Goal: Information Seeking & Learning: Compare options

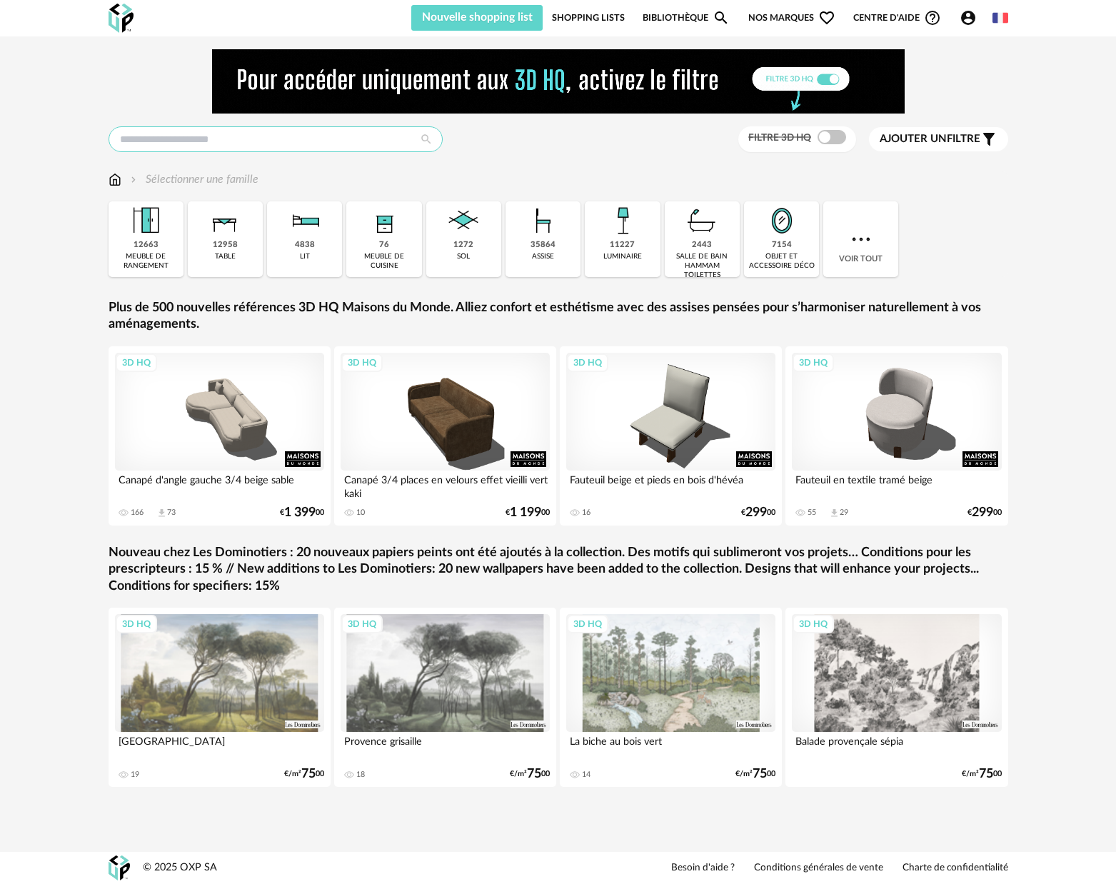
click at [191, 132] on input "text" at bounding box center [276, 139] width 334 height 26
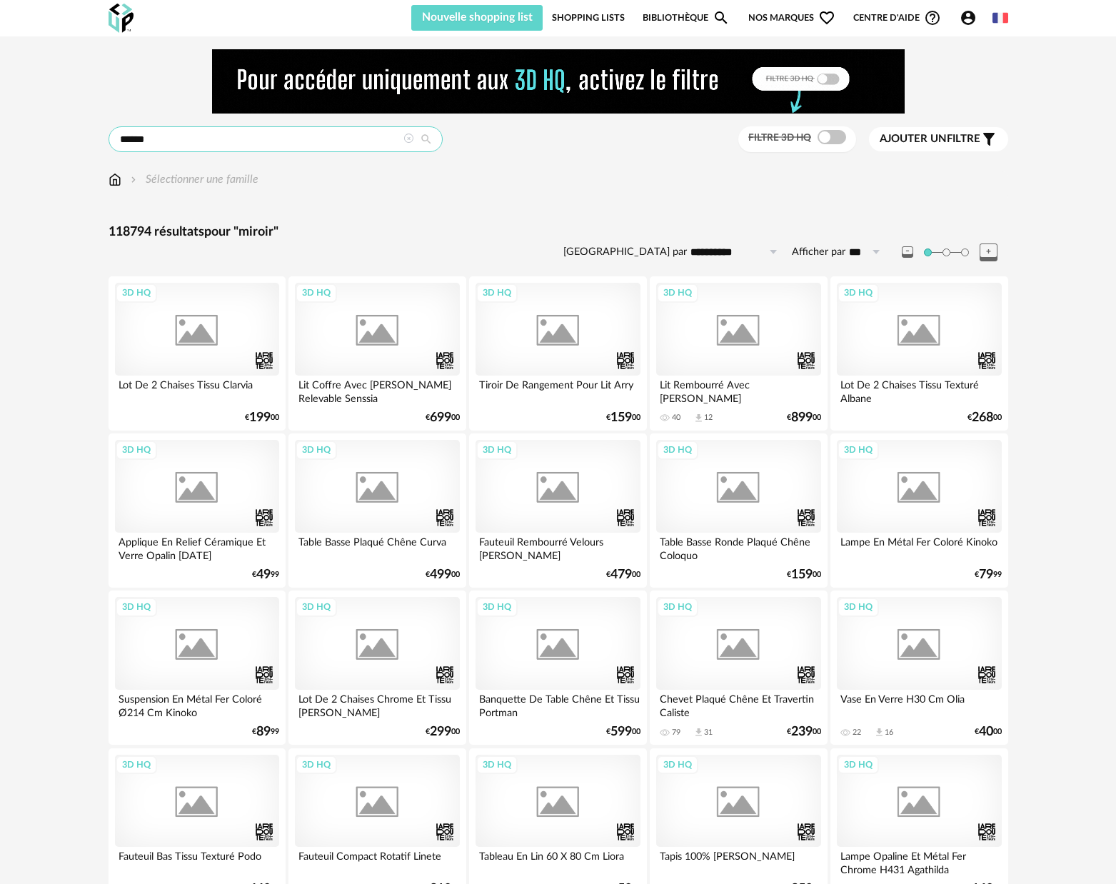
type input "******"
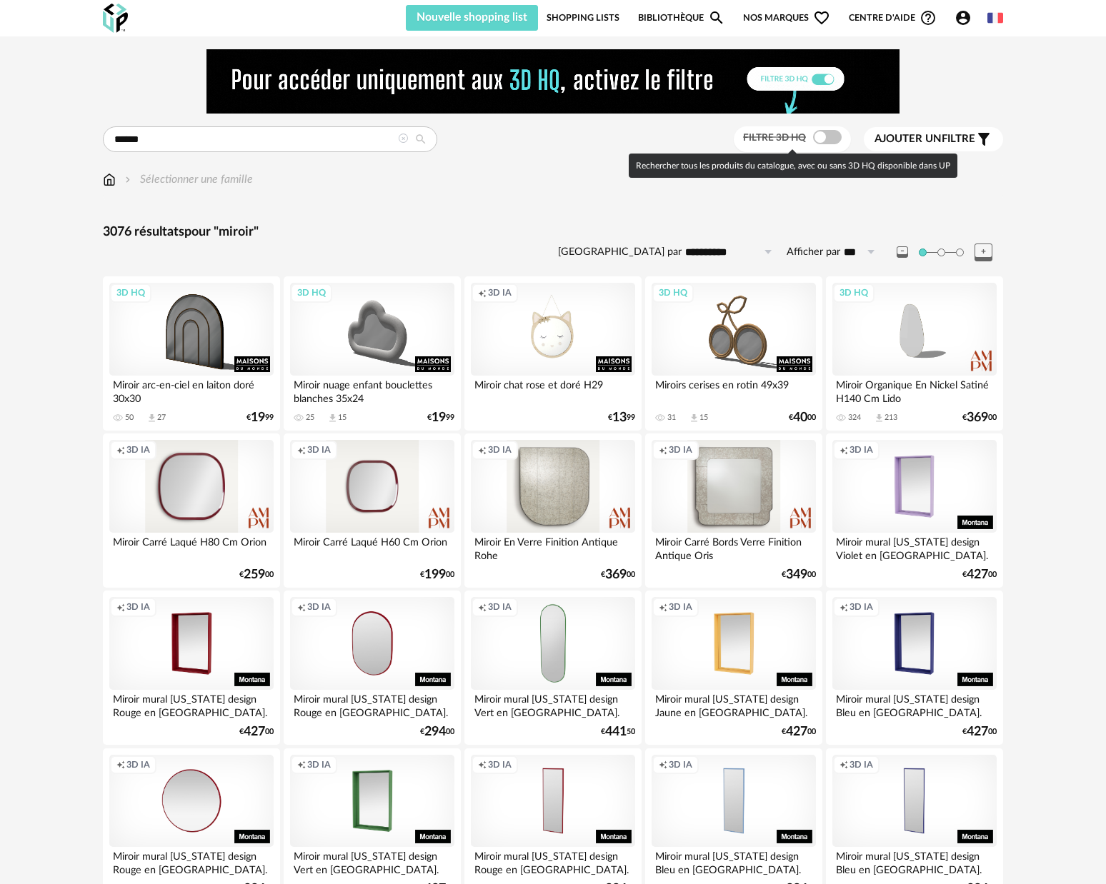
click at [833, 142] on span at bounding box center [827, 137] width 29 height 14
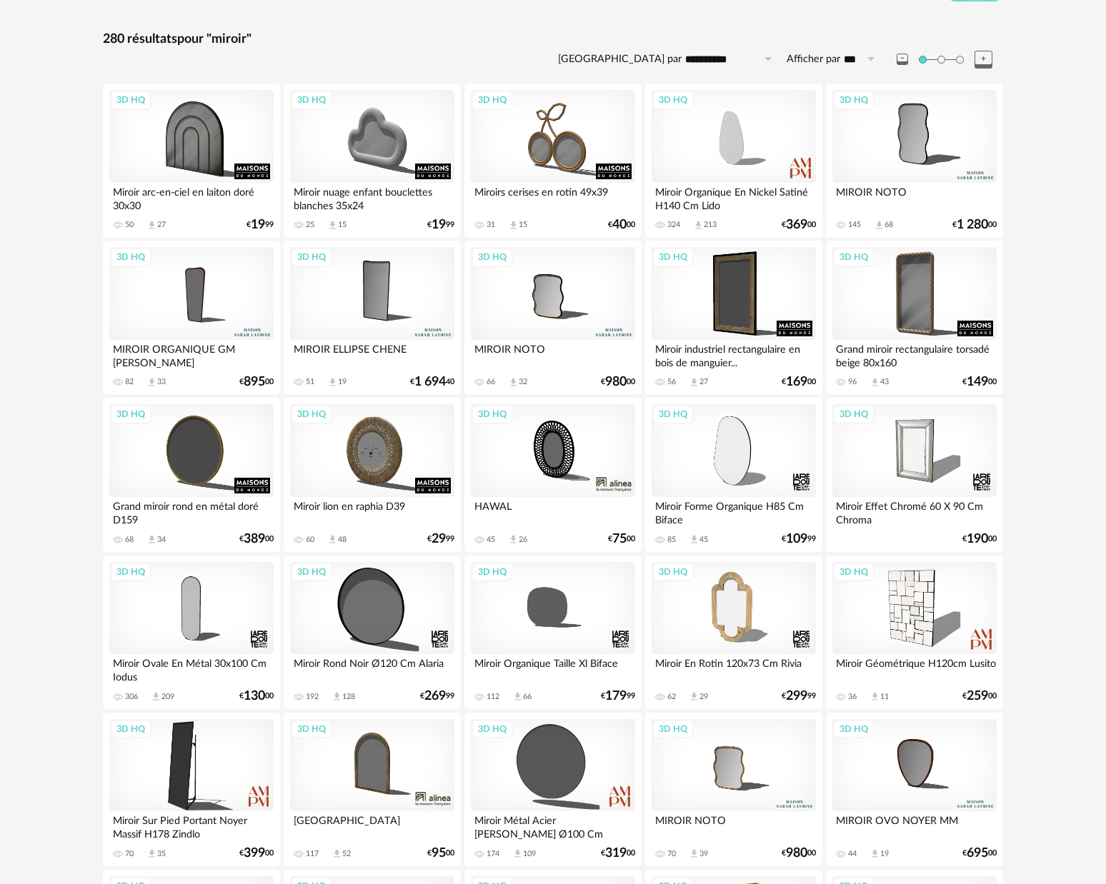
scroll to position [217, 0]
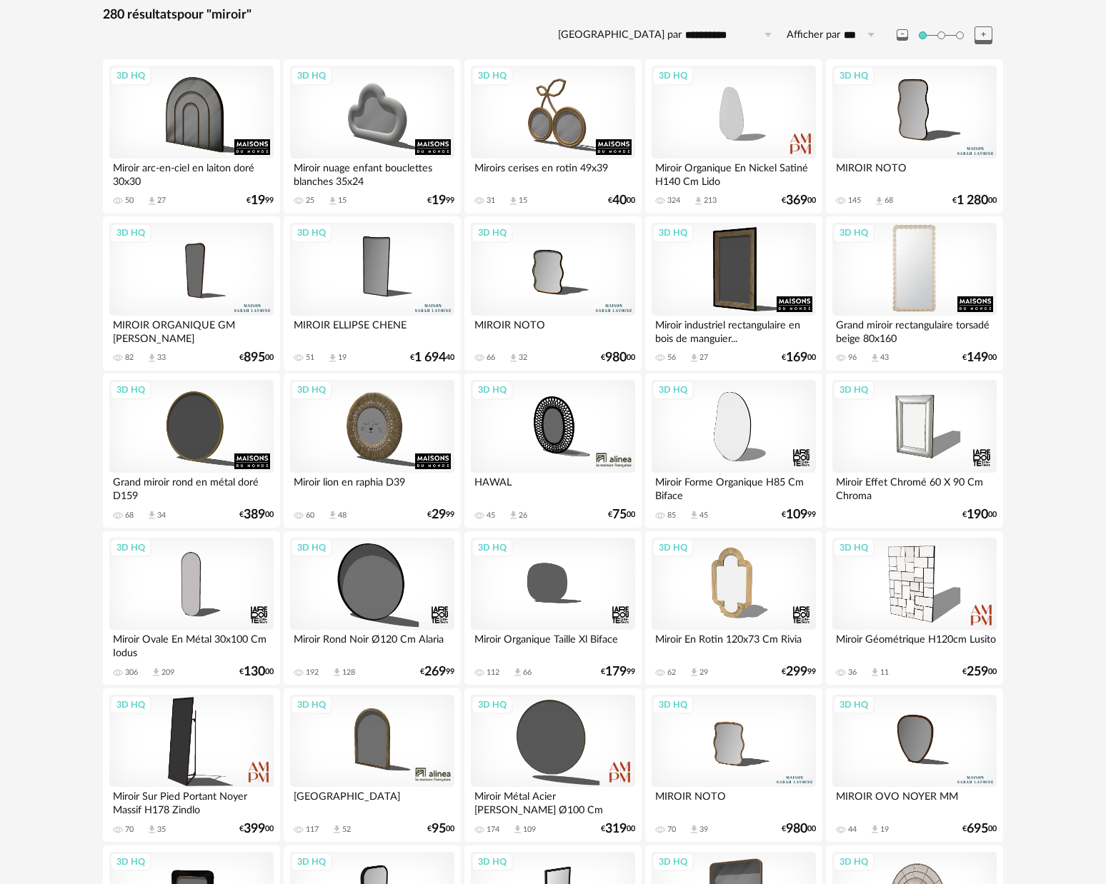
click at [911, 262] on div "3D HQ" at bounding box center [914, 269] width 164 height 93
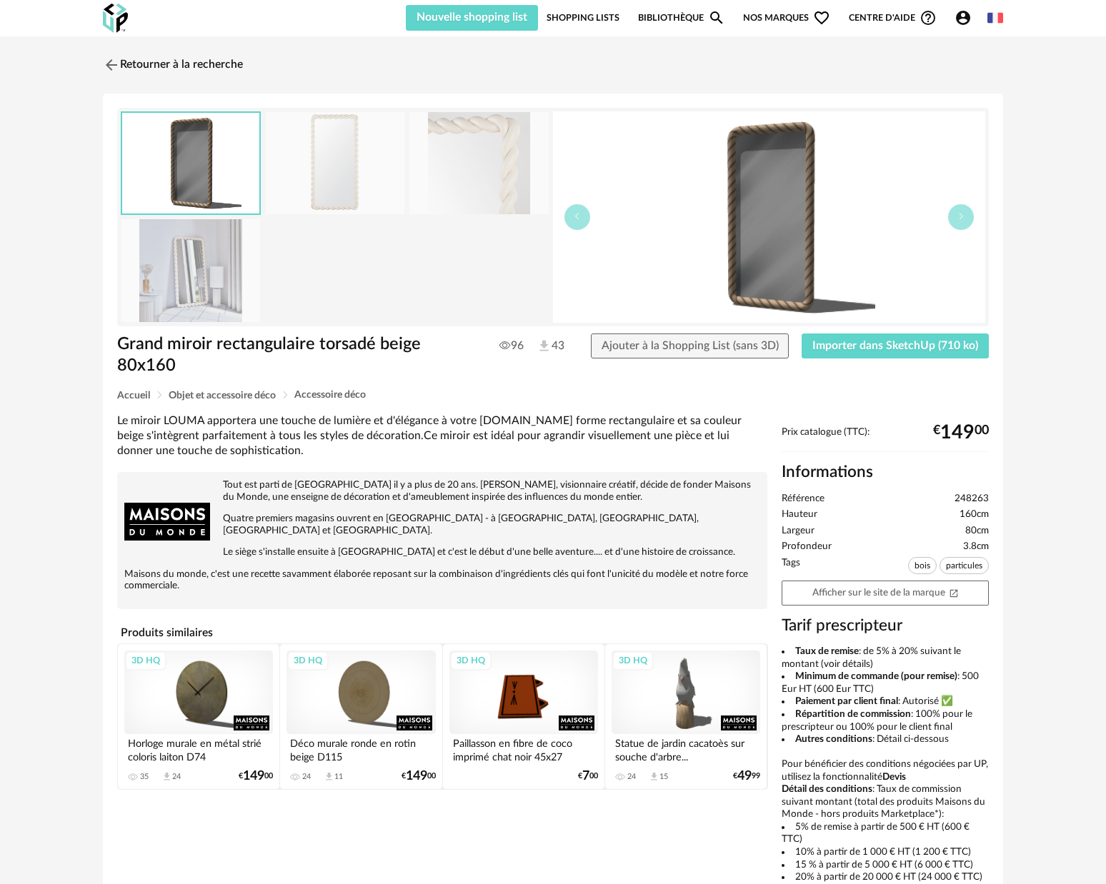
click at [211, 275] on img at bounding box center [190, 270] width 139 height 102
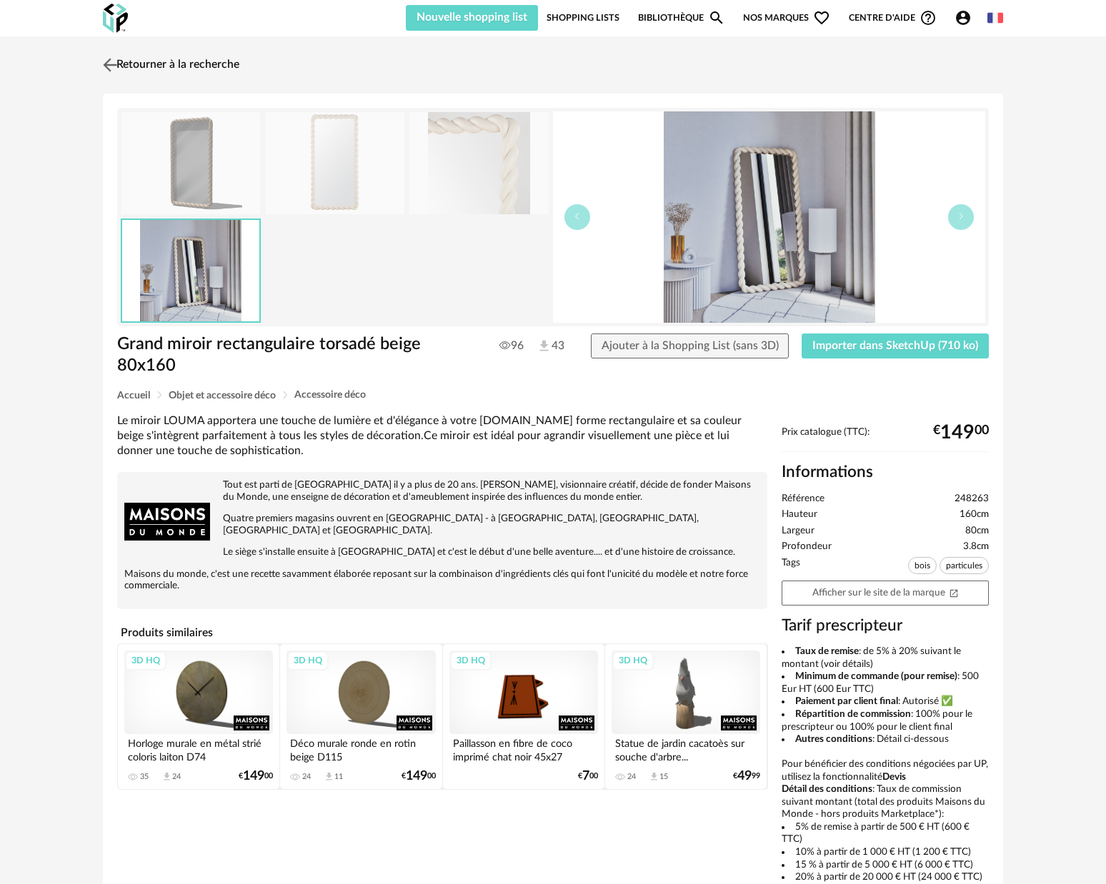
click at [107, 64] on img at bounding box center [110, 64] width 21 height 21
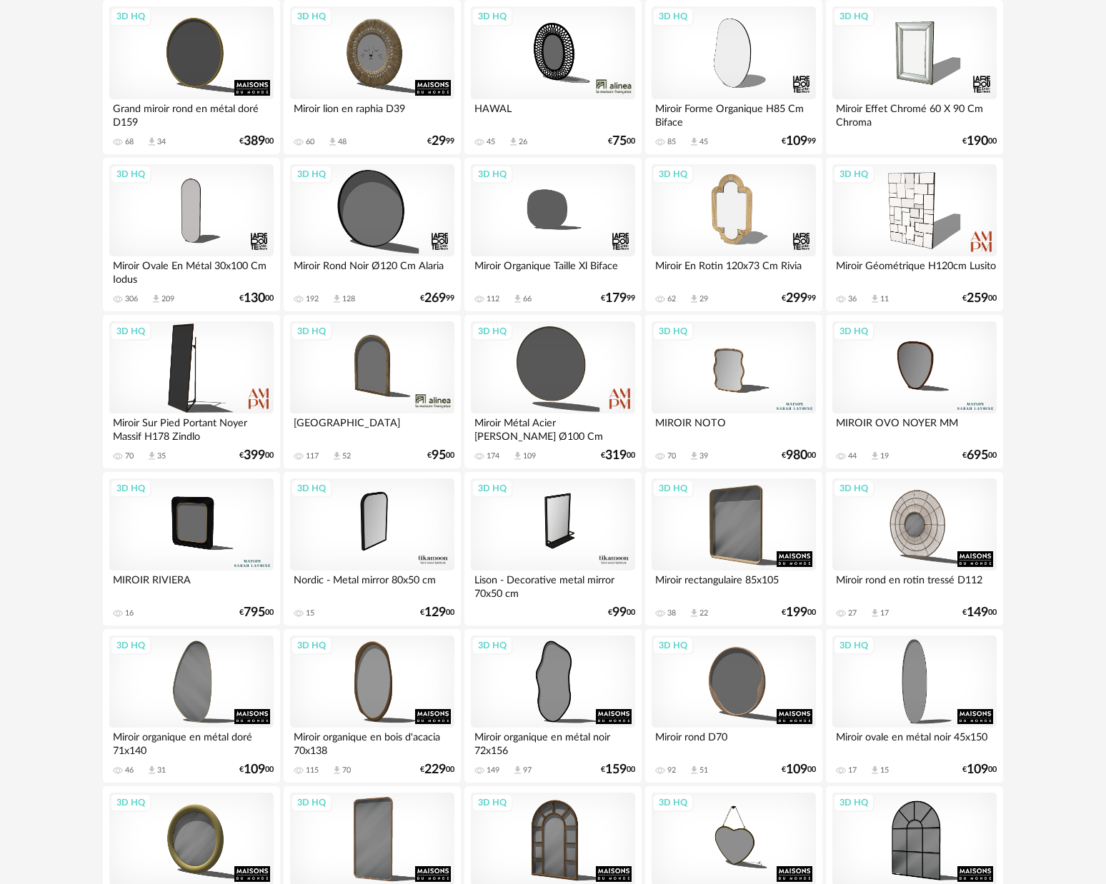
scroll to position [691, 0]
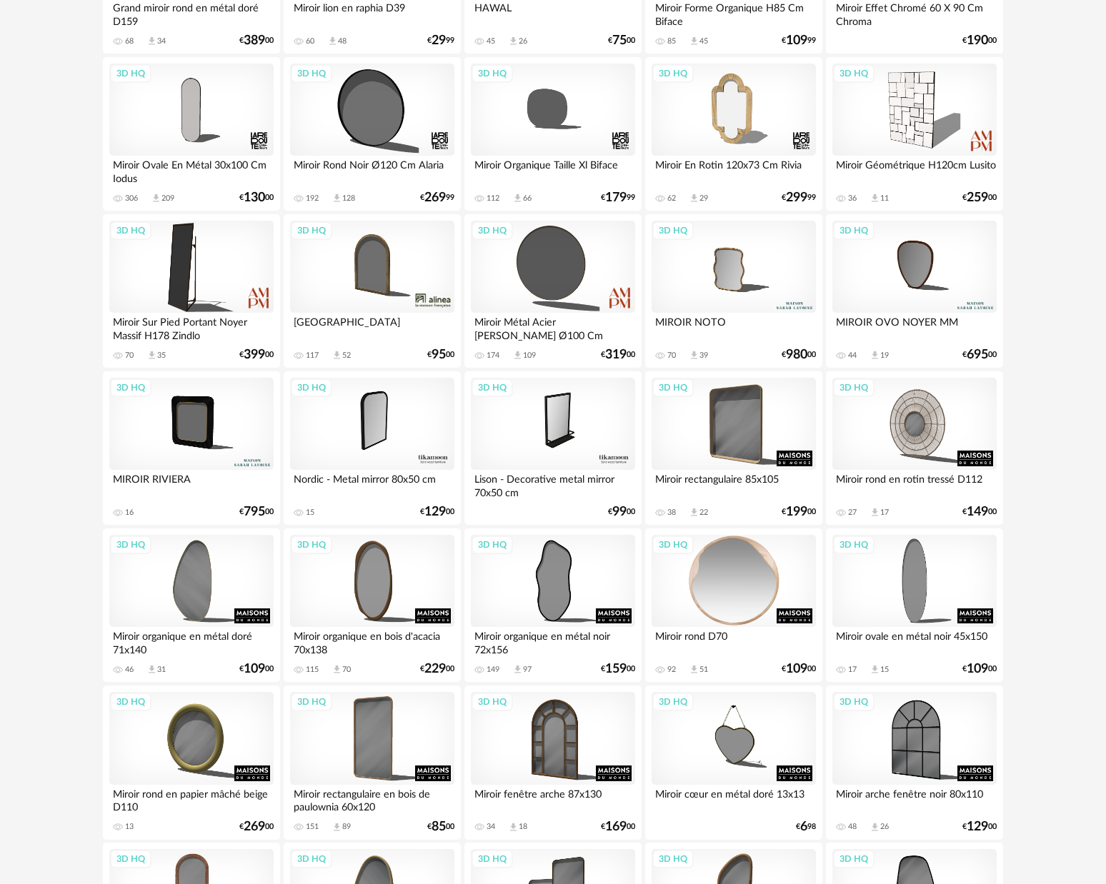
click at [790, 581] on div "3D HQ" at bounding box center [733, 581] width 164 height 93
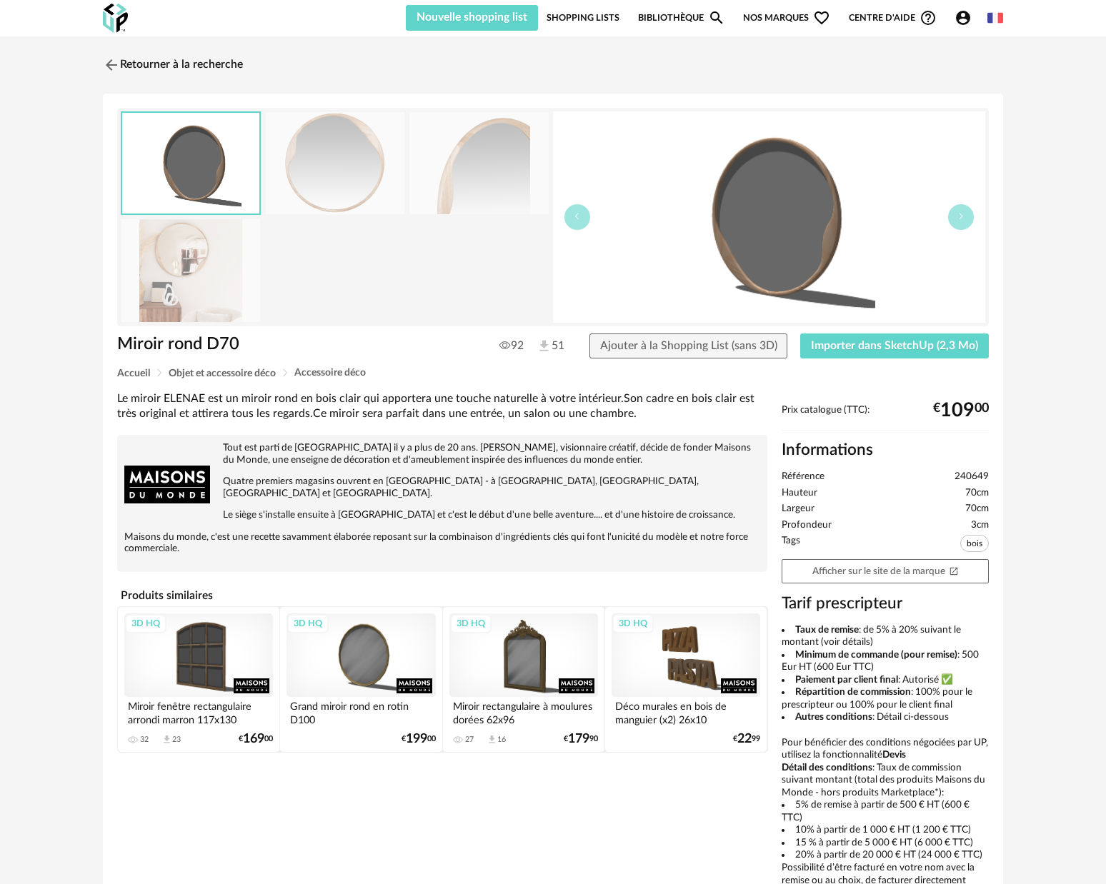
click at [163, 252] on img at bounding box center [190, 270] width 139 height 102
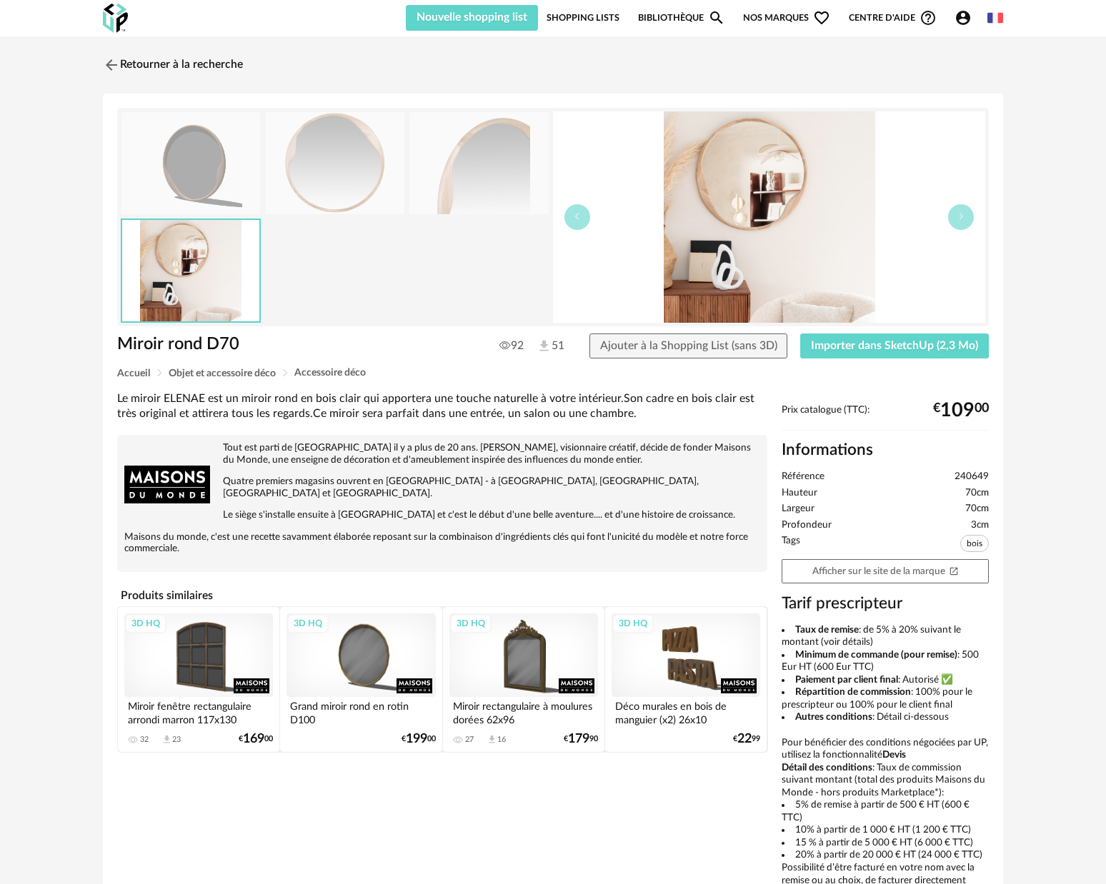
click at [281, 165] on img at bounding box center [335, 163] width 139 height 102
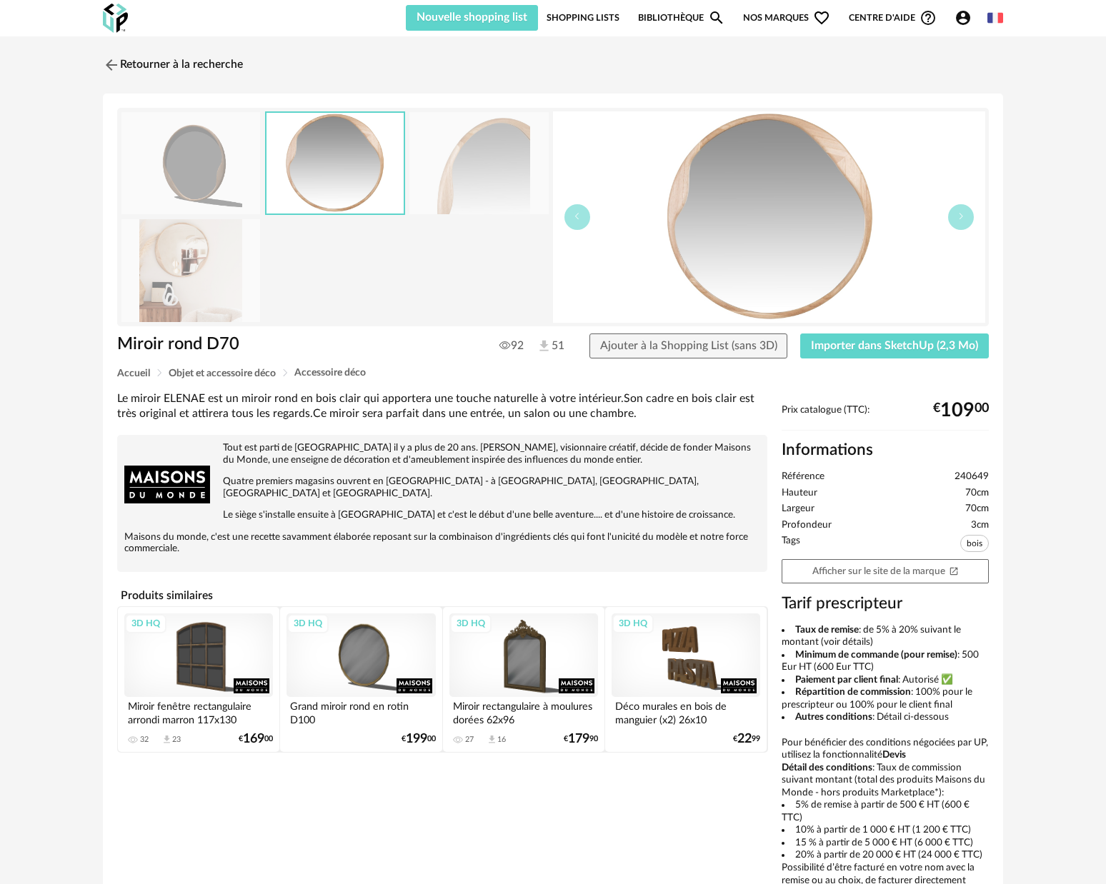
click at [467, 165] on img at bounding box center [478, 163] width 139 height 102
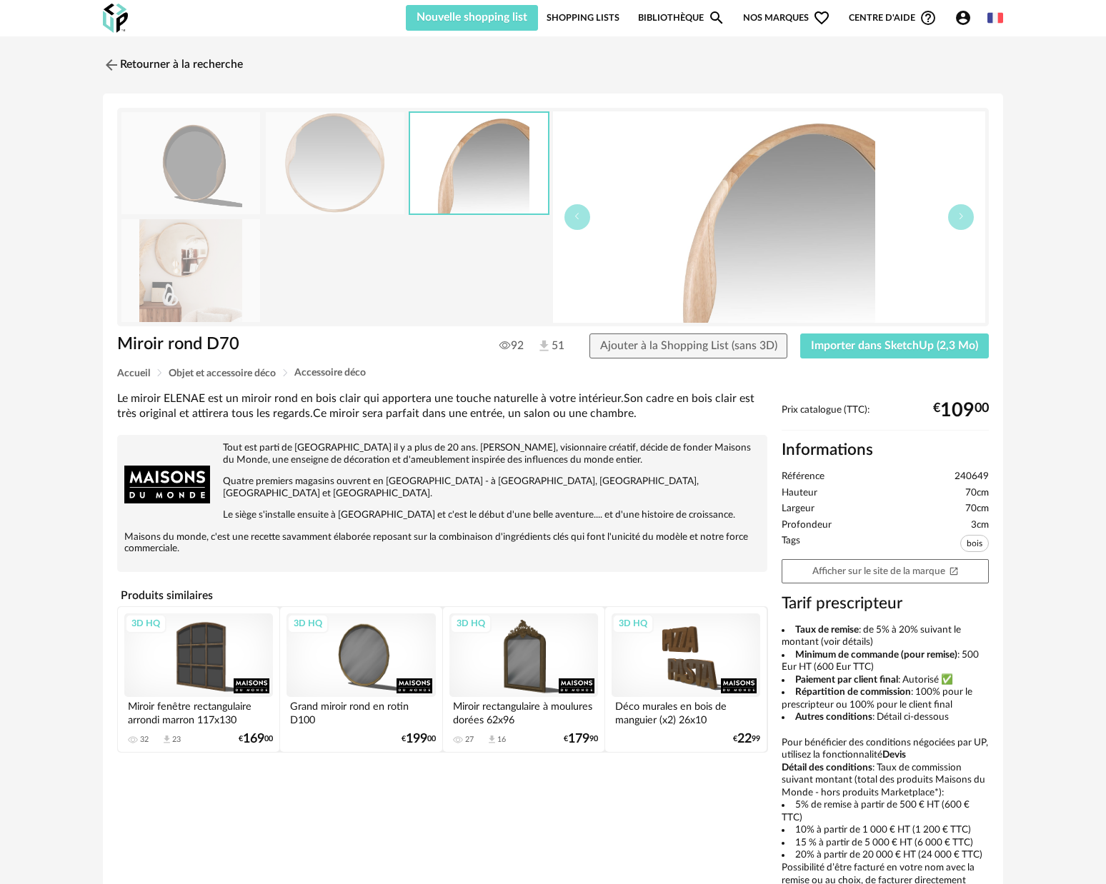
click at [229, 171] on img at bounding box center [190, 163] width 139 height 102
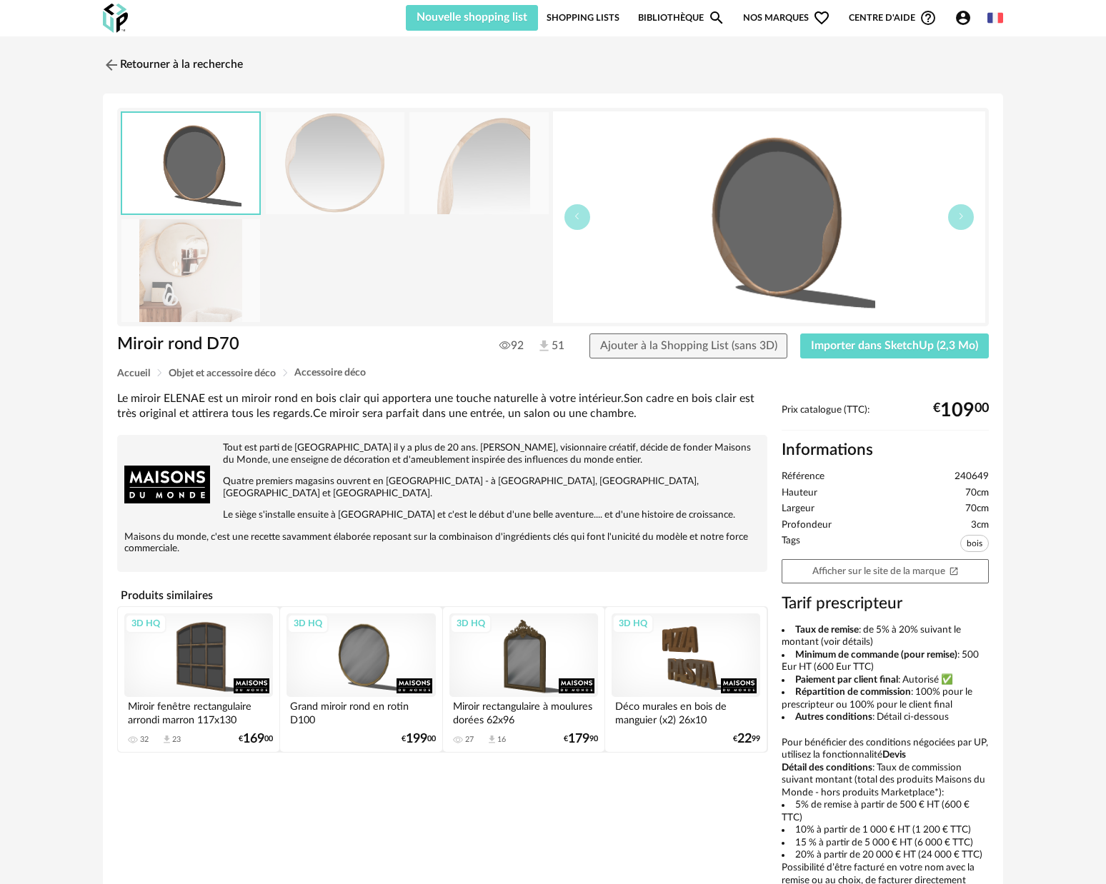
click at [200, 247] on img at bounding box center [190, 270] width 139 height 102
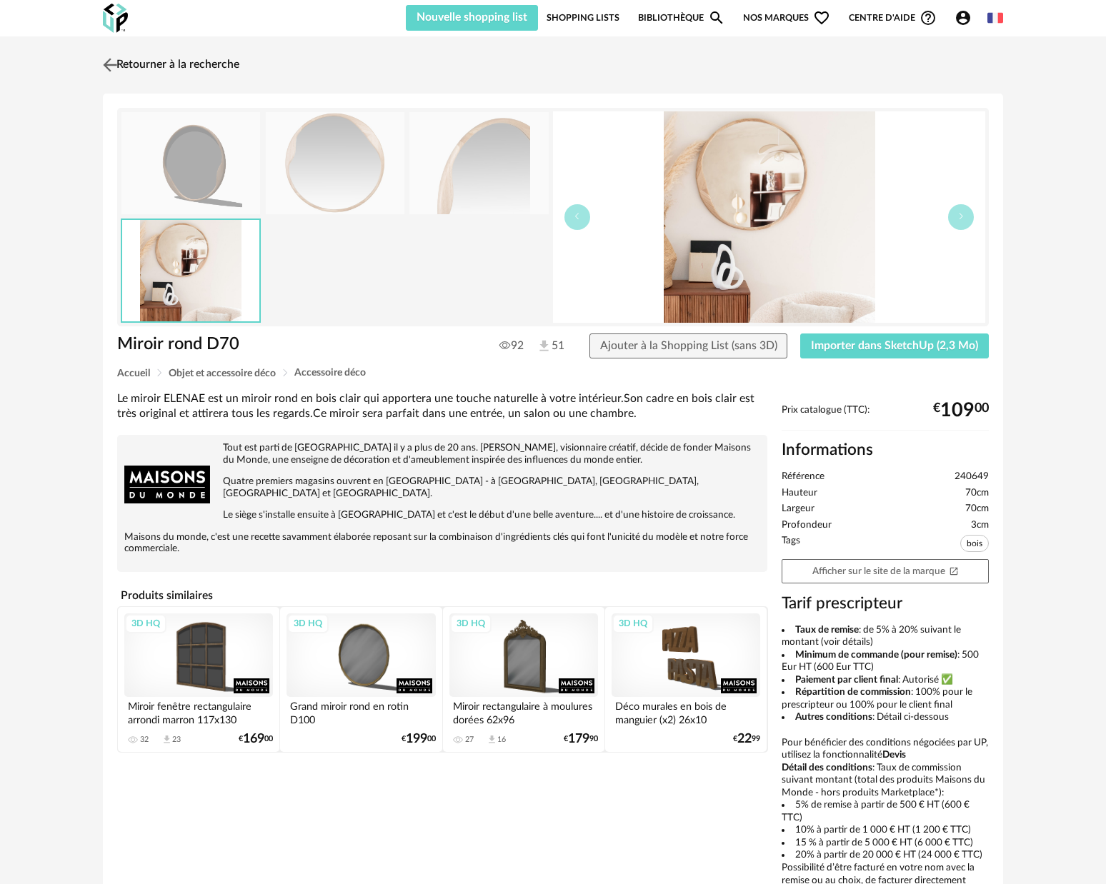
click at [110, 68] on img at bounding box center [110, 64] width 21 height 21
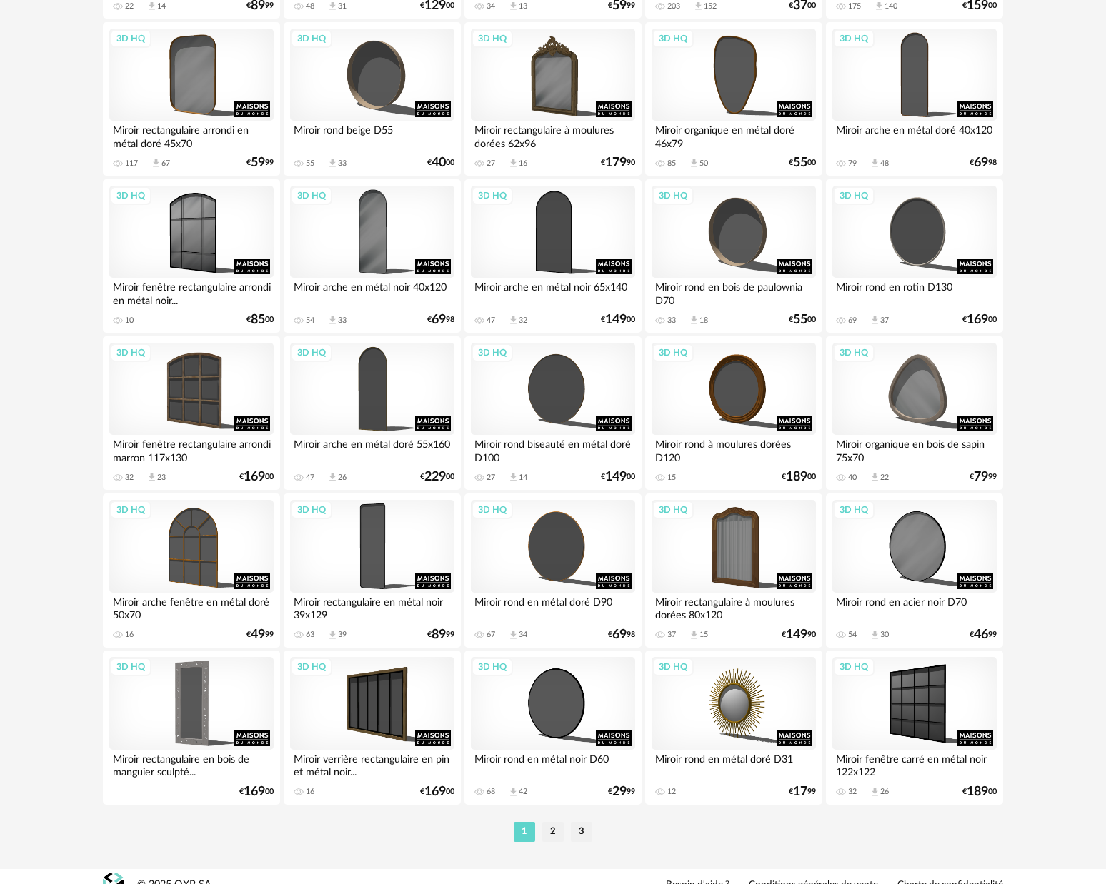
scroll to position [2641, 0]
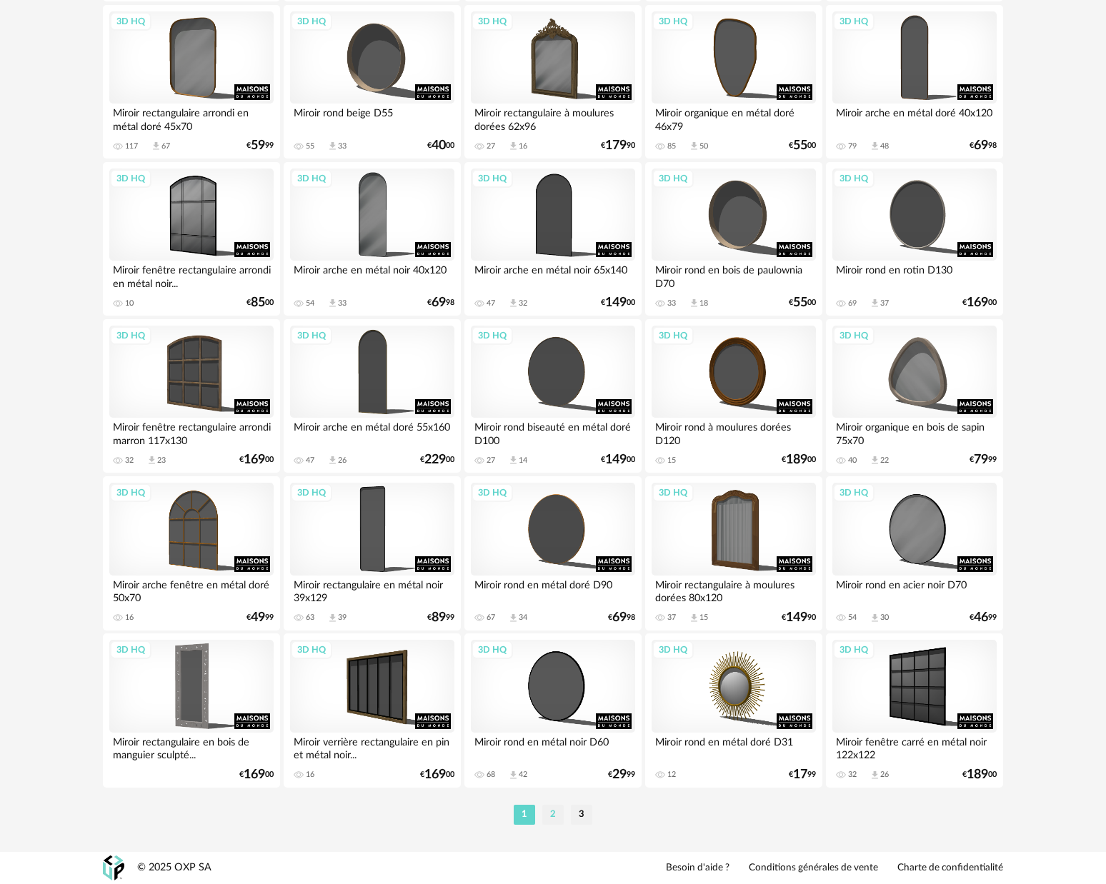
click at [559, 819] on li "2" at bounding box center [552, 815] width 21 height 20
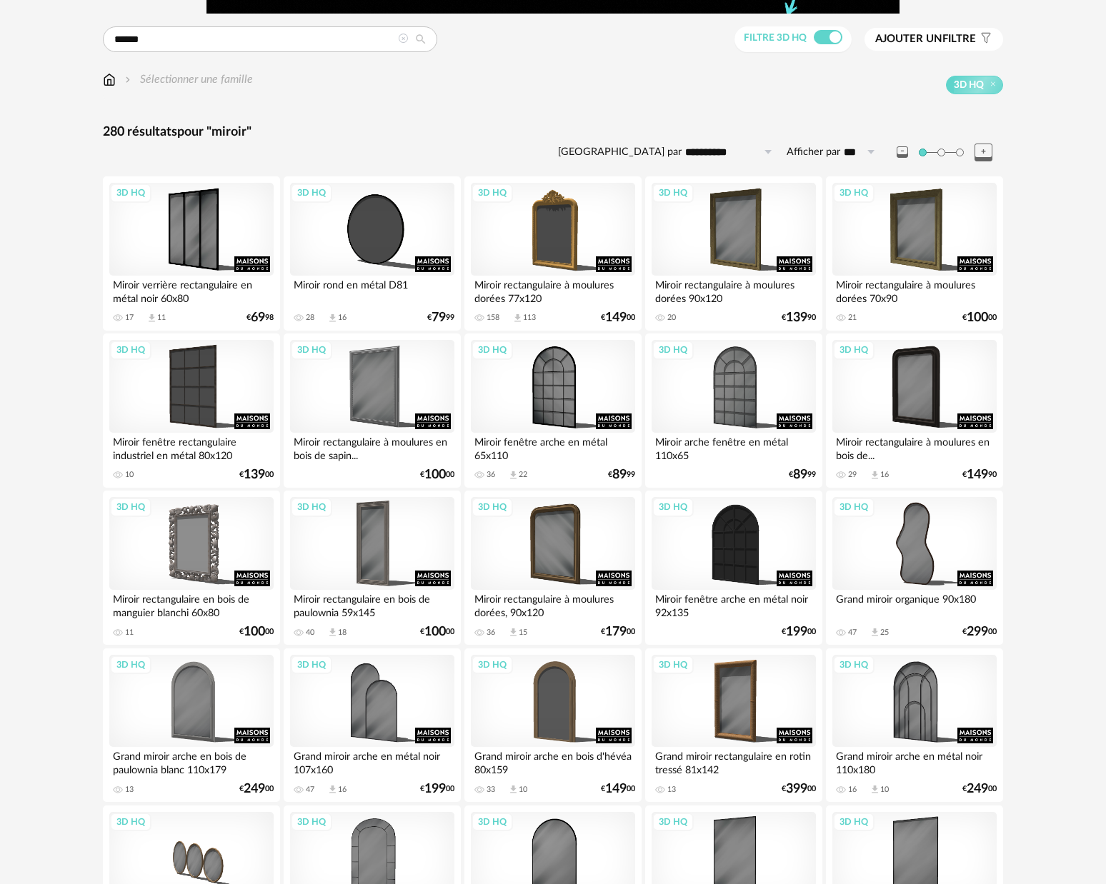
scroll to position [116, 0]
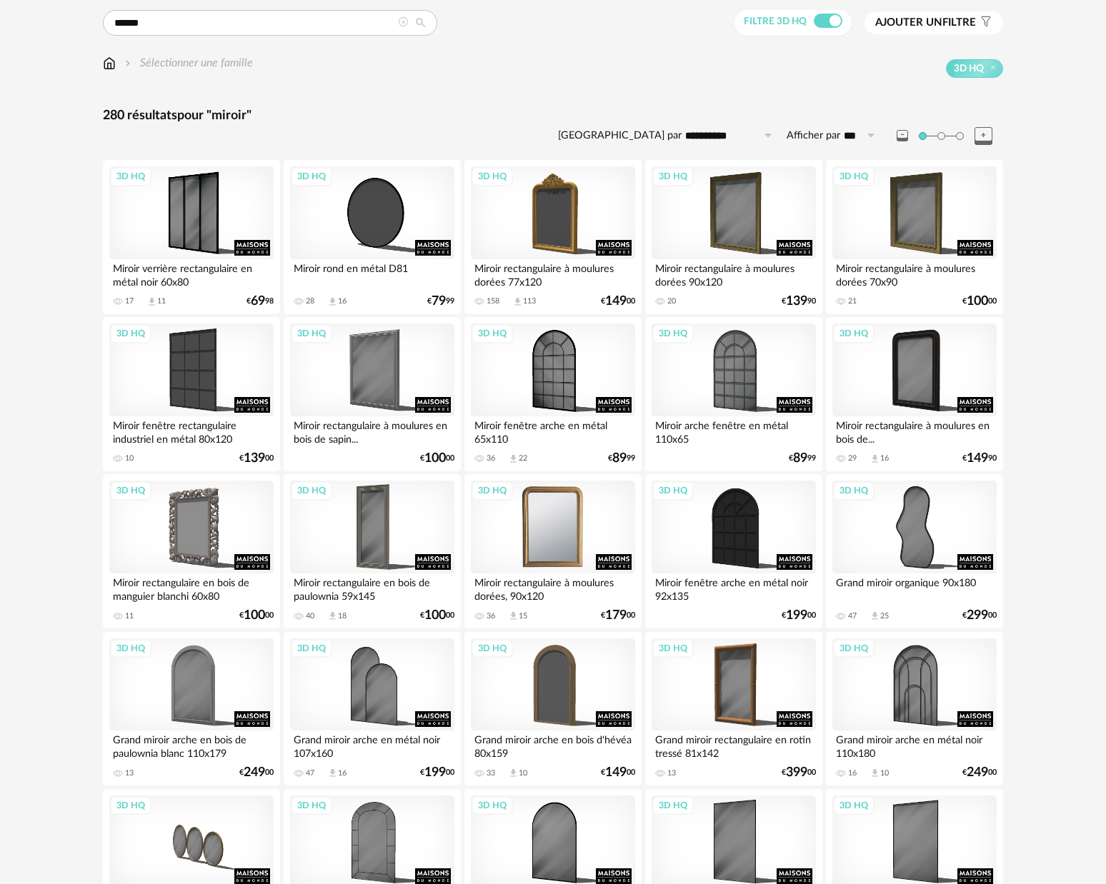
click at [544, 556] on div "3D HQ" at bounding box center [553, 527] width 164 height 93
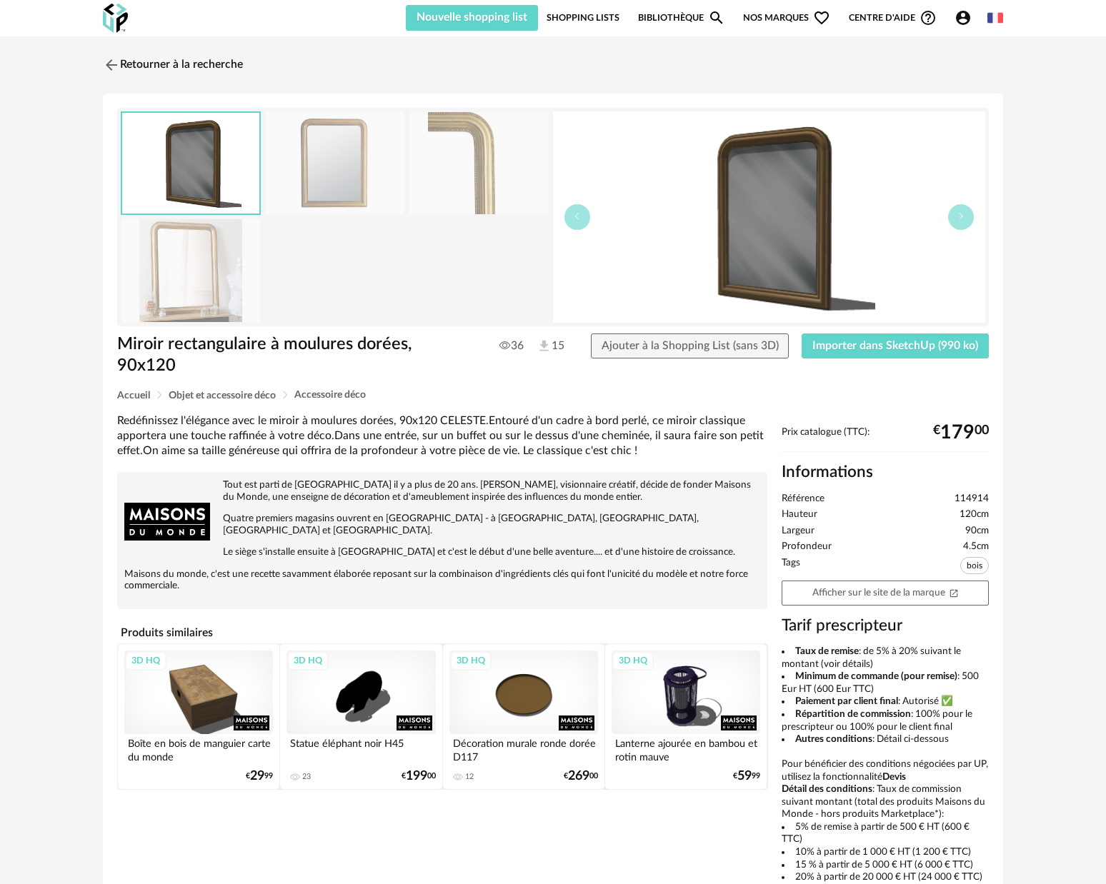
click at [369, 162] on img at bounding box center [335, 163] width 139 height 102
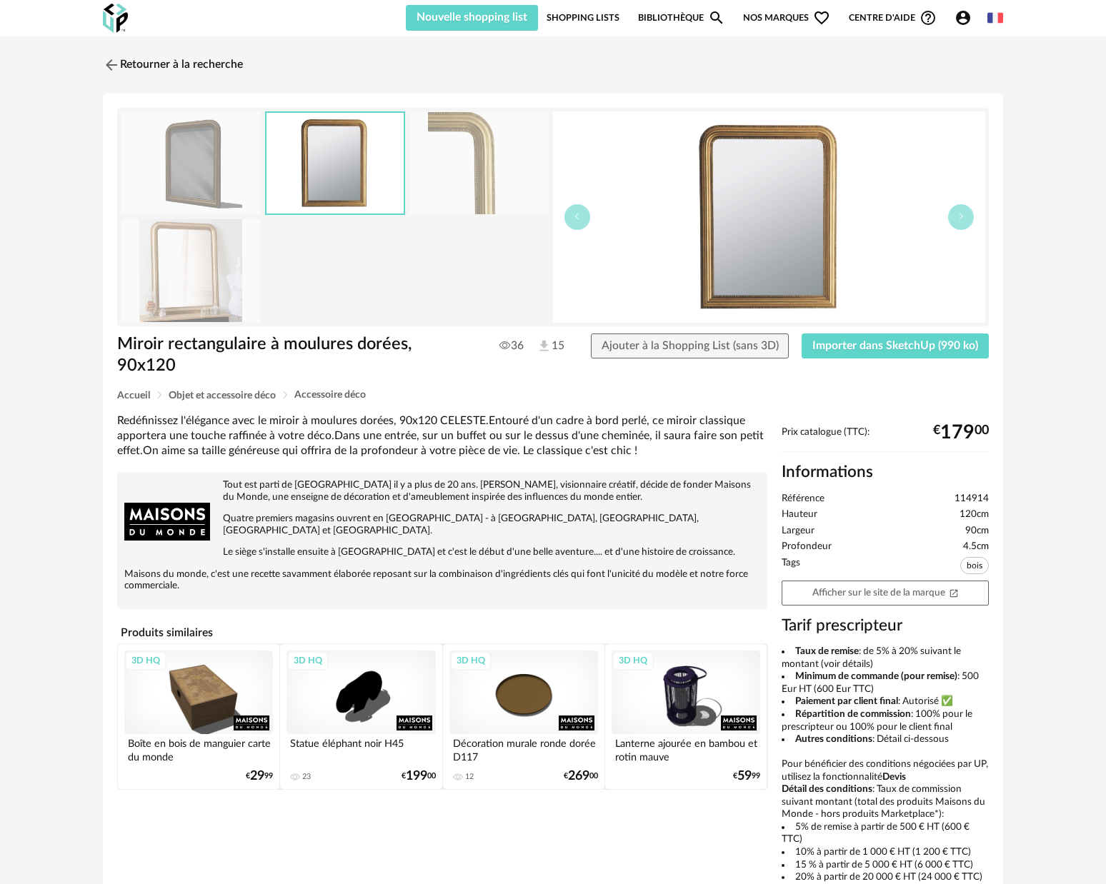
click at [447, 162] on img at bounding box center [478, 163] width 139 height 102
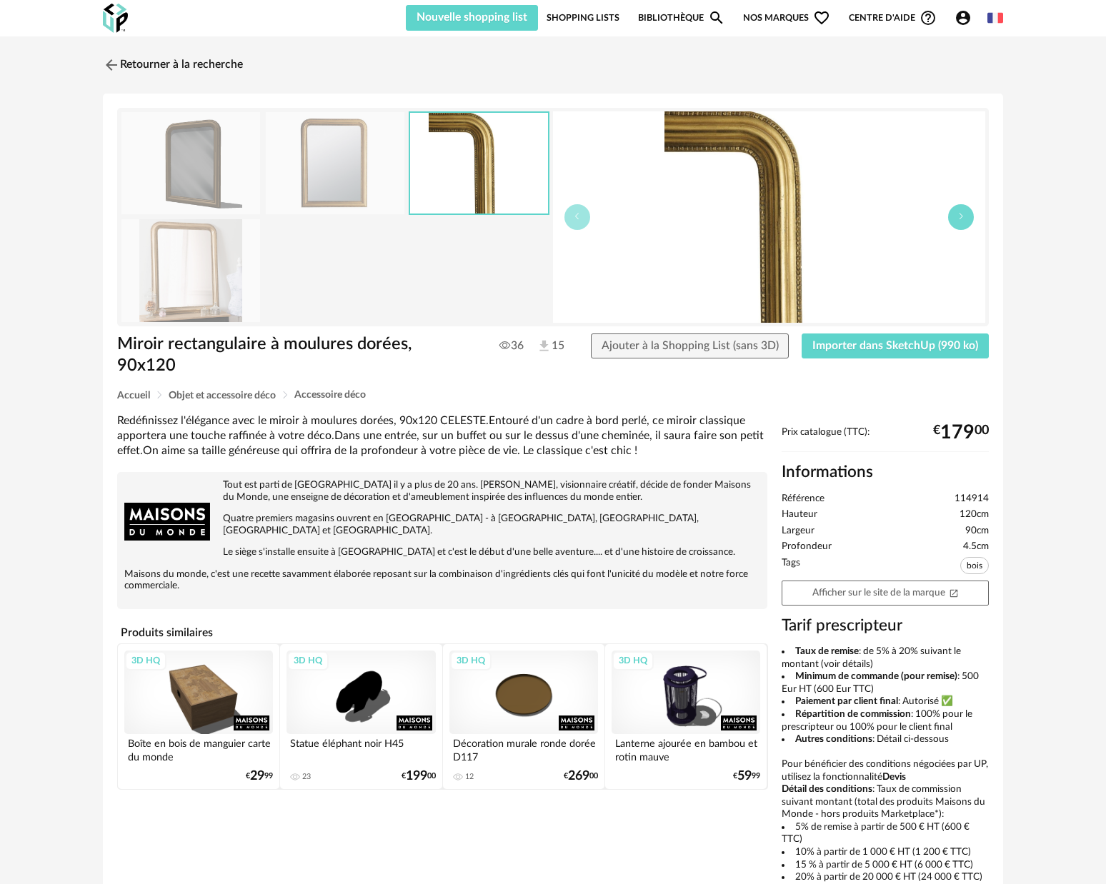
click at [961, 220] on icon "button" at bounding box center [960, 216] width 9 height 9
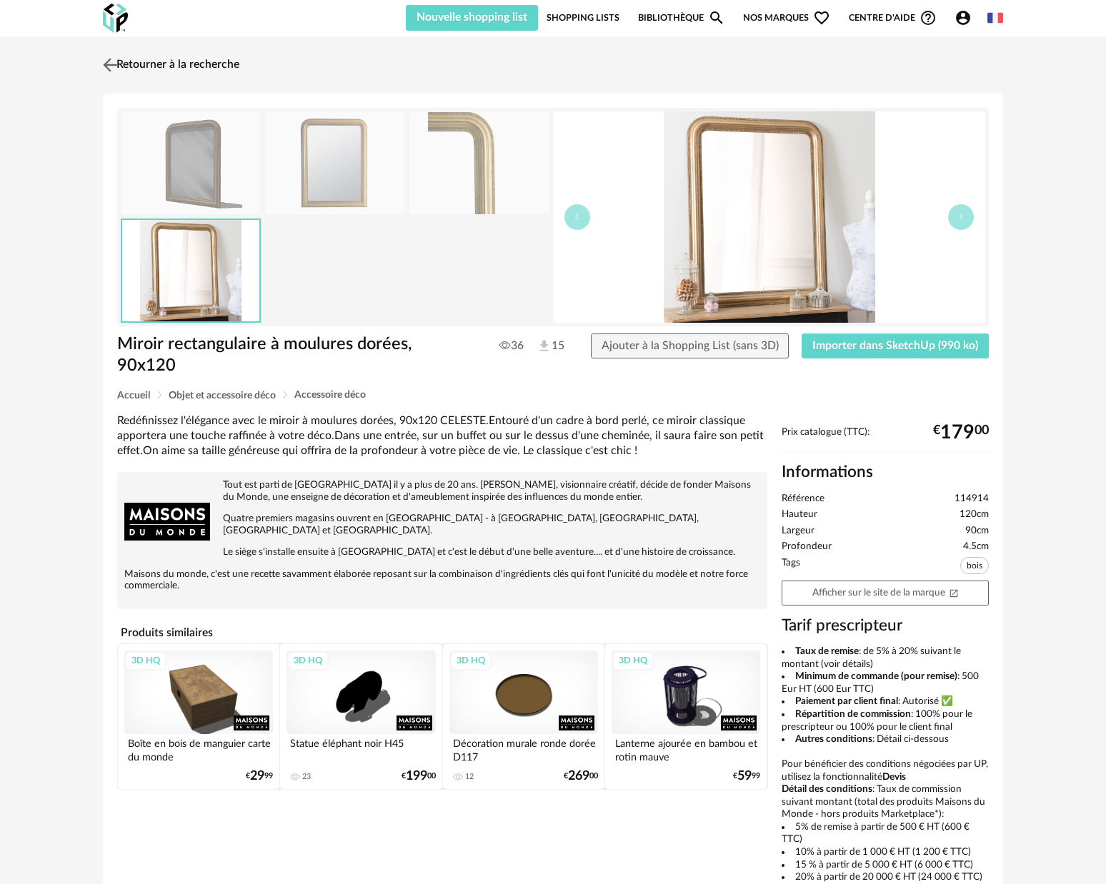
click at [112, 67] on img at bounding box center [110, 64] width 21 height 21
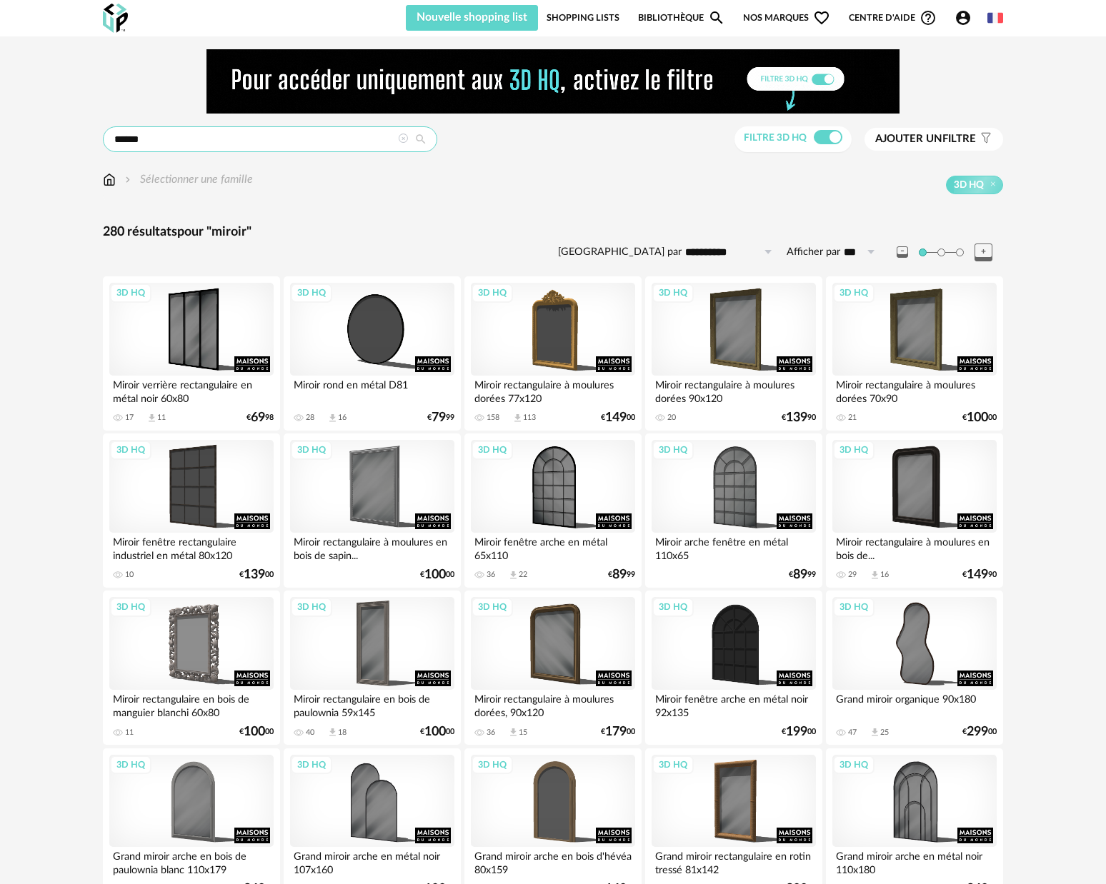
click at [191, 129] on input "******" at bounding box center [270, 139] width 334 height 26
drag, startPoint x: 161, startPoint y: 139, endPoint x: 98, endPoint y: 139, distance: 63.6
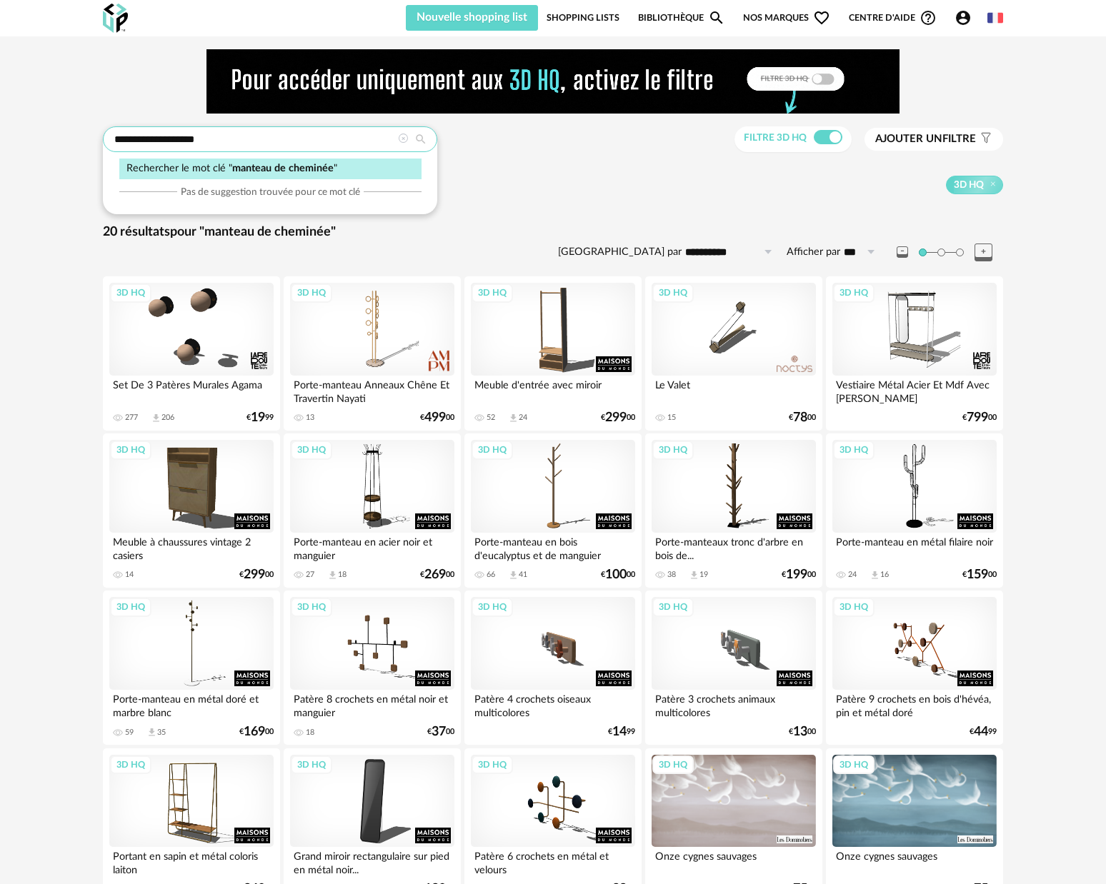
drag, startPoint x: 153, startPoint y: 139, endPoint x: 98, endPoint y: 142, distance: 55.1
click at [98, 142] on div "**********" at bounding box center [553, 490] width 926 height 882
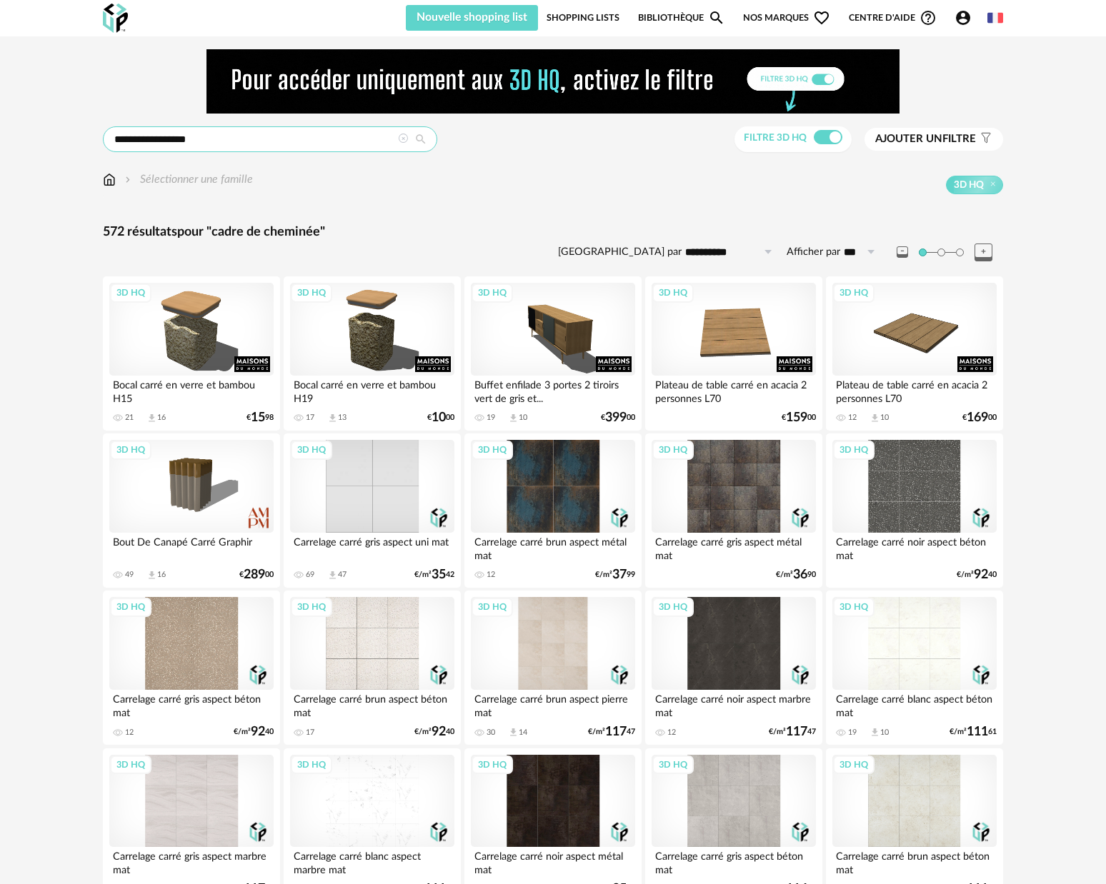
drag, startPoint x: 156, startPoint y: 140, endPoint x: 96, endPoint y: 138, distance: 60.0
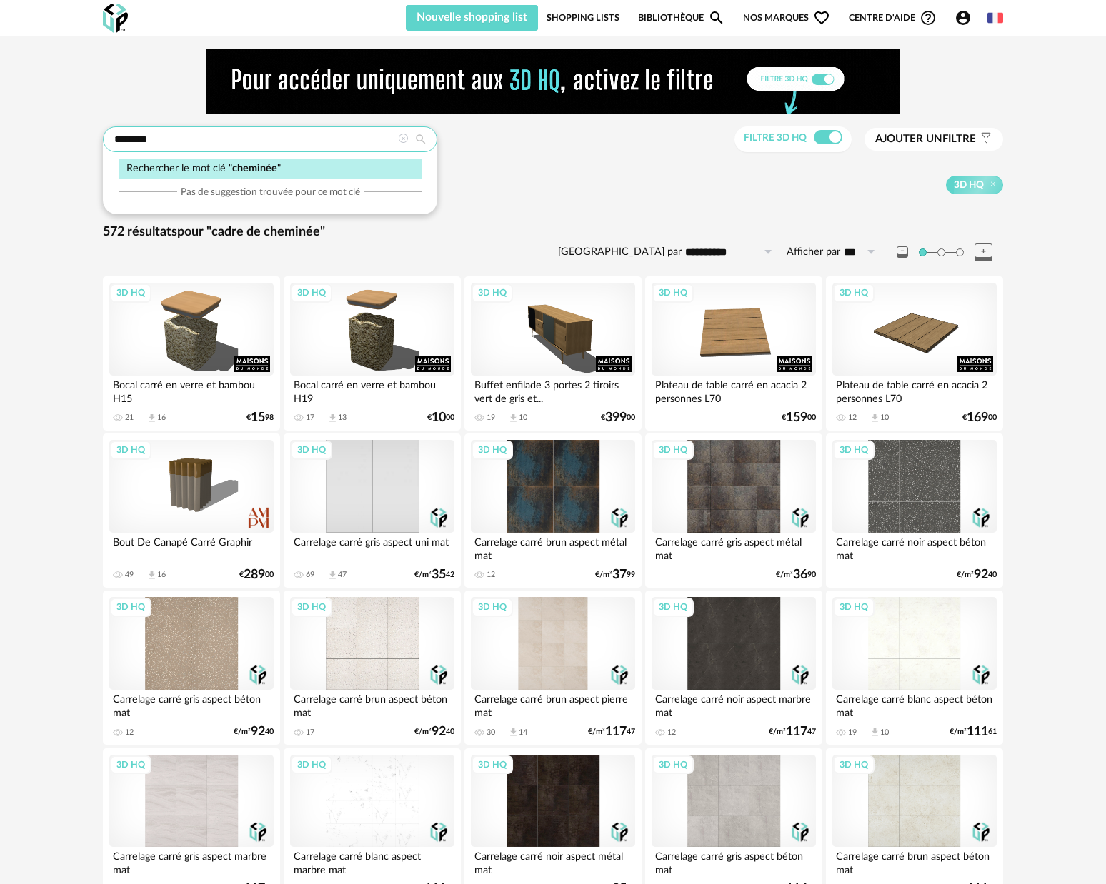
type input "********"
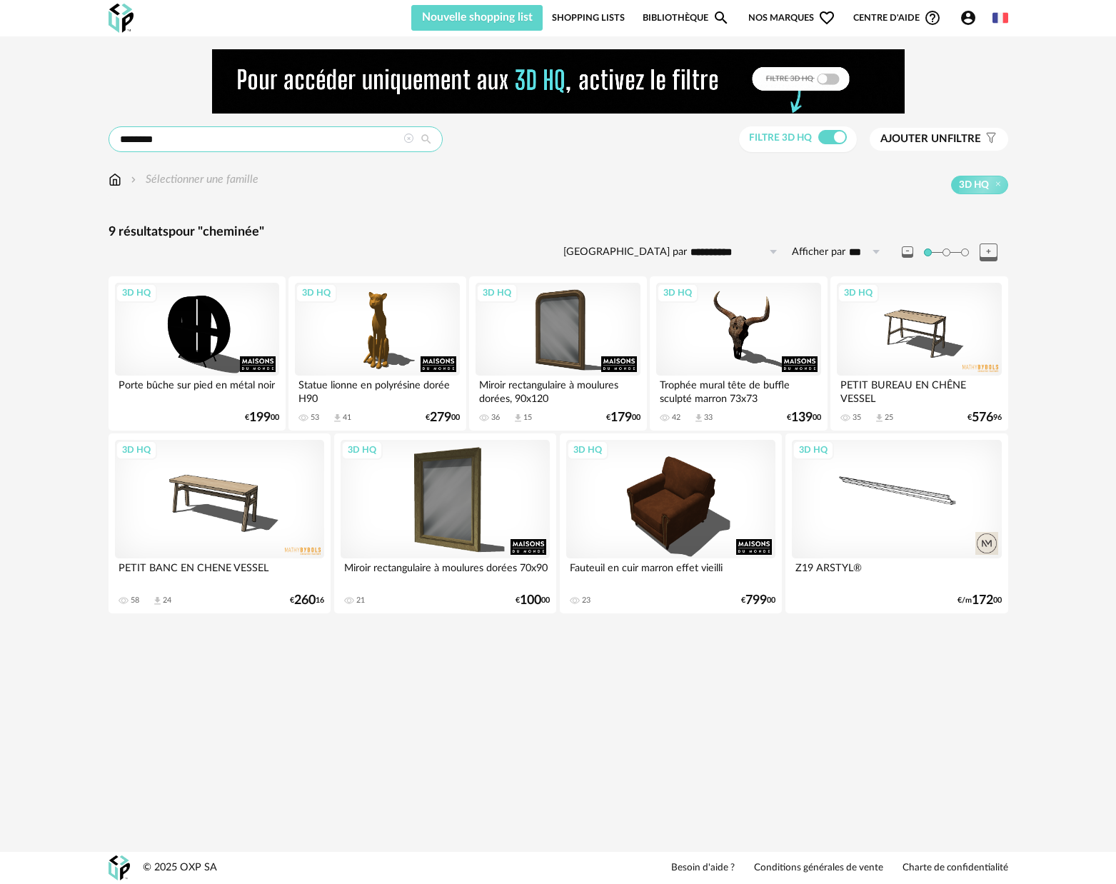
drag, startPoint x: 181, startPoint y: 143, endPoint x: 111, endPoint y: 143, distance: 69.3
click at [111, 143] on input "********" at bounding box center [276, 139] width 334 height 26
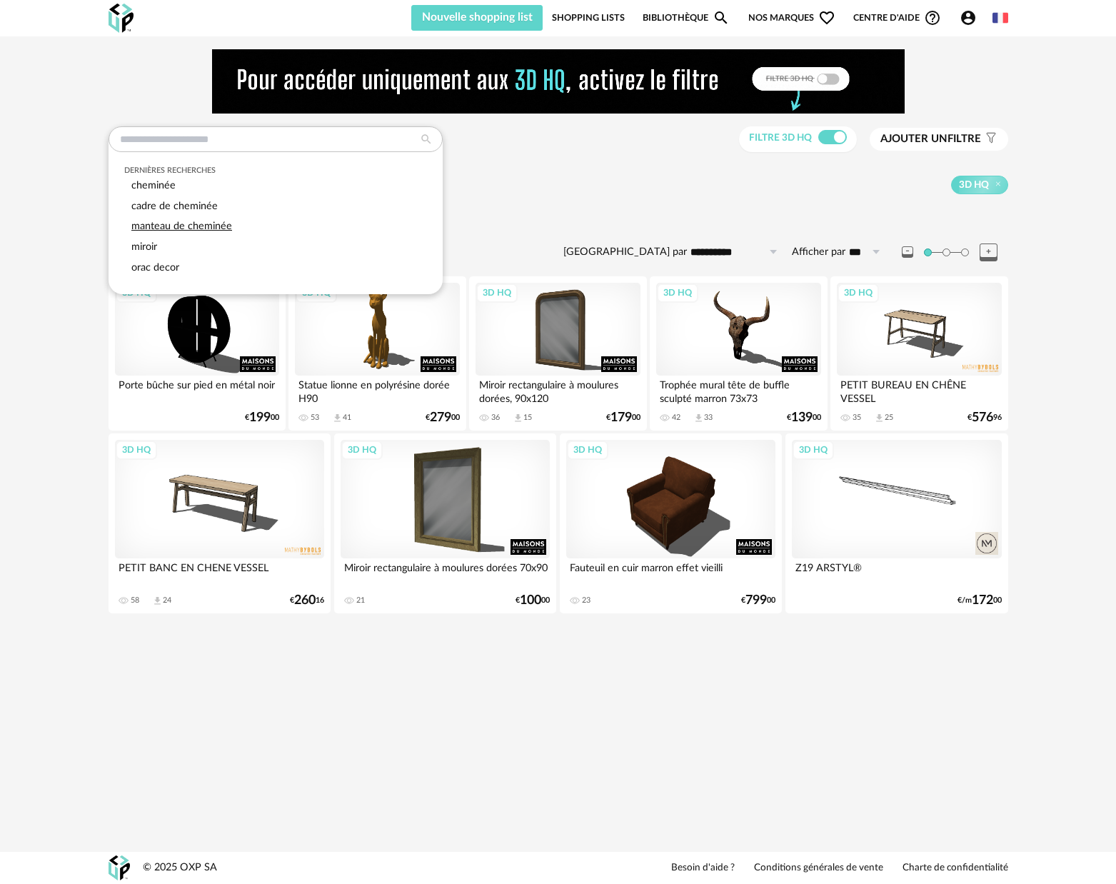
click at [153, 224] on span "manteau de cheminée" at bounding box center [181, 226] width 101 height 11
type input "**********"
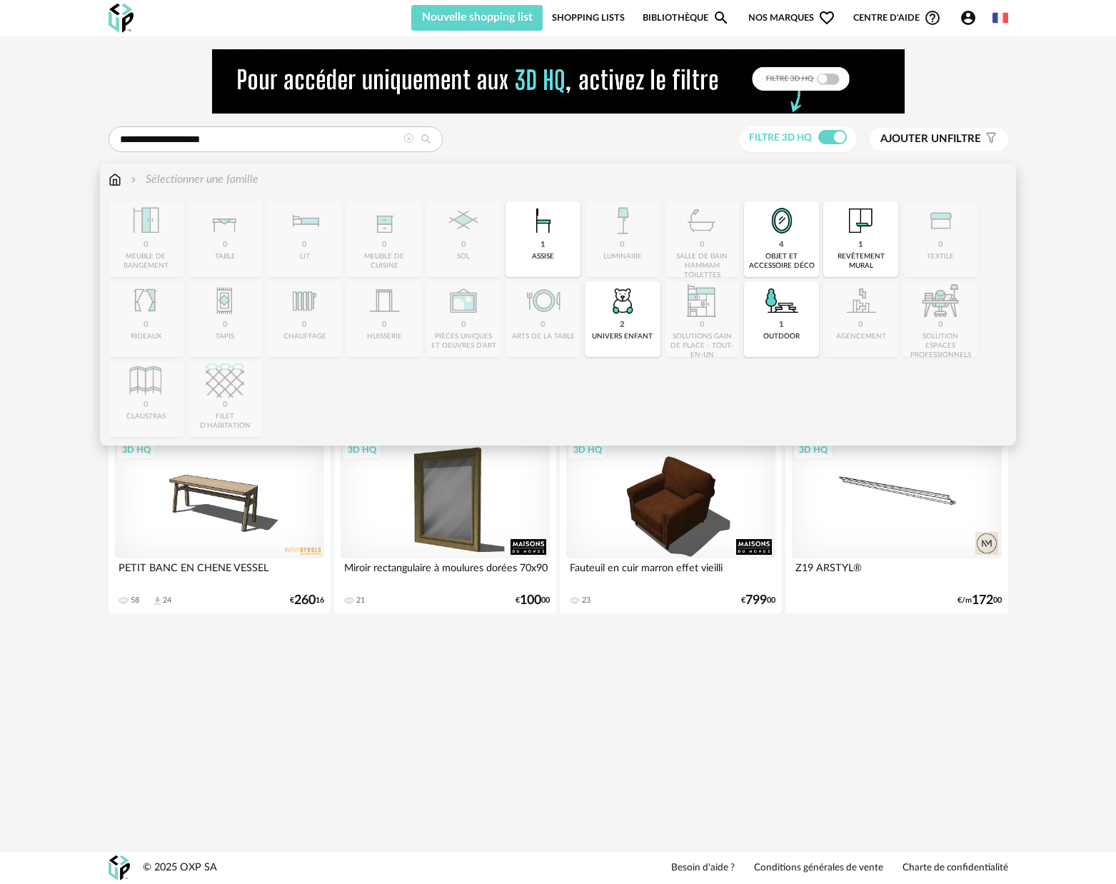
click at [114, 182] on img at bounding box center [115, 179] width 13 height 16
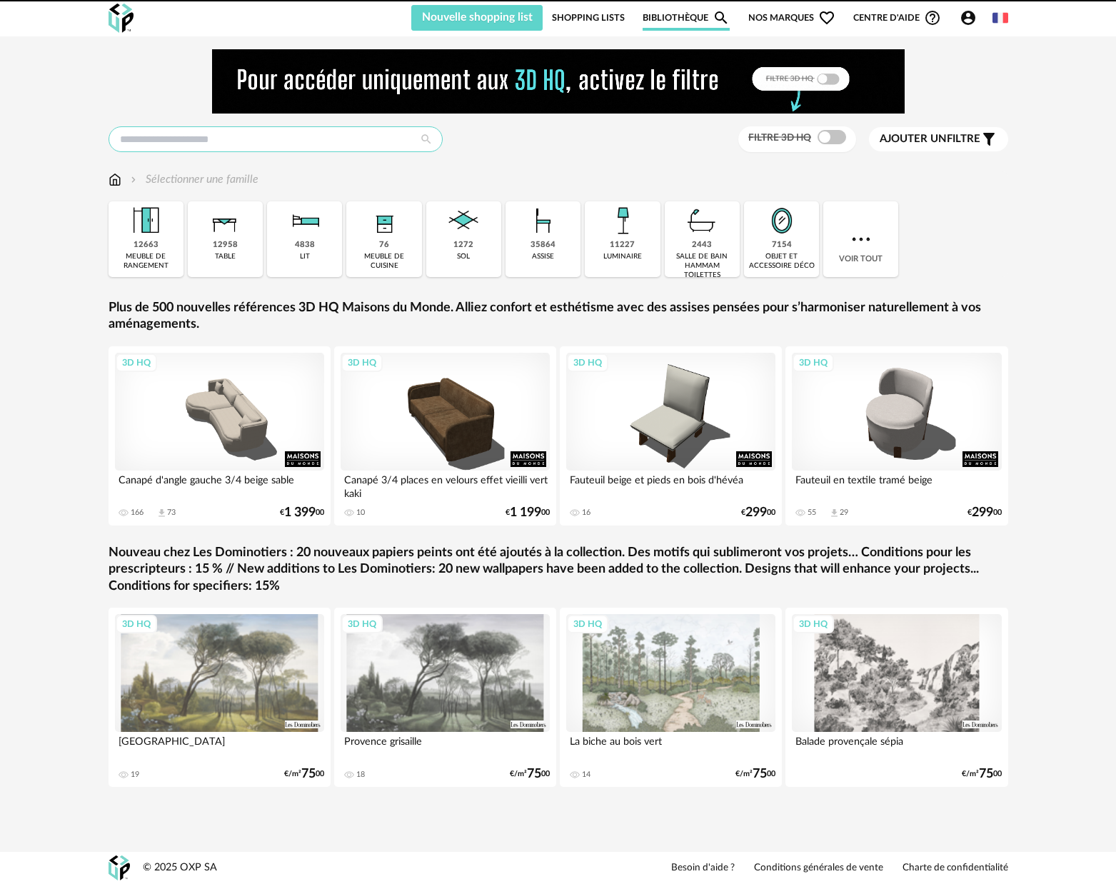
click at [175, 139] on input "text" at bounding box center [276, 139] width 334 height 26
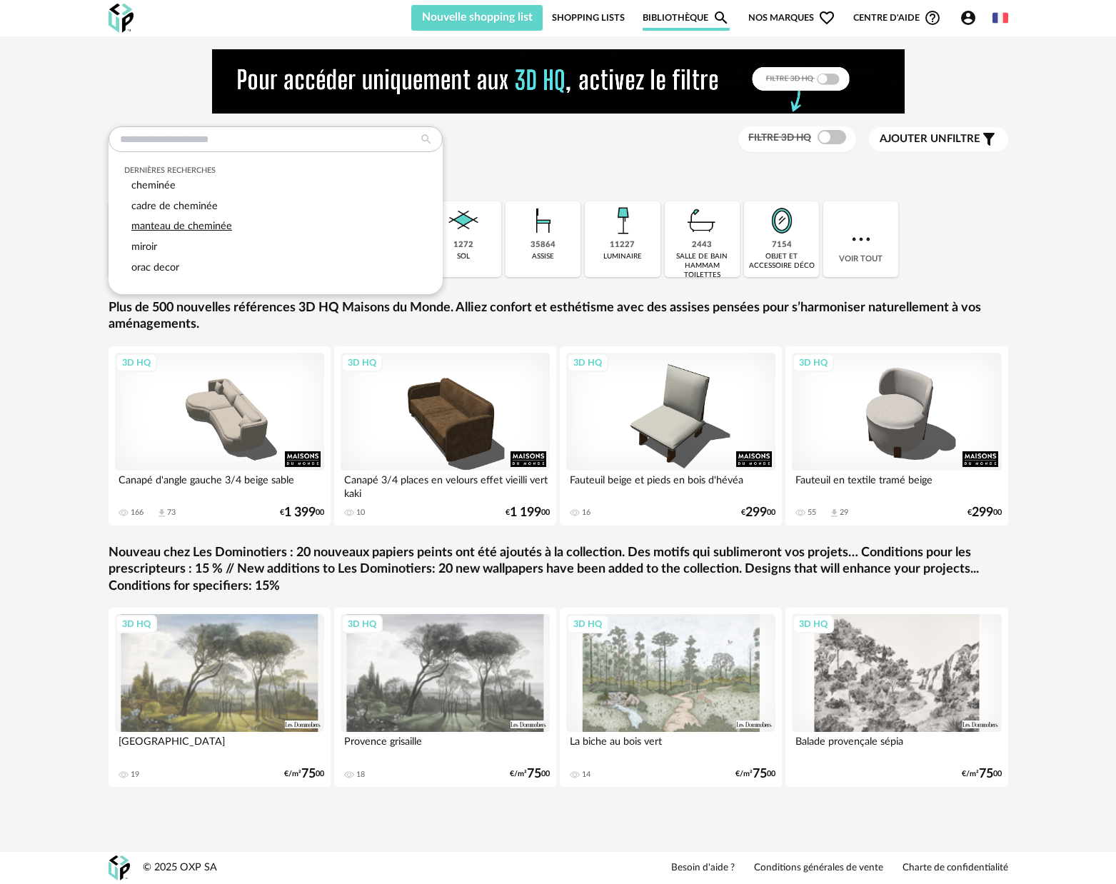
click at [184, 228] on span "manteau de cheminée" at bounding box center [181, 226] width 101 height 11
type input "**********"
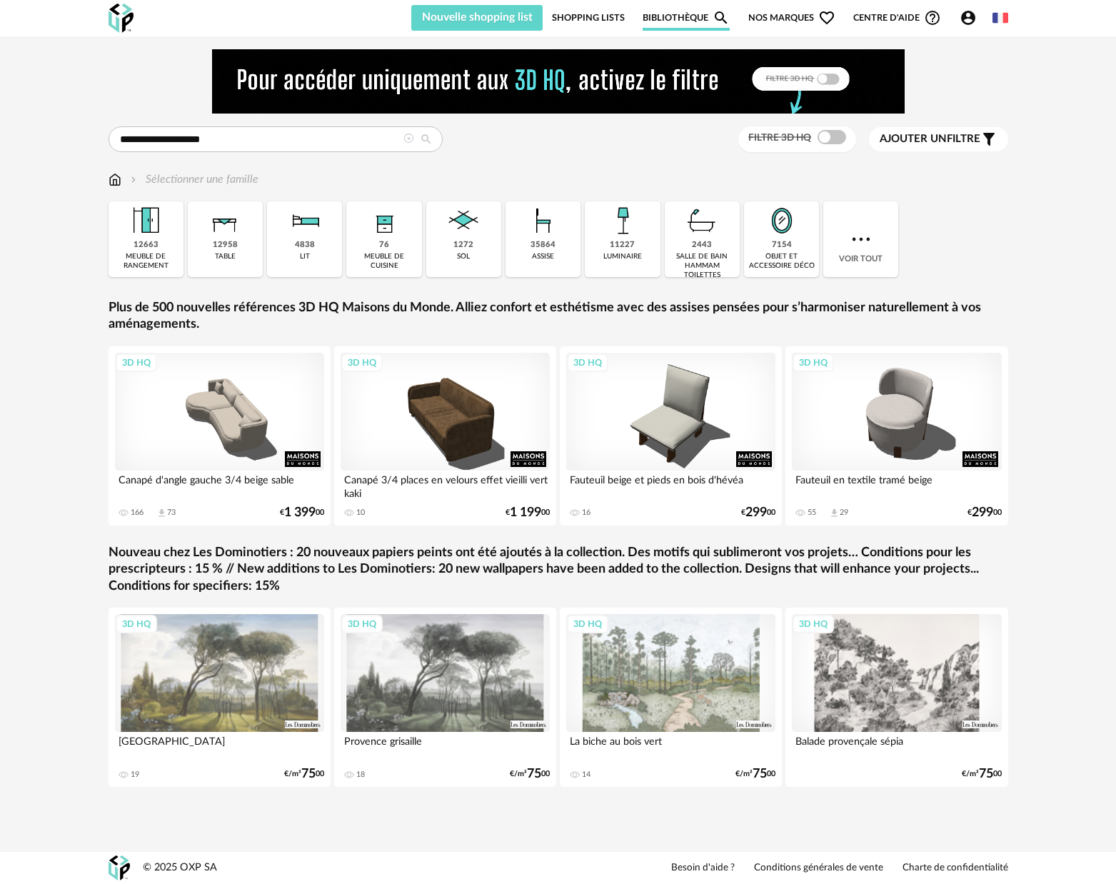
click at [429, 144] on icon at bounding box center [427, 139] width 26 height 13
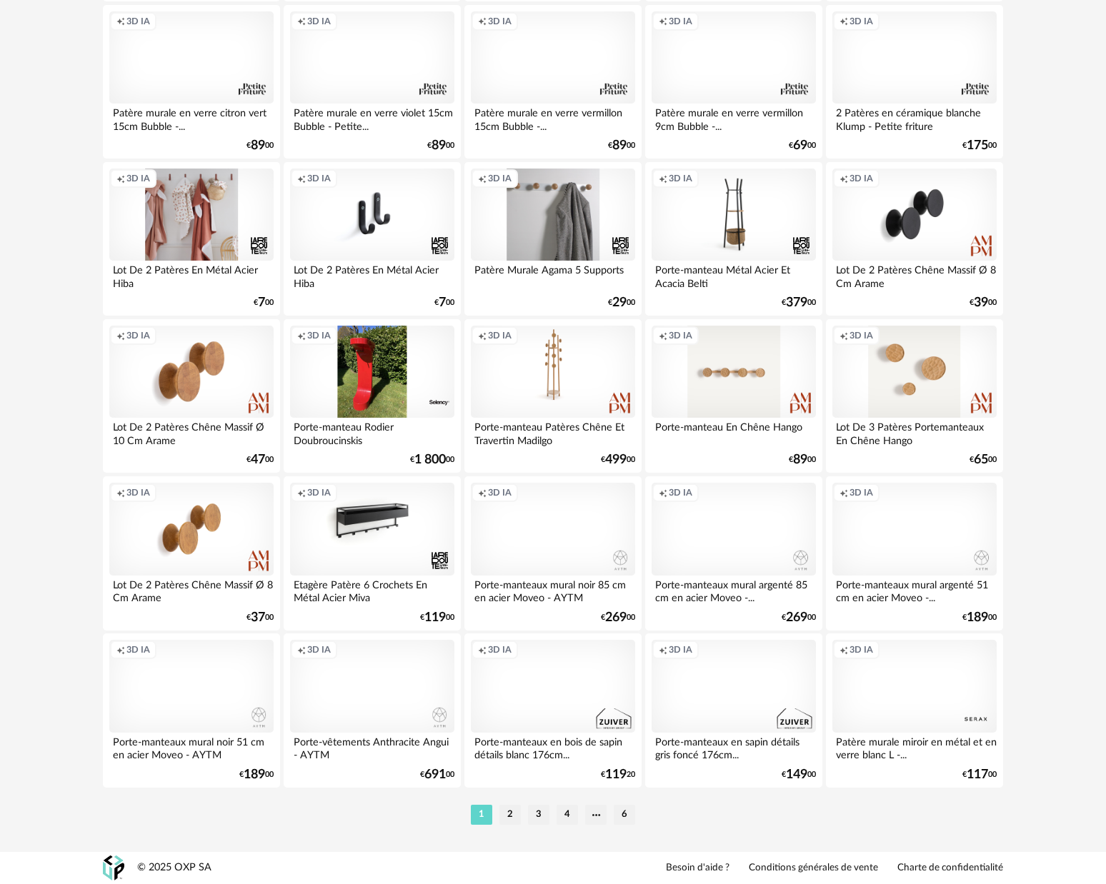
scroll to position [2641, 0]
click at [513, 819] on li "2" at bounding box center [509, 815] width 21 height 20
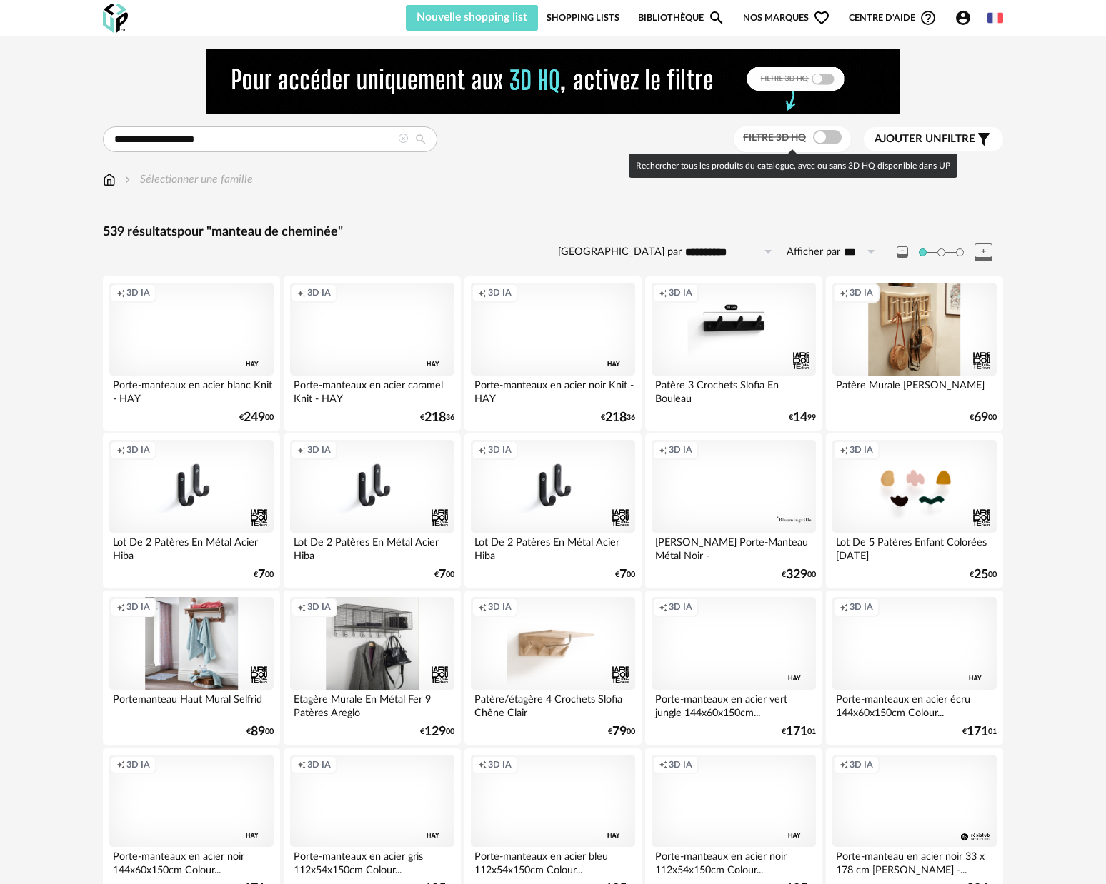
click at [831, 142] on span at bounding box center [827, 137] width 29 height 14
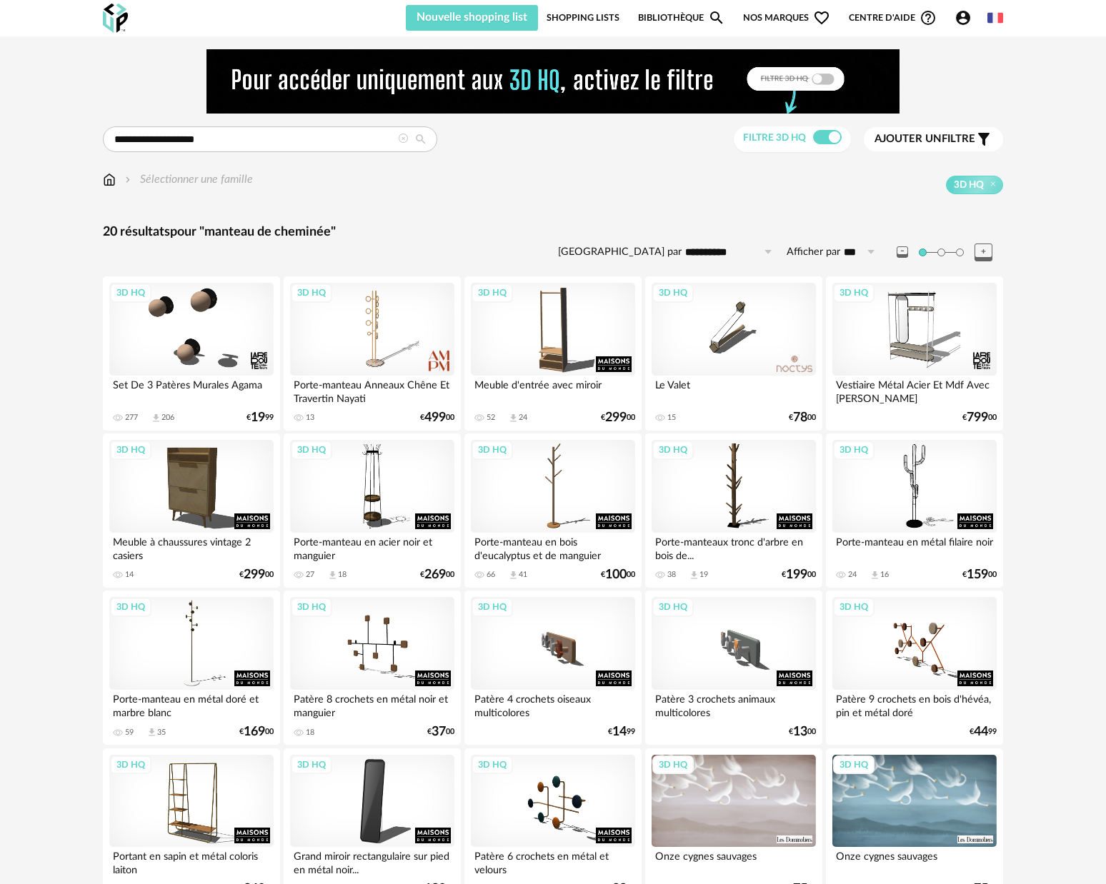
scroll to position [81, 0]
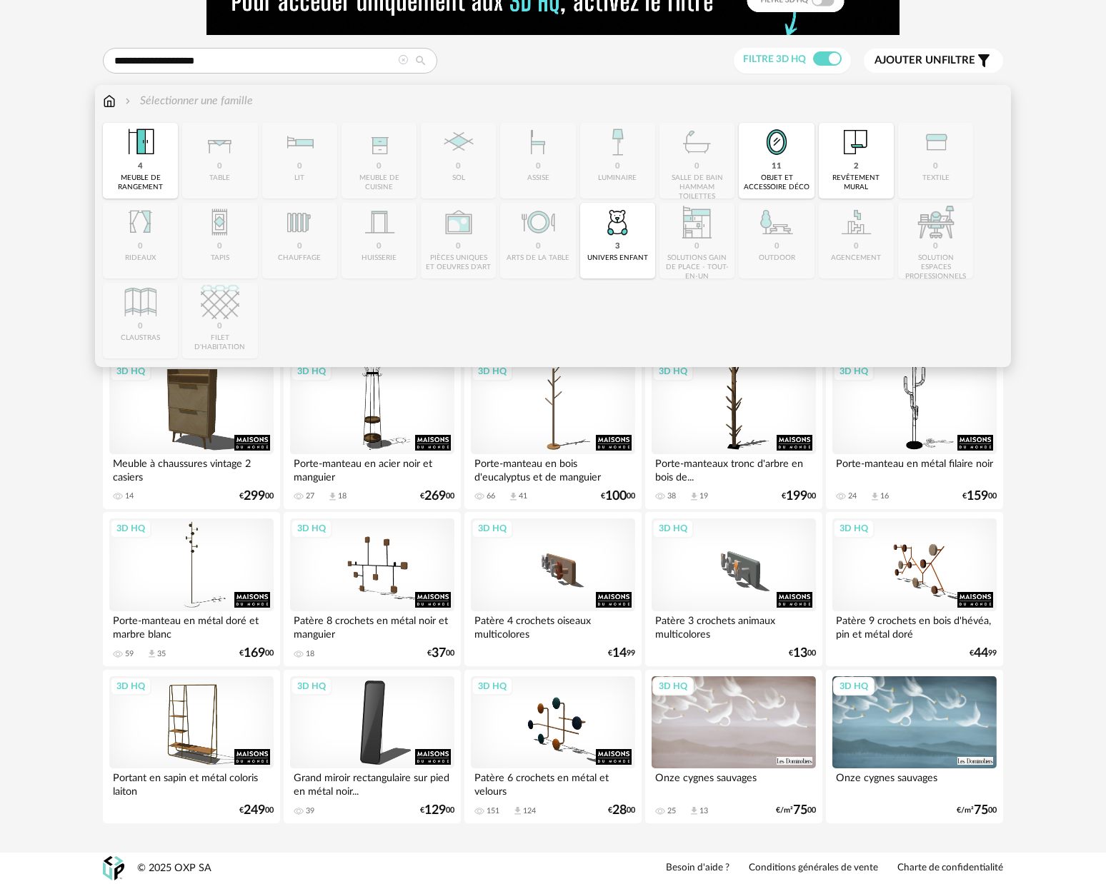
click at [113, 101] on img at bounding box center [109, 101] width 13 height 16
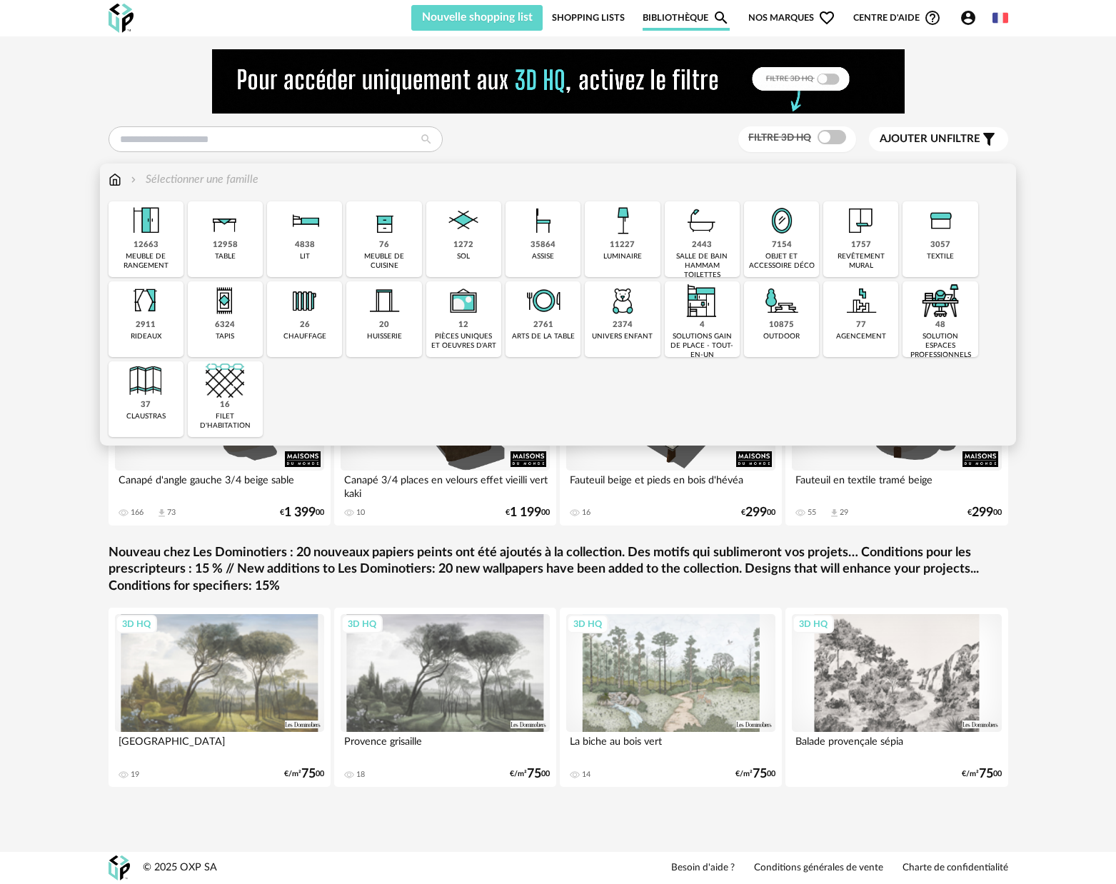
click at [781, 242] on div "7154" at bounding box center [782, 245] width 20 height 11
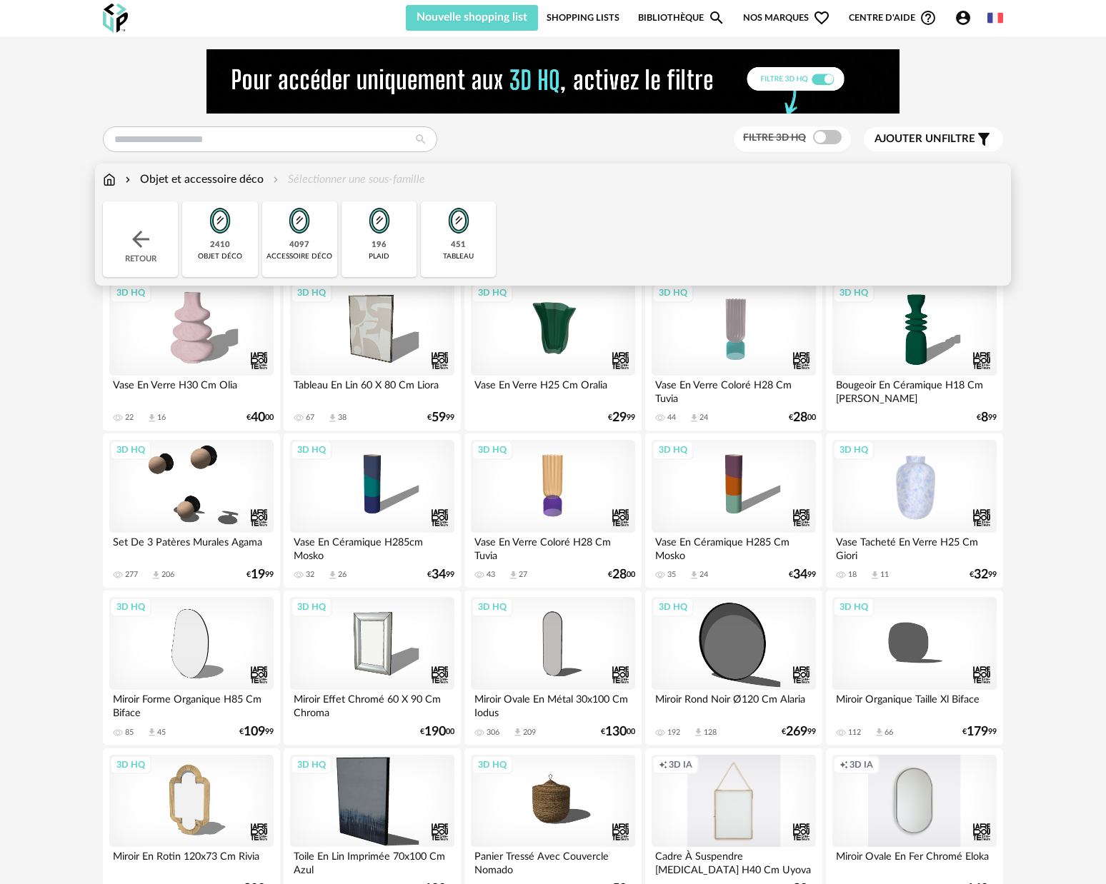
click at [222, 237] on img at bounding box center [220, 220] width 39 height 39
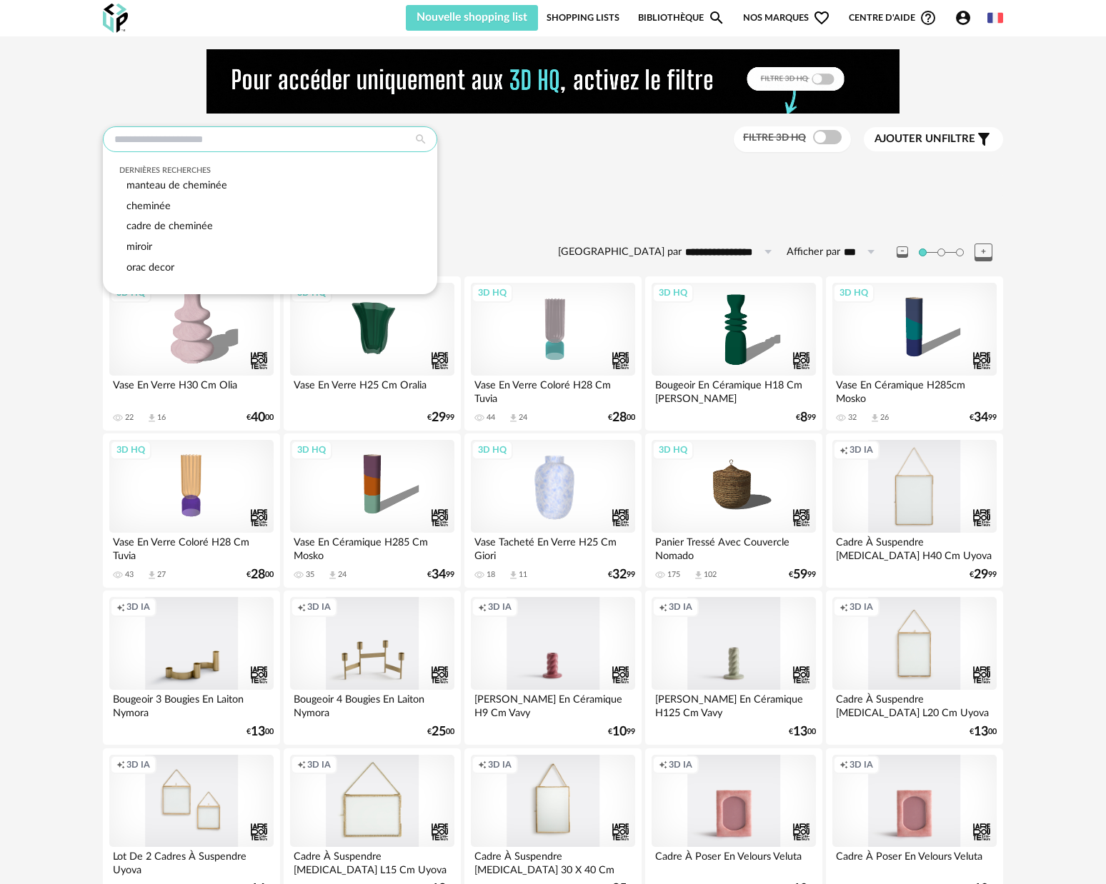
drag, startPoint x: 259, startPoint y: 139, endPoint x: 264, endPoint y: 146, distance: 8.3
click at [259, 139] on input "text" at bounding box center [270, 139] width 334 height 26
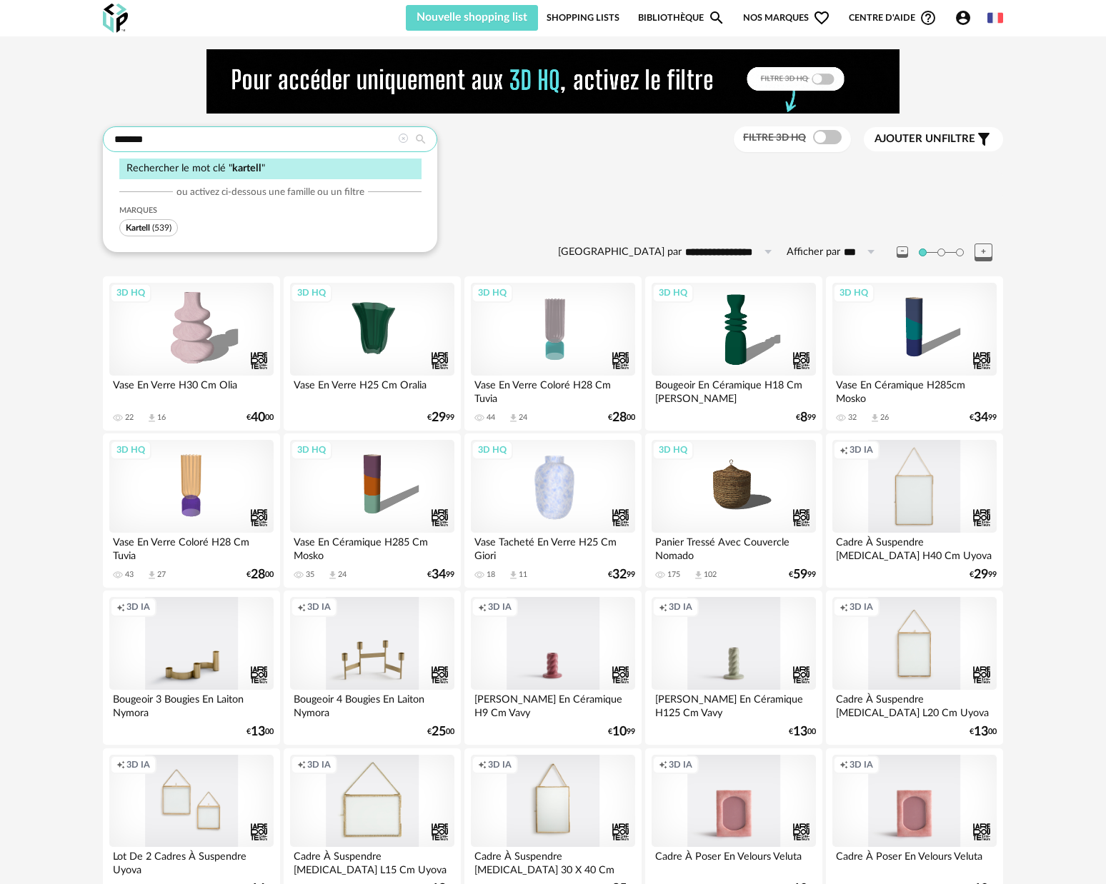
type input "*******"
type input "**********"
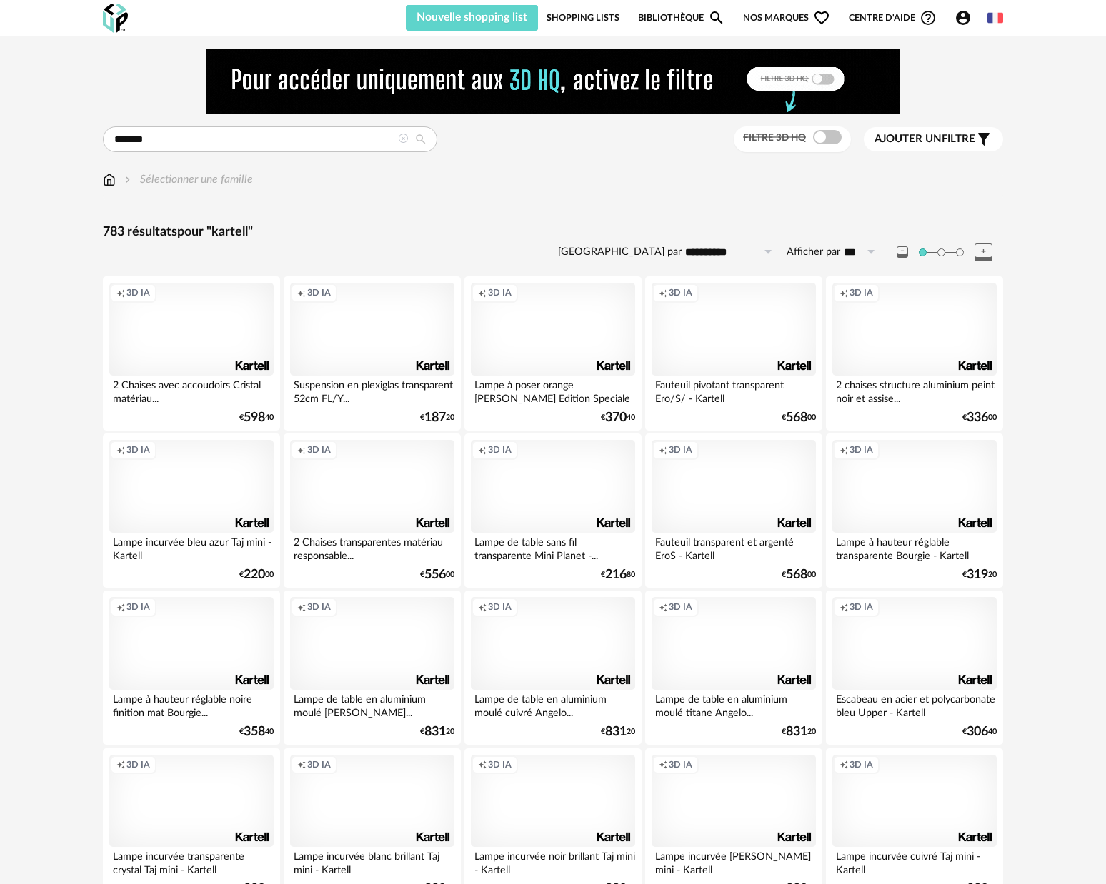
click at [951, 479] on div "Creation icon 3D IA" at bounding box center [914, 486] width 164 height 93
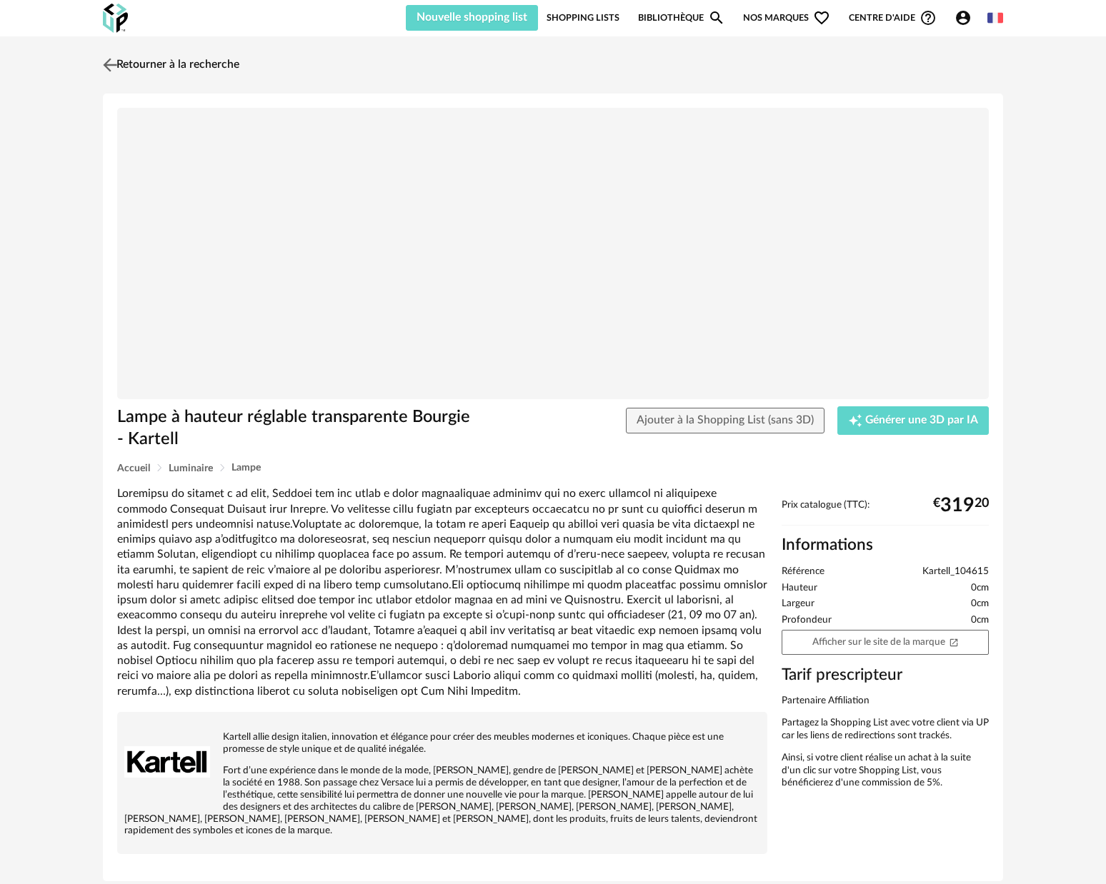
click at [116, 67] on img at bounding box center [110, 64] width 21 height 21
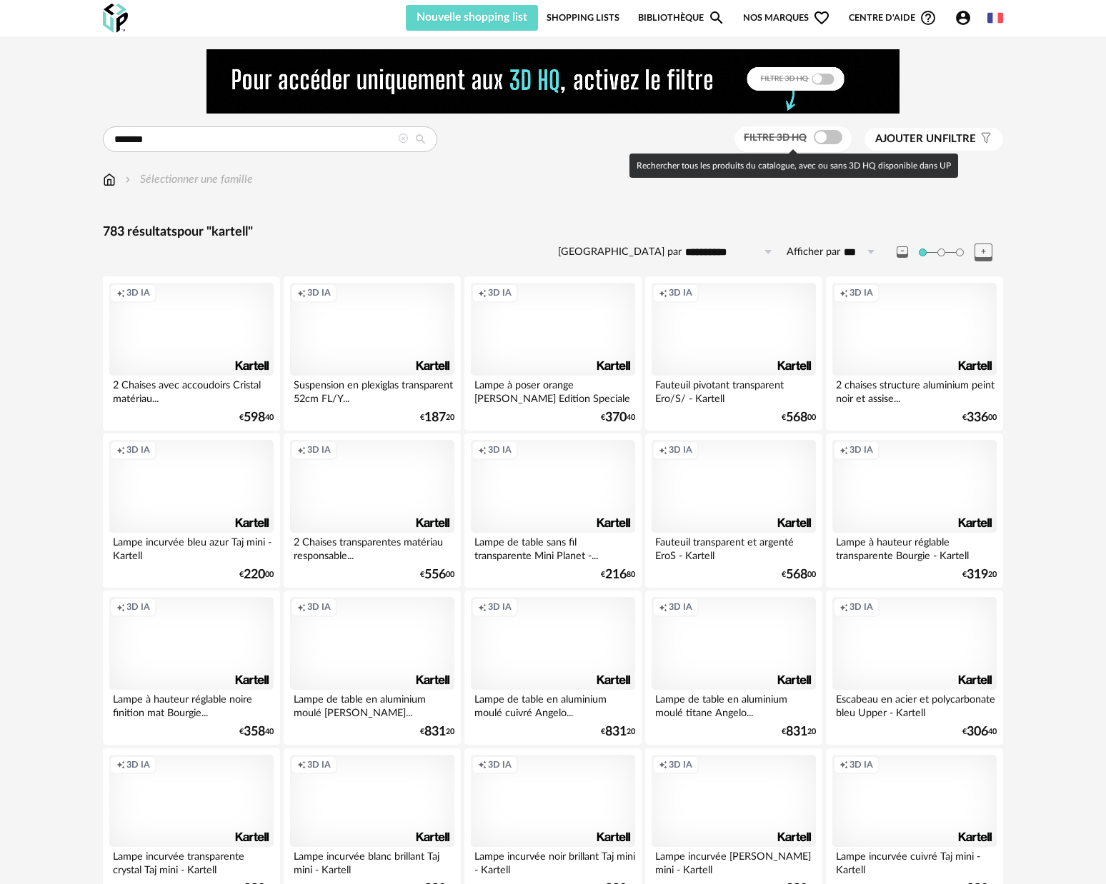
click at [834, 141] on span at bounding box center [828, 137] width 29 height 14
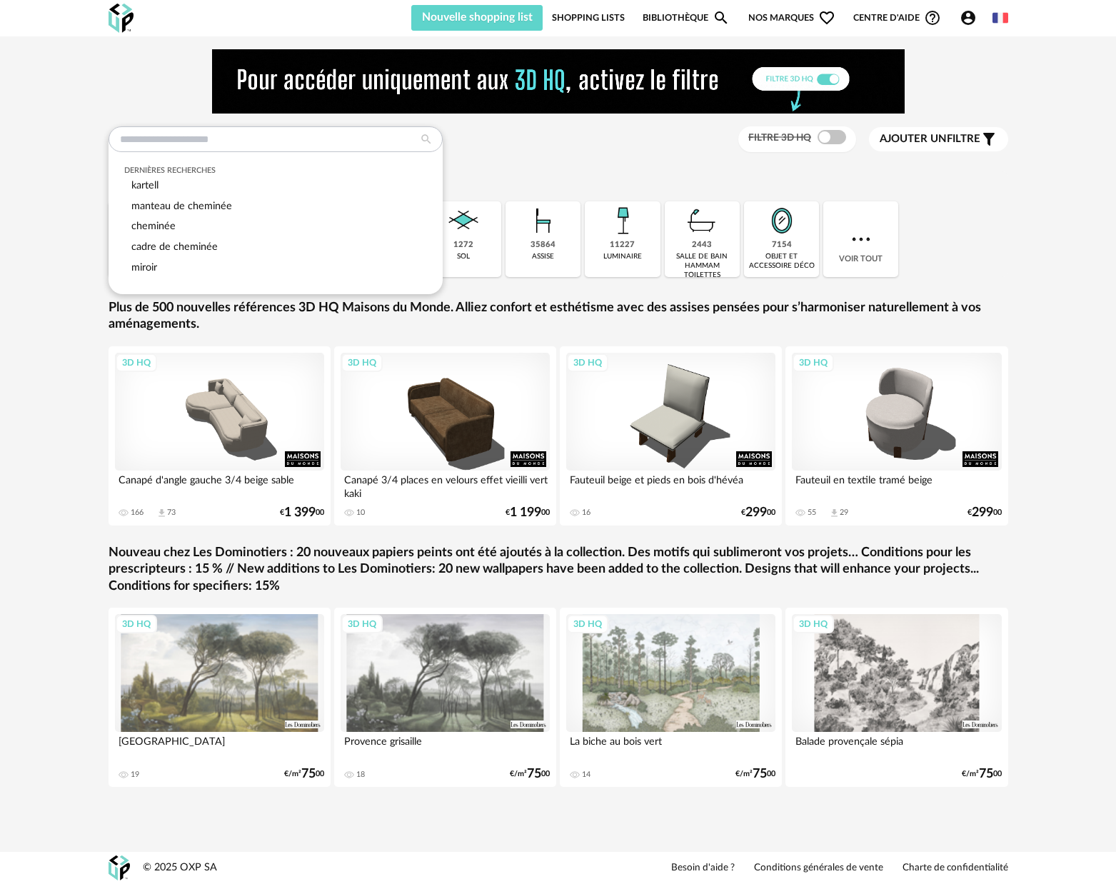
click at [294, 131] on input "text" at bounding box center [276, 139] width 334 height 26
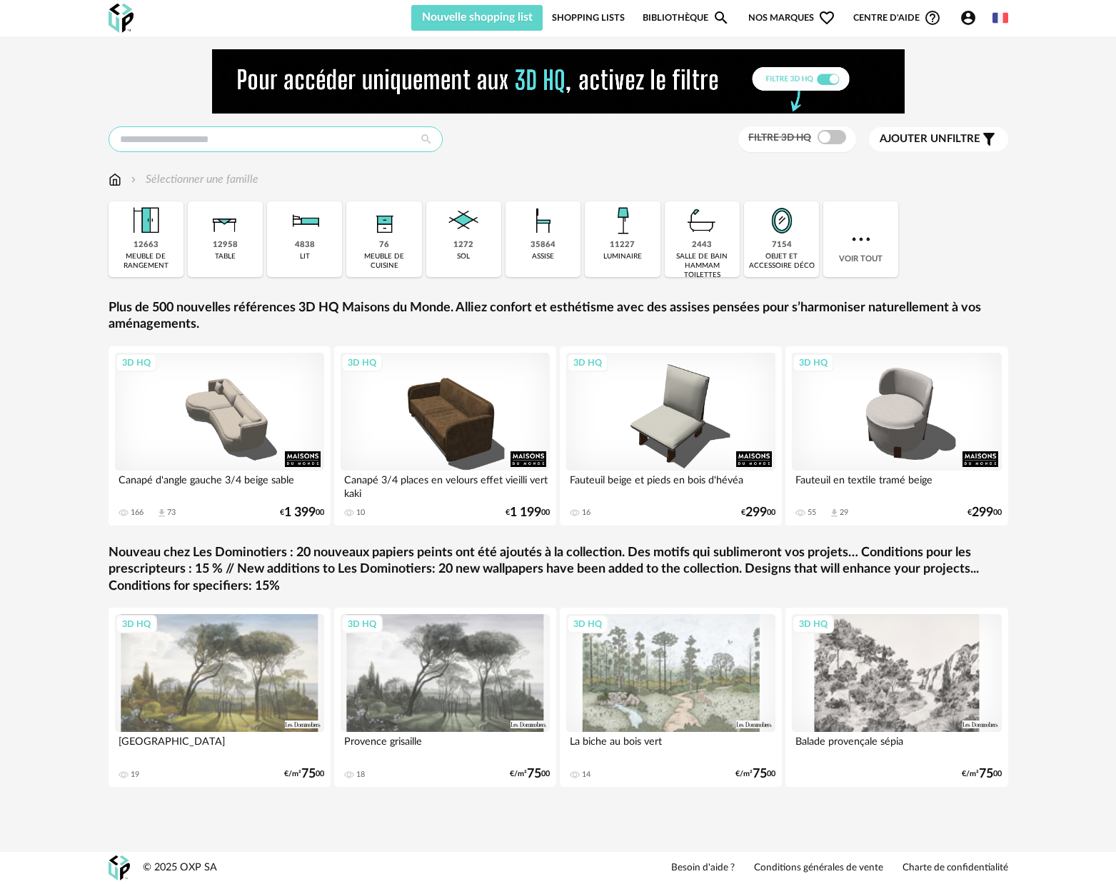
click at [191, 144] on input "text" at bounding box center [276, 139] width 334 height 26
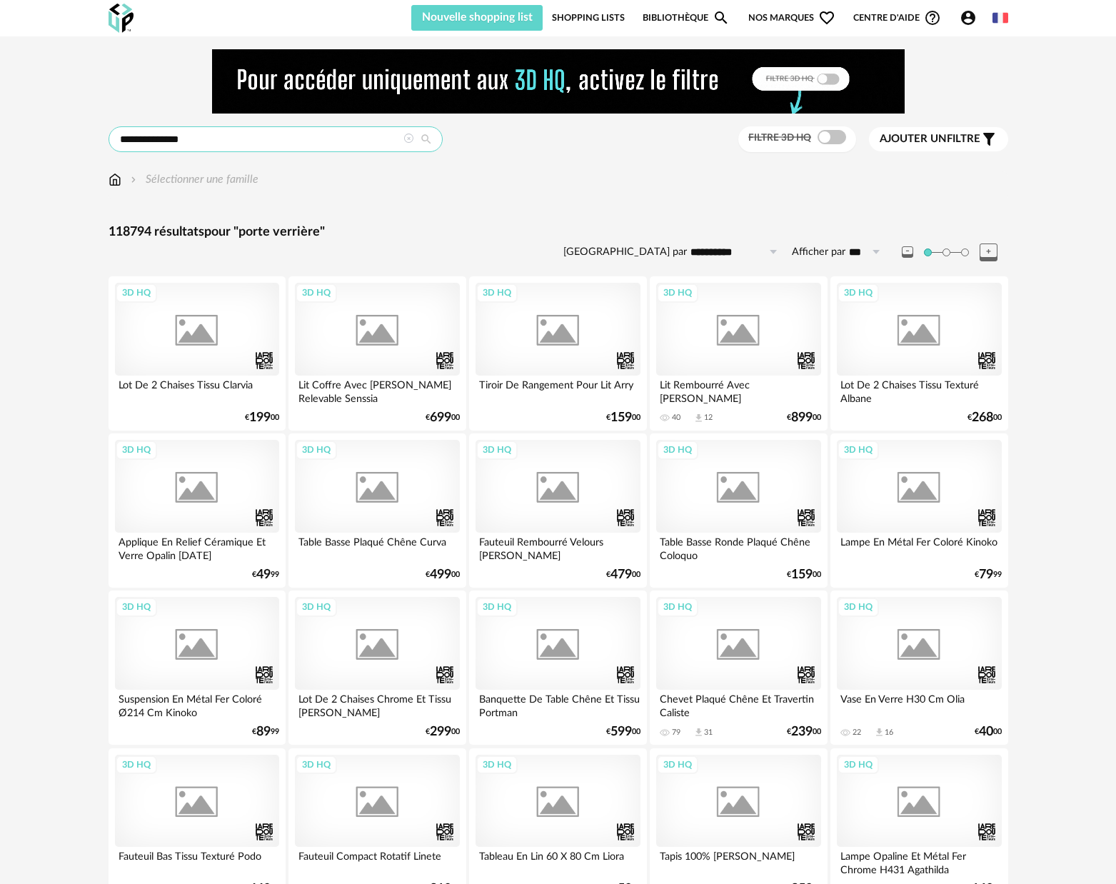
type input "**********"
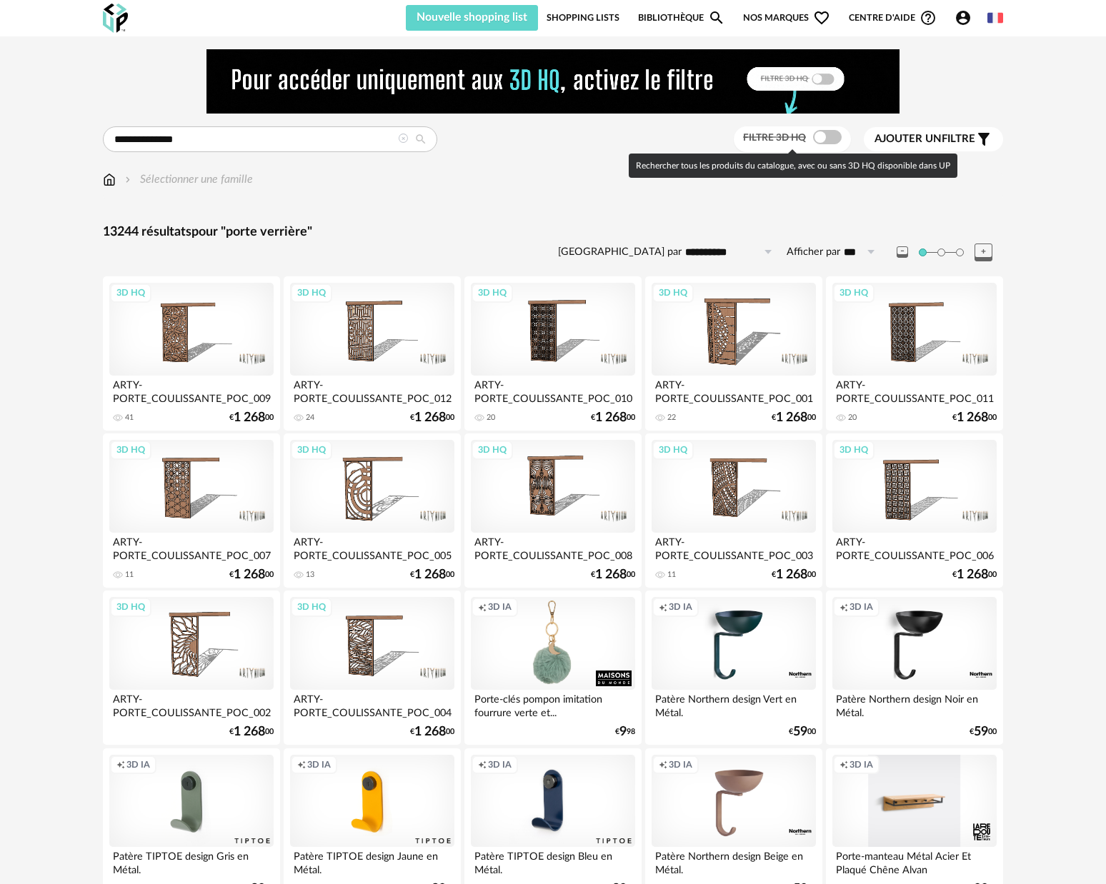
click at [831, 141] on span at bounding box center [827, 137] width 29 height 14
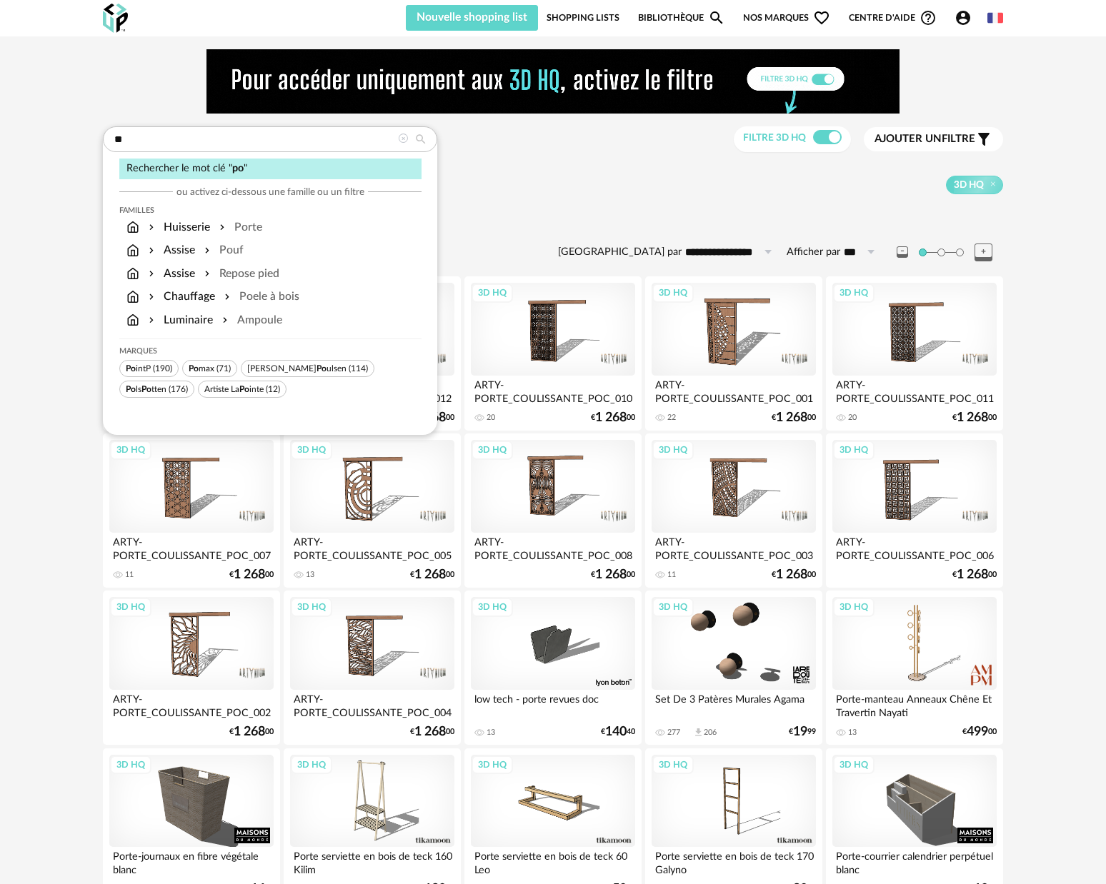
type input "*"
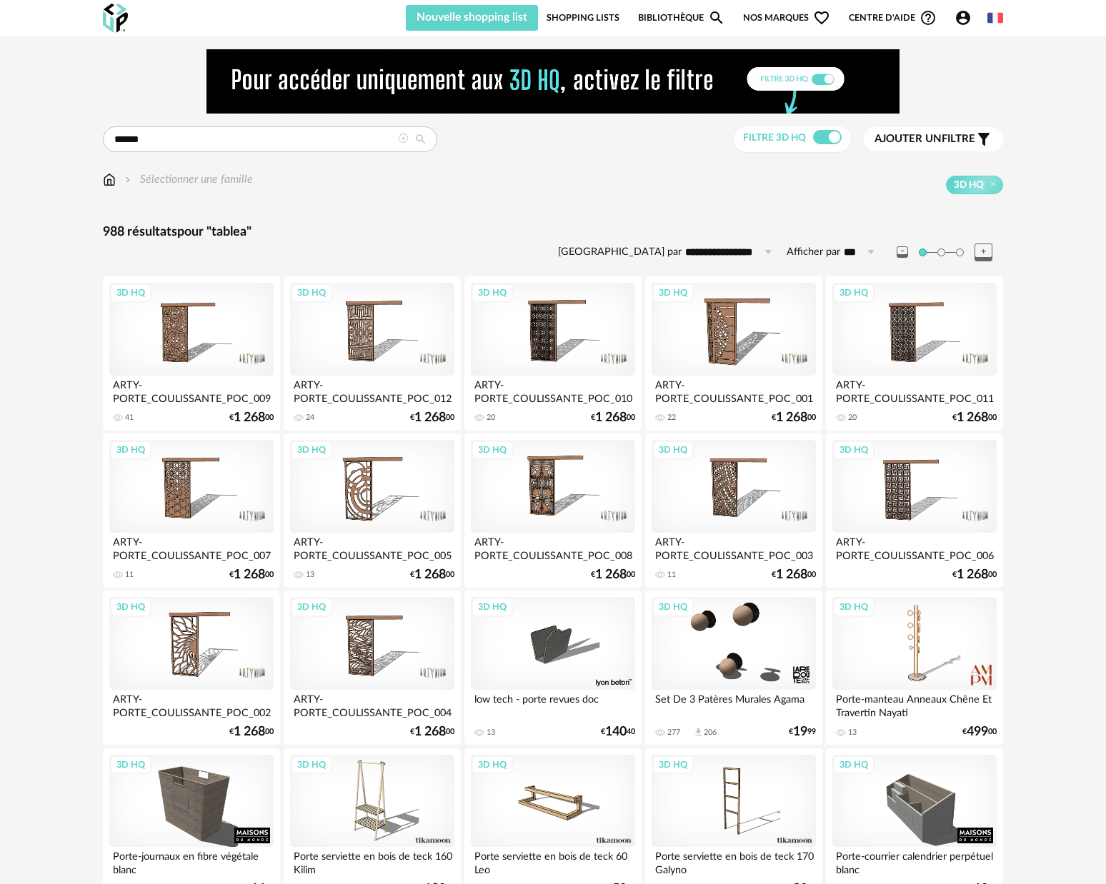
type input "******"
type input "**********"
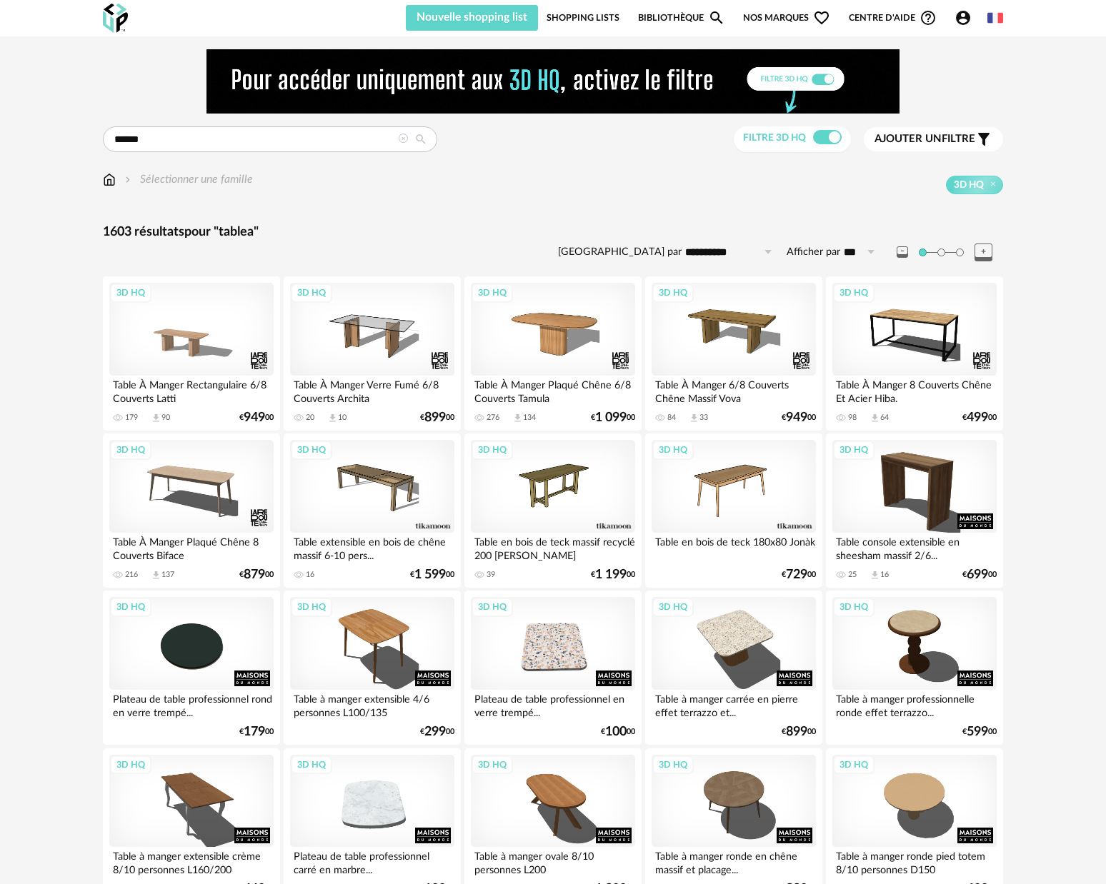
click at [206, 135] on input "******" at bounding box center [270, 139] width 334 height 26
type input "*******"
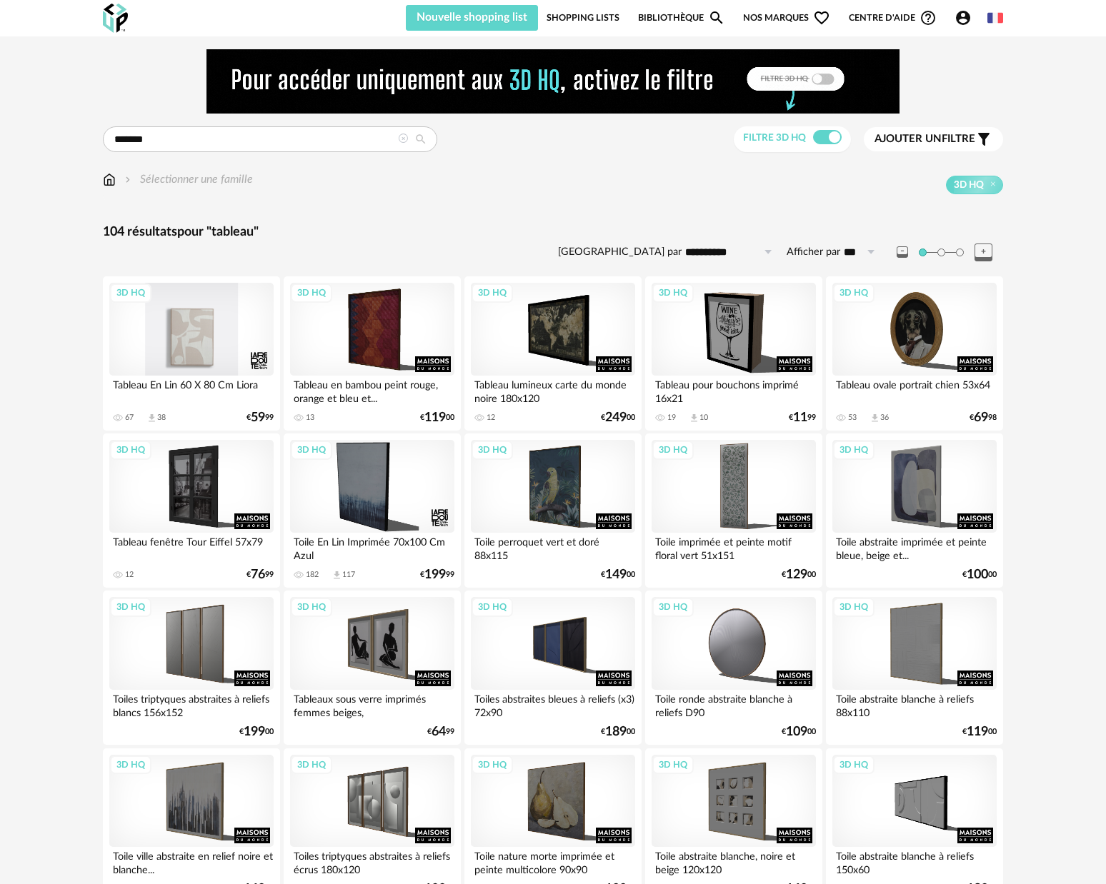
click at [159, 305] on div "3D HQ" at bounding box center [191, 329] width 164 height 93
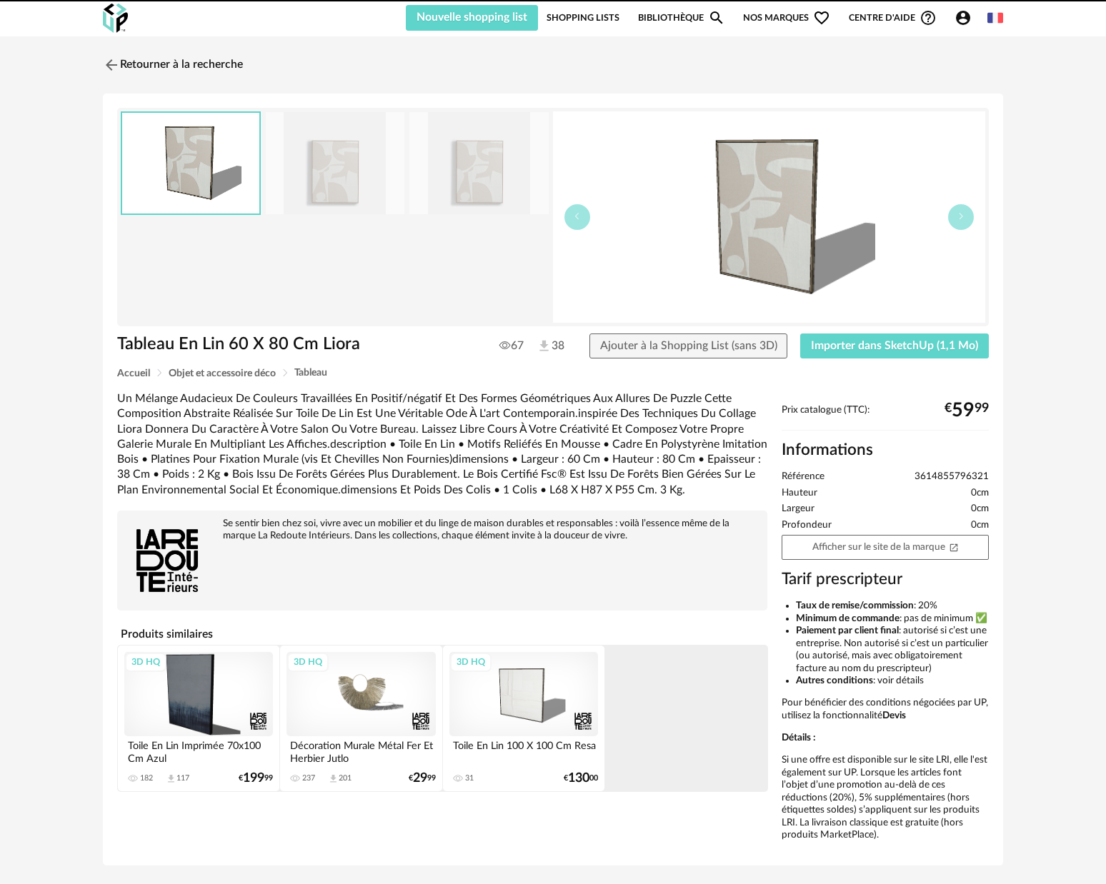
click at [116, 63] on img at bounding box center [111, 64] width 17 height 17
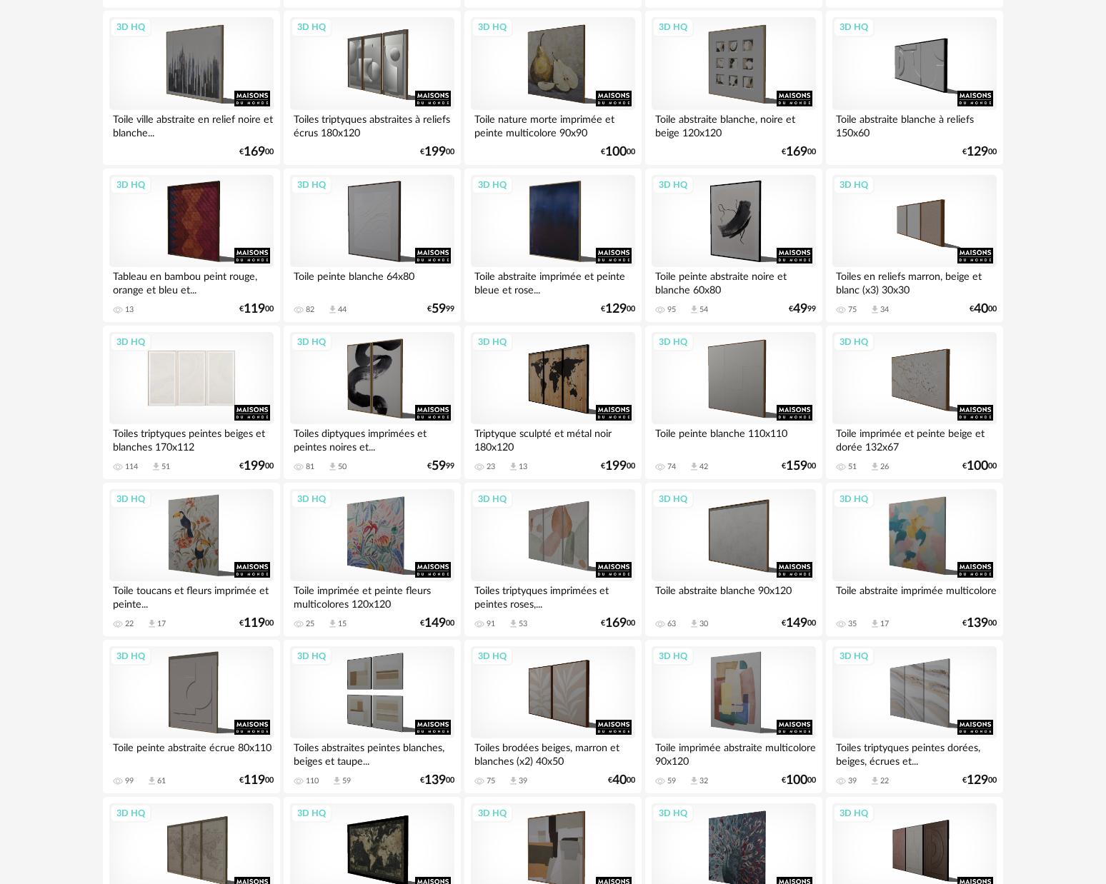
scroll to position [681, 0]
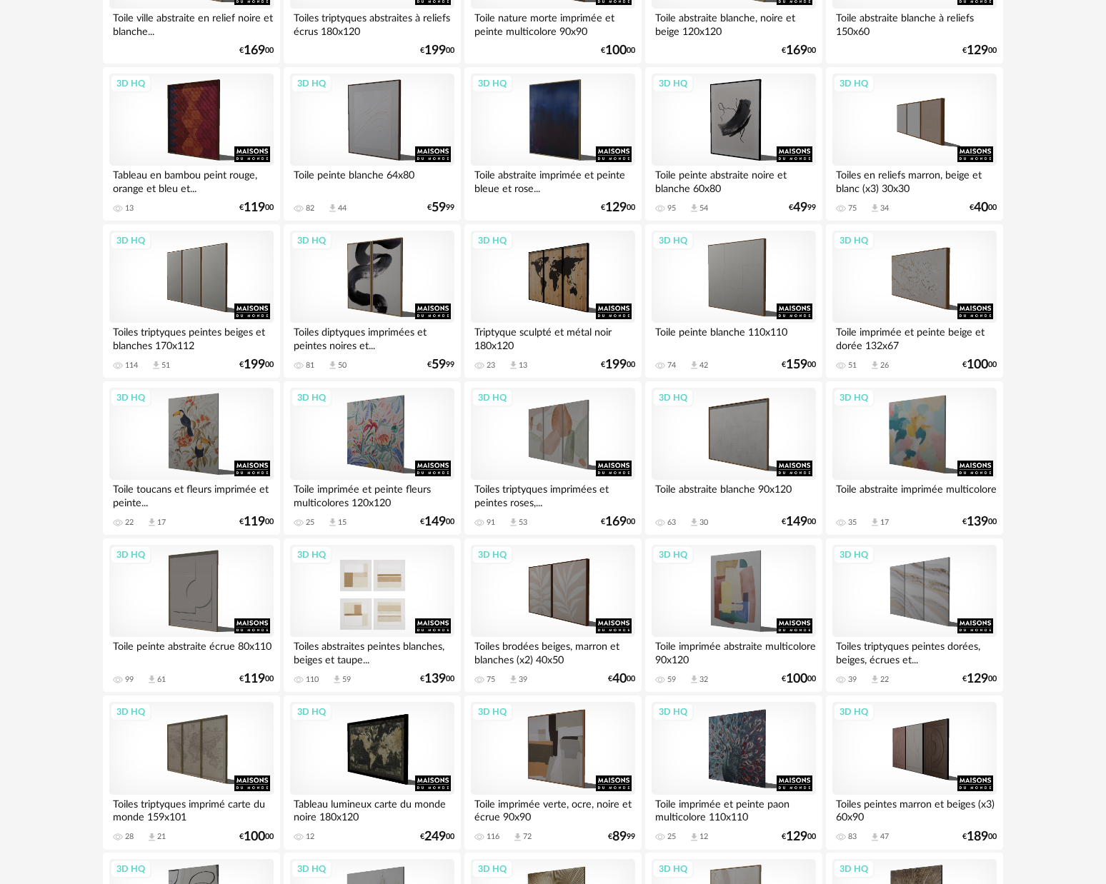
click at [315, 591] on div "3D HQ" at bounding box center [372, 591] width 164 height 93
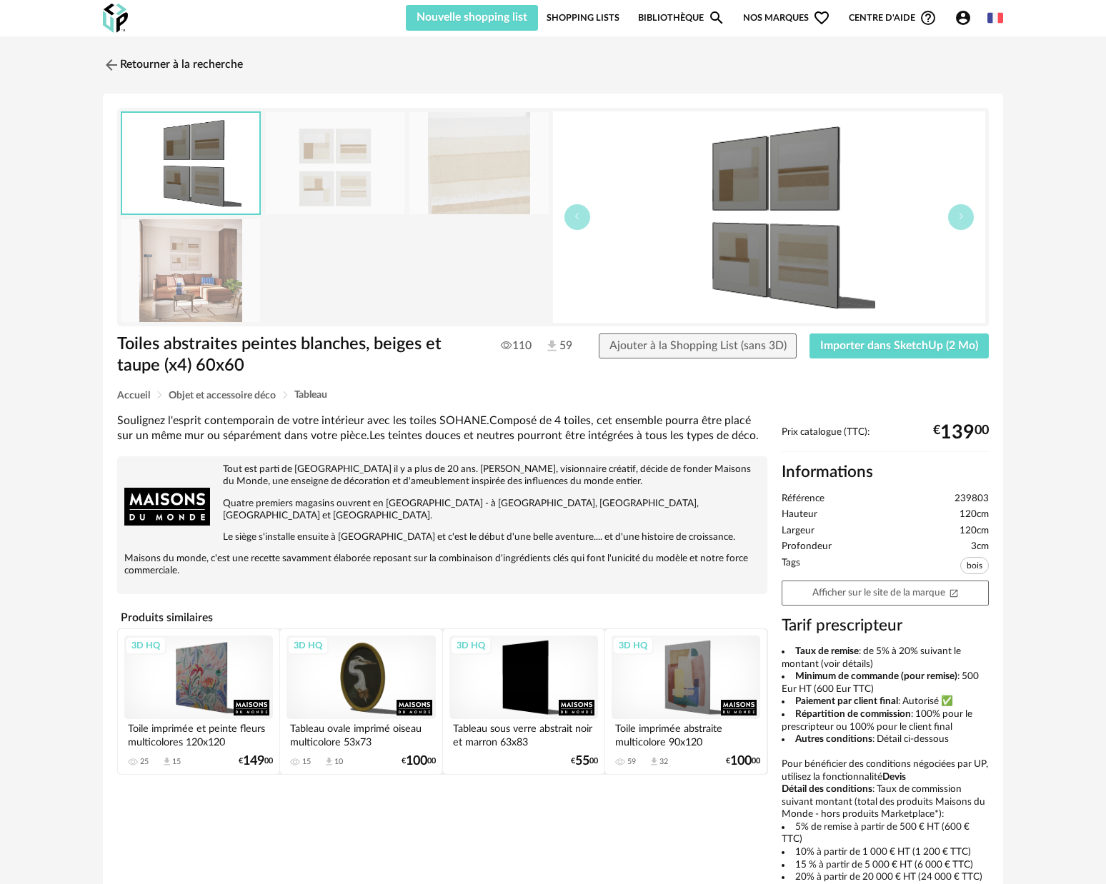
click at [199, 266] on img at bounding box center [190, 270] width 139 height 102
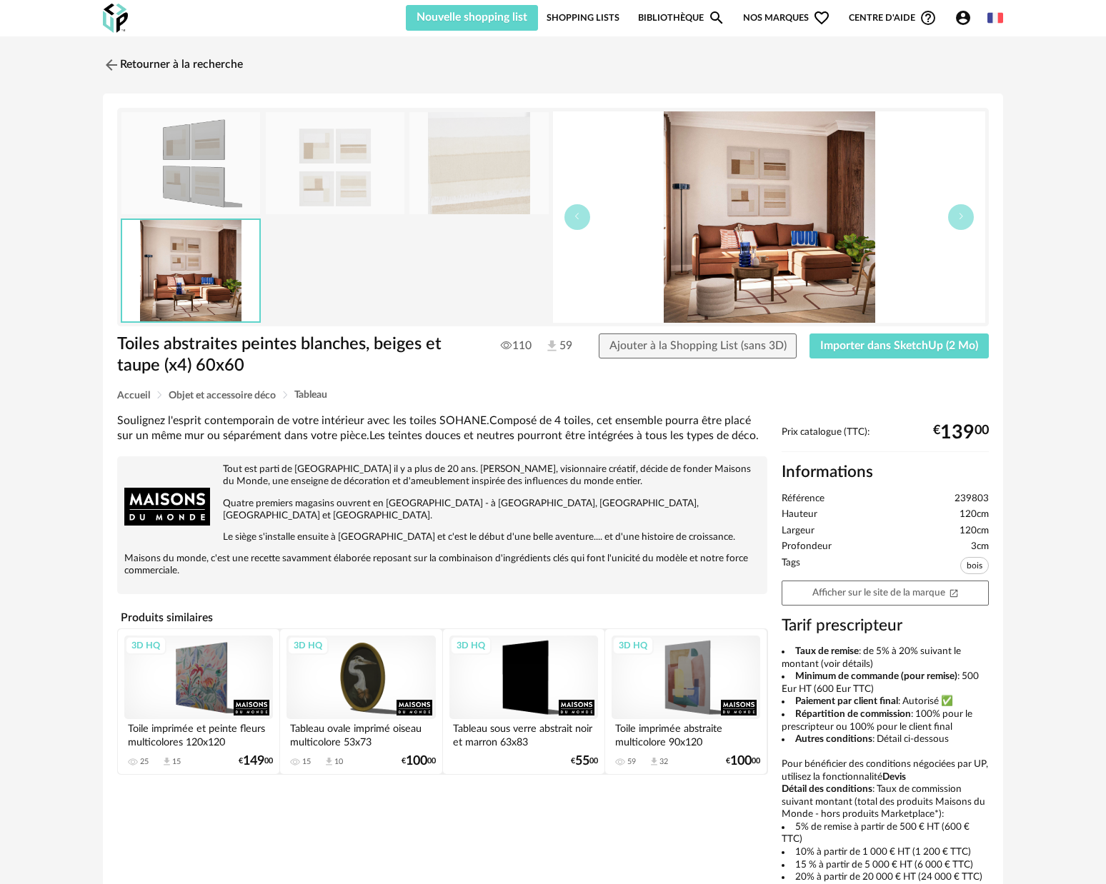
click at [376, 185] on img at bounding box center [335, 163] width 139 height 102
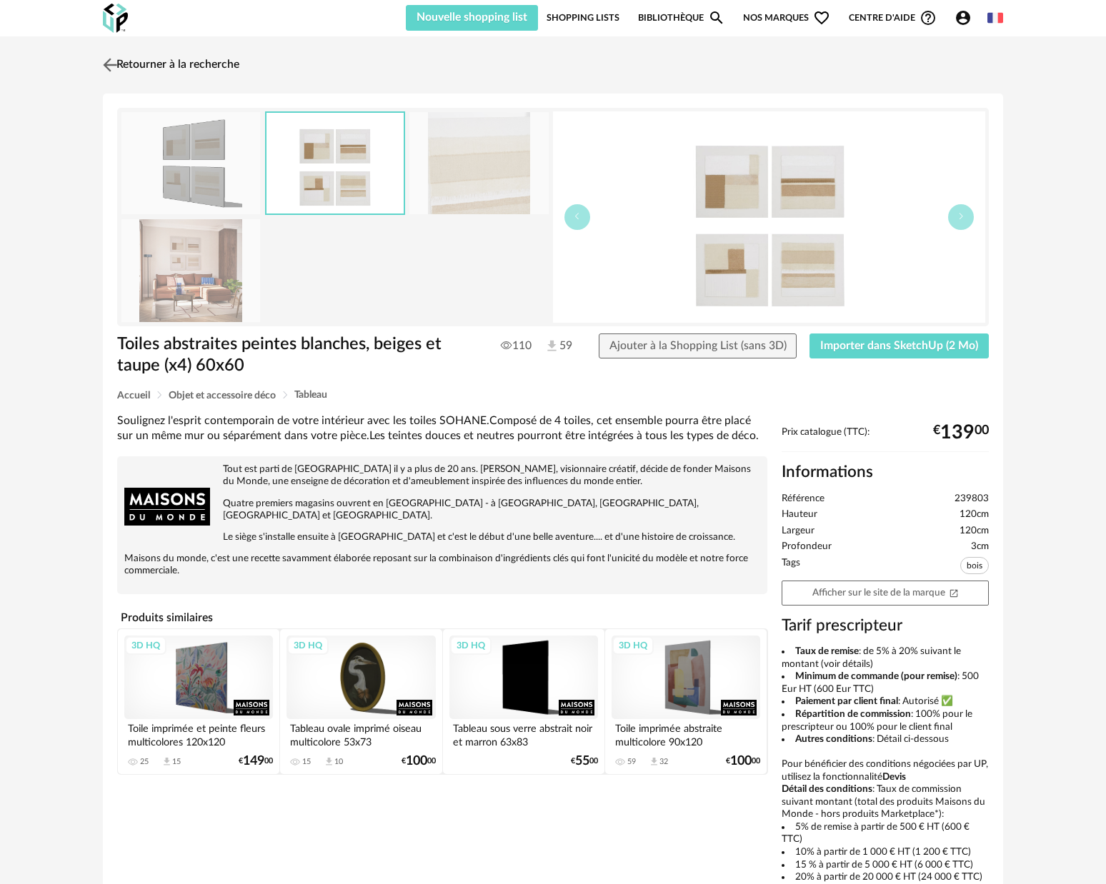
click at [106, 61] on img at bounding box center [110, 64] width 21 height 21
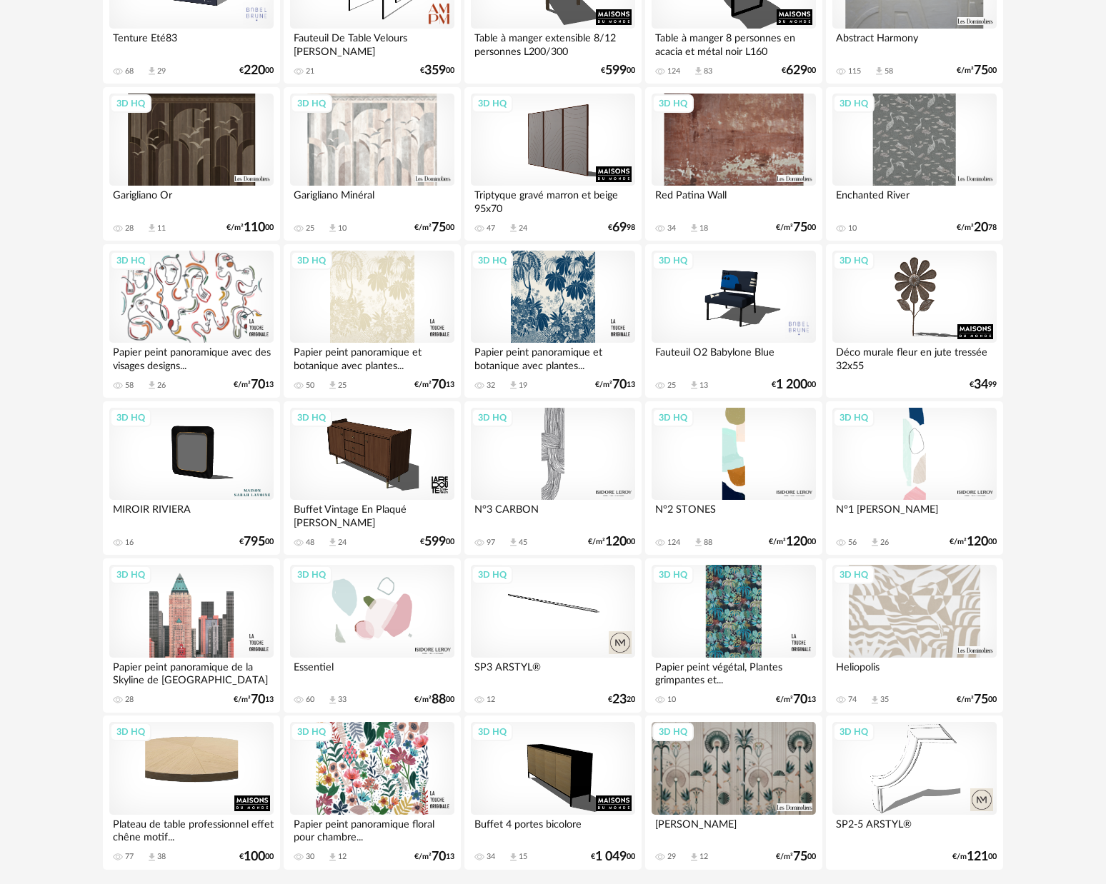
scroll to position [2641, 0]
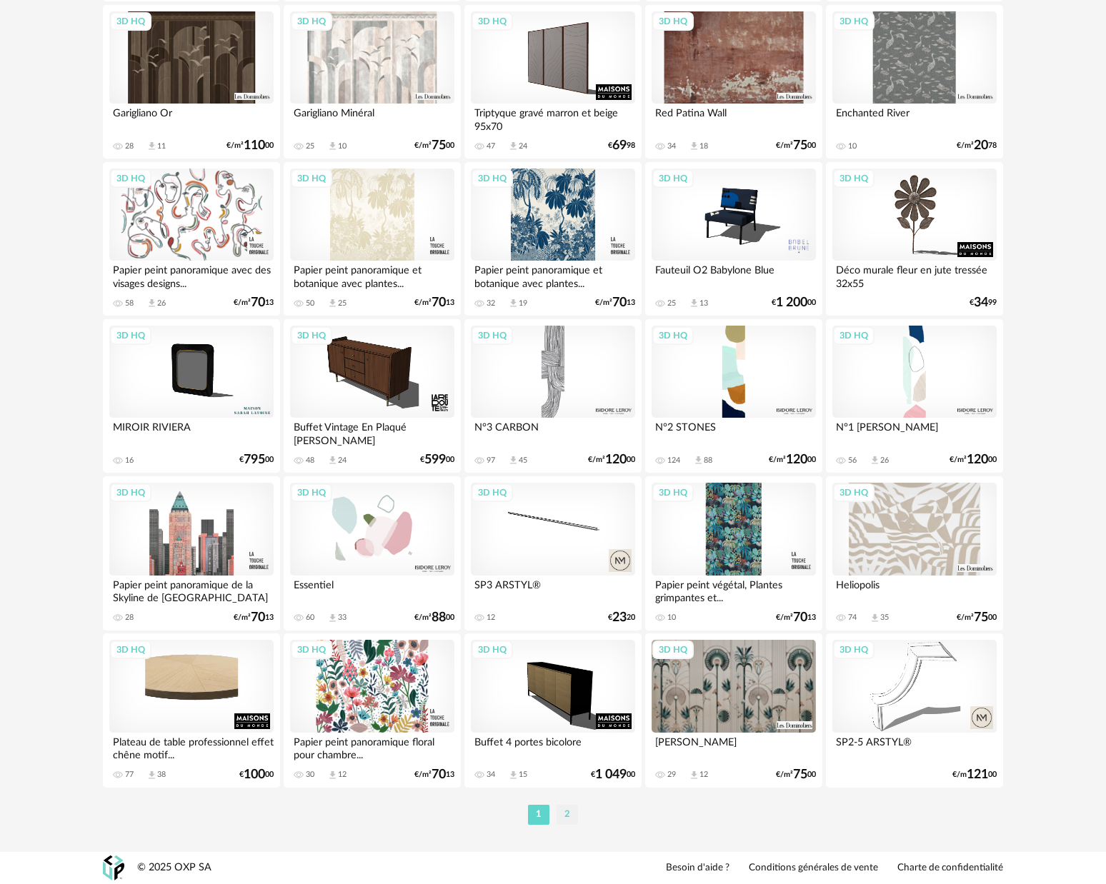
click at [564, 814] on li "2" at bounding box center [566, 815] width 21 height 20
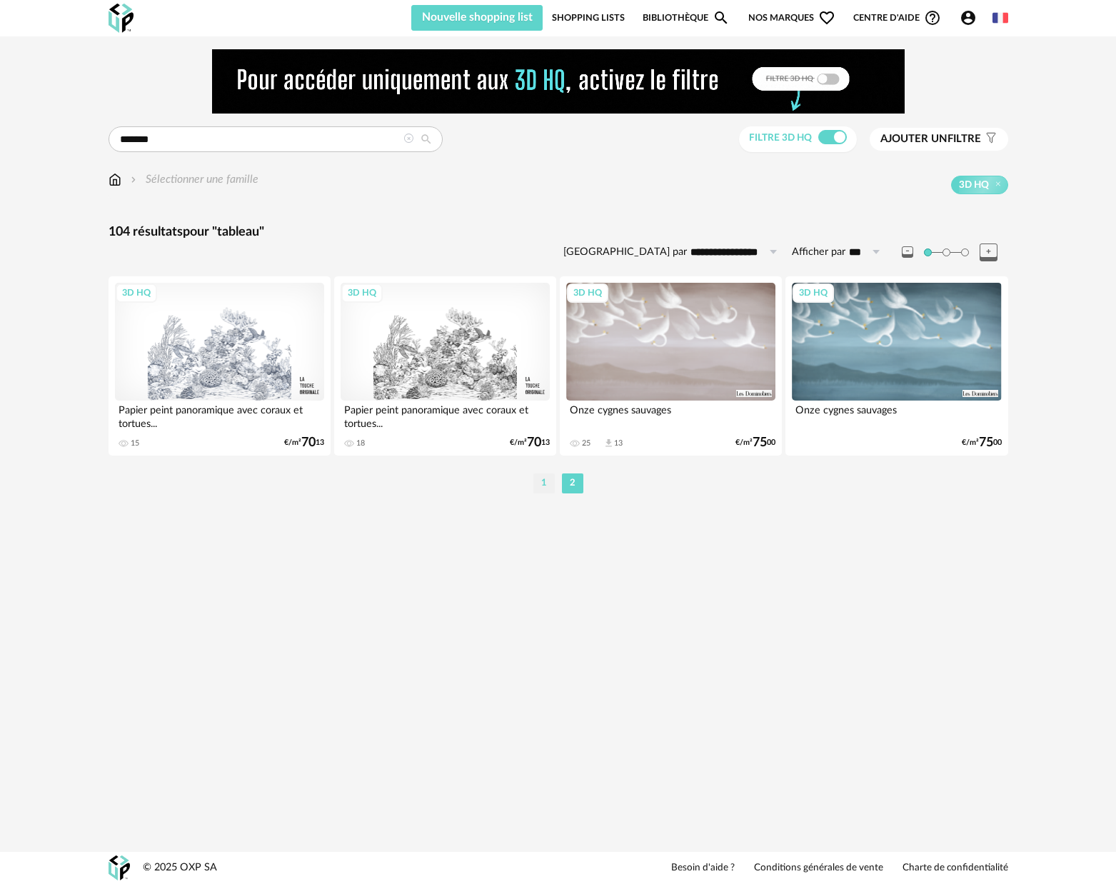
click at [549, 482] on li "1" at bounding box center [544, 484] width 21 height 20
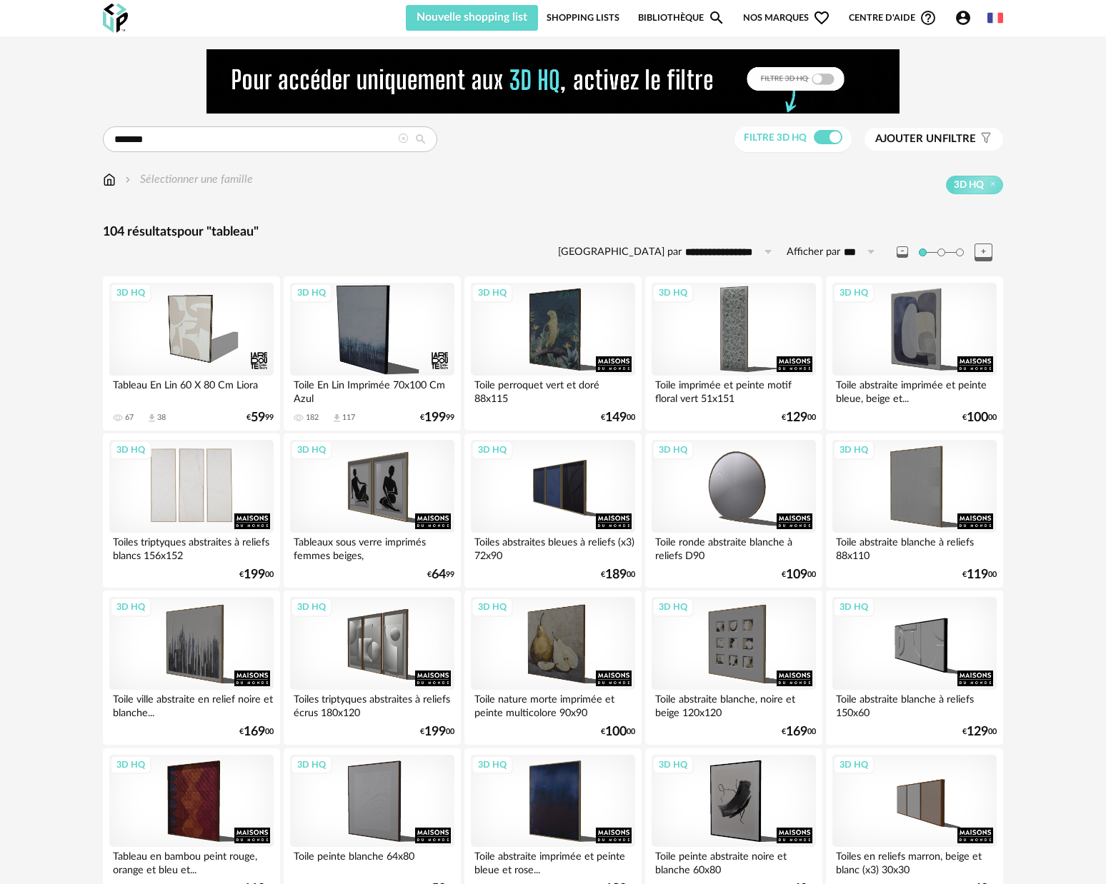
click at [224, 481] on div "3D HQ" at bounding box center [191, 486] width 164 height 93
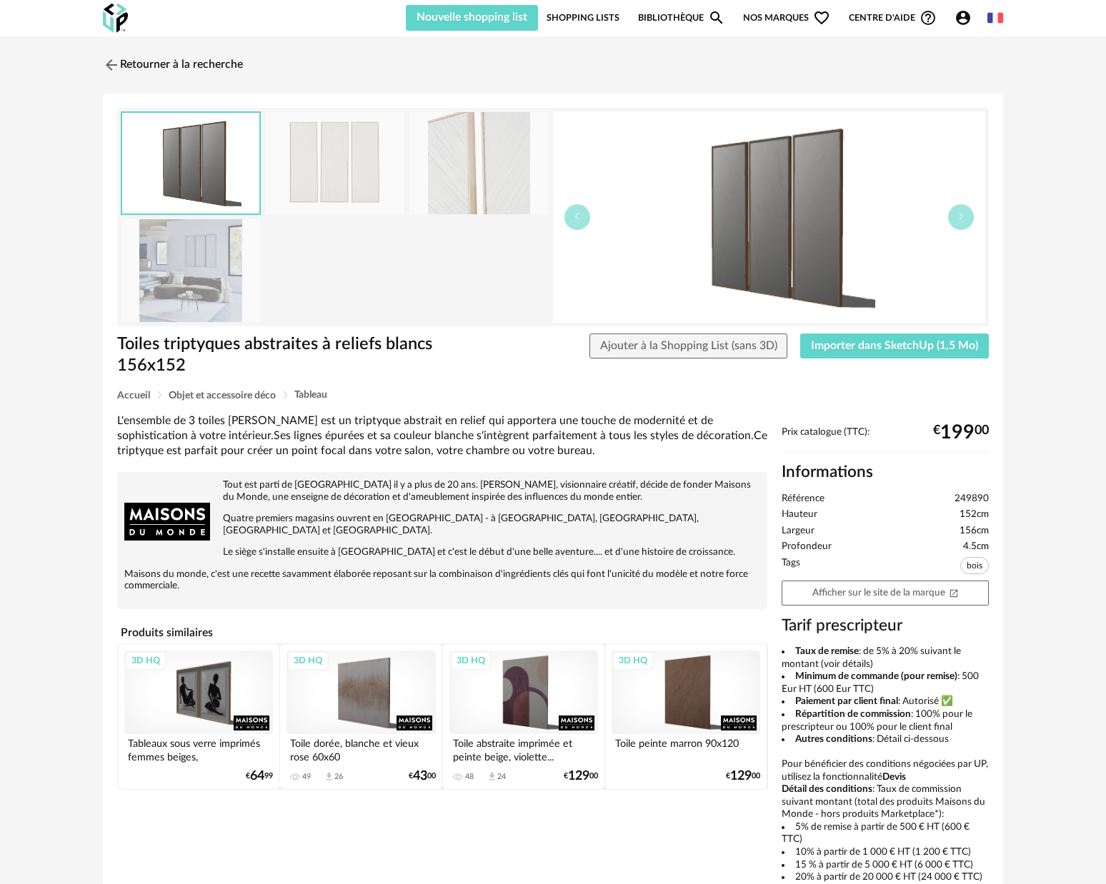
click at [221, 276] on img at bounding box center [190, 270] width 139 height 102
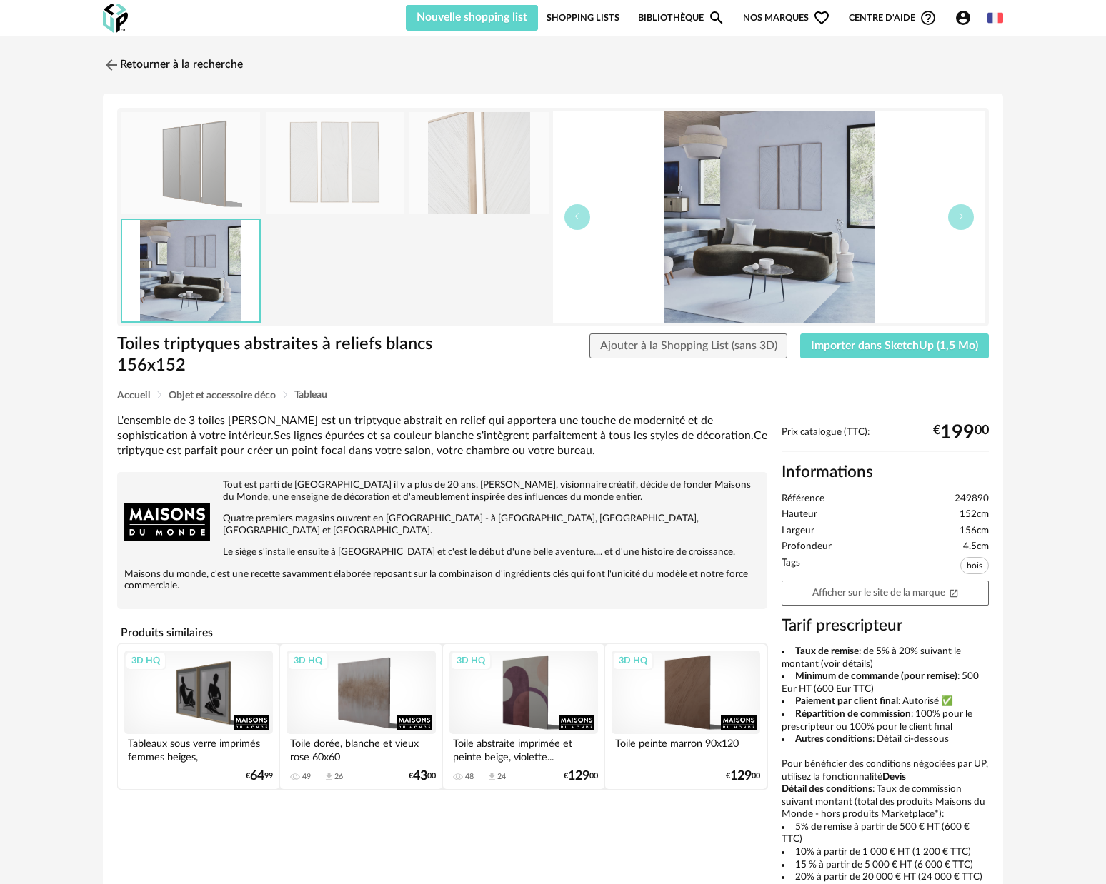
click at [324, 169] on img at bounding box center [335, 163] width 139 height 102
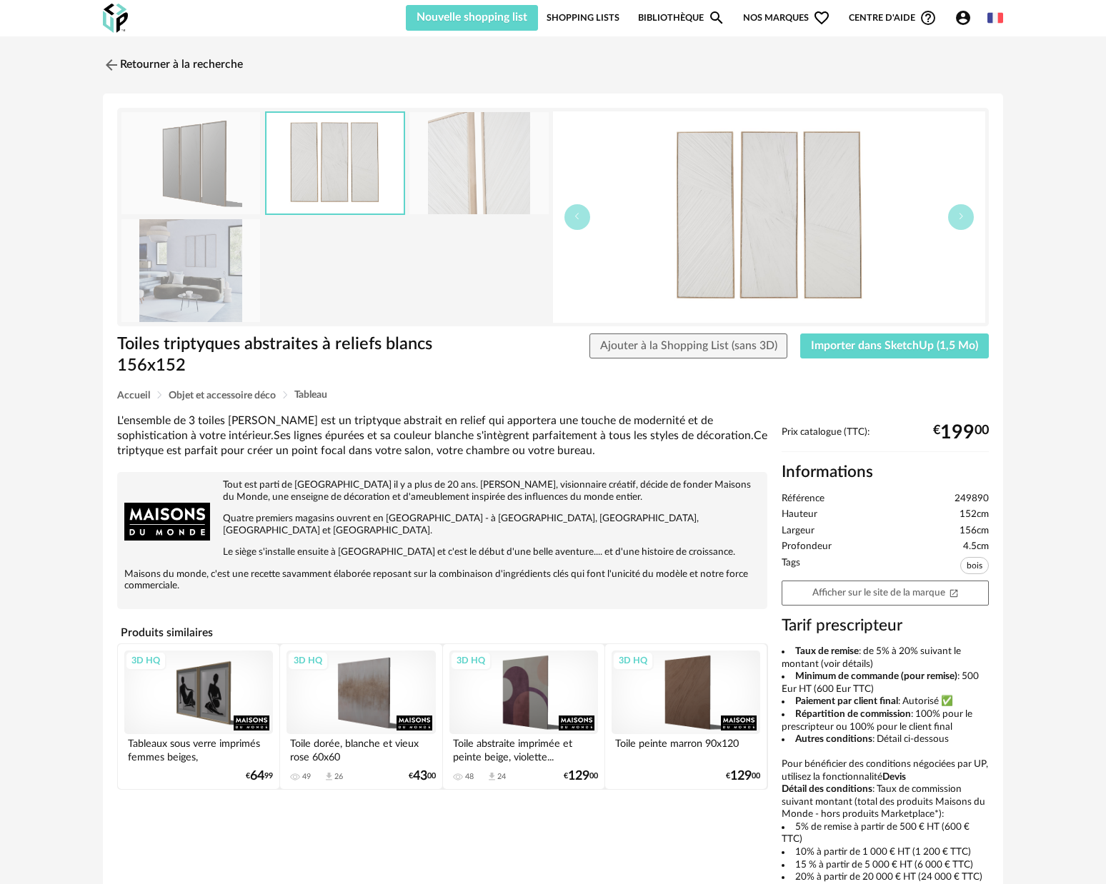
click at [504, 164] on img at bounding box center [478, 163] width 139 height 102
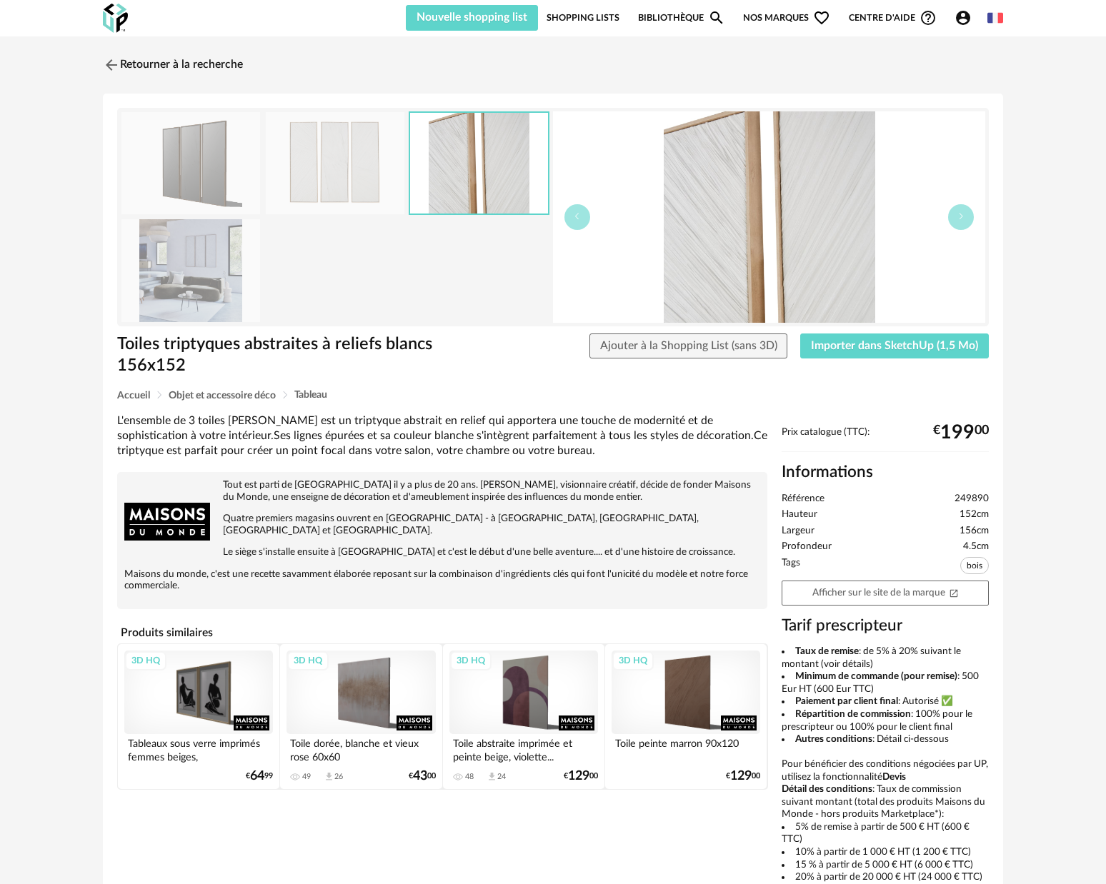
click at [313, 173] on img at bounding box center [335, 163] width 139 height 102
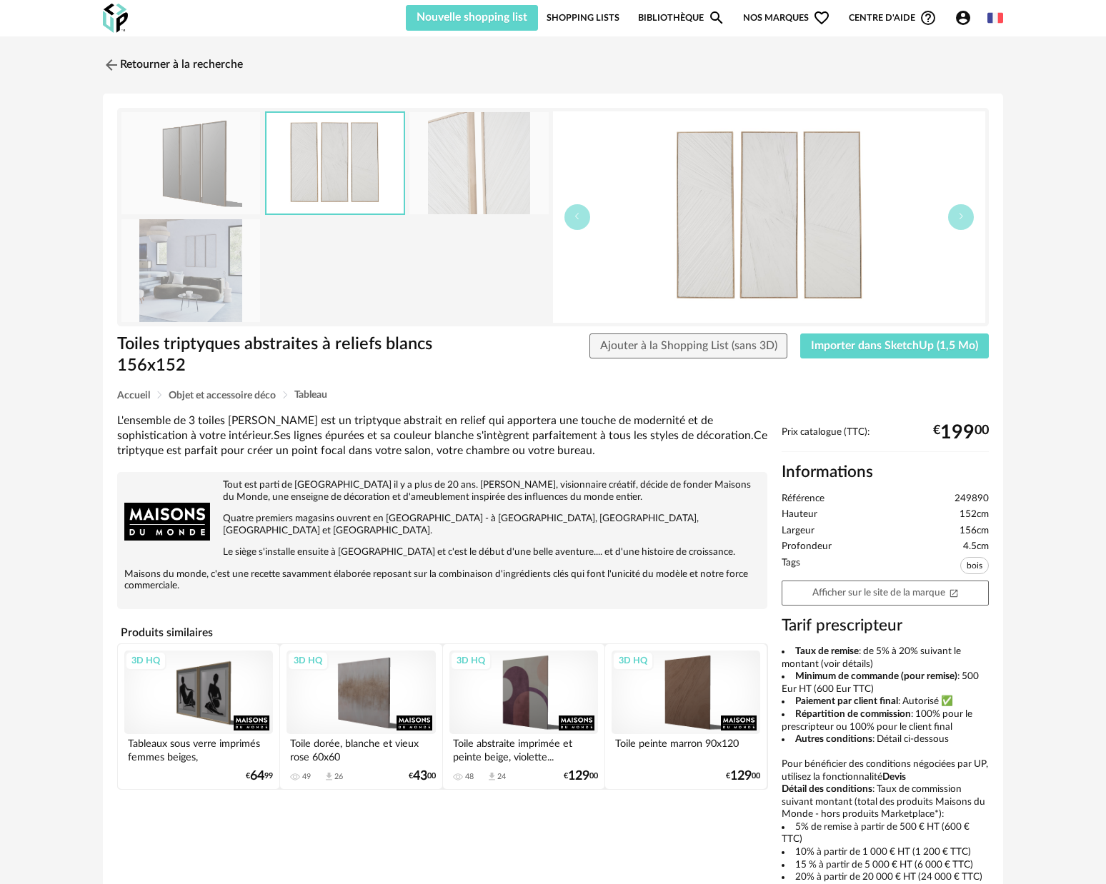
click at [157, 178] on img at bounding box center [190, 163] width 139 height 102
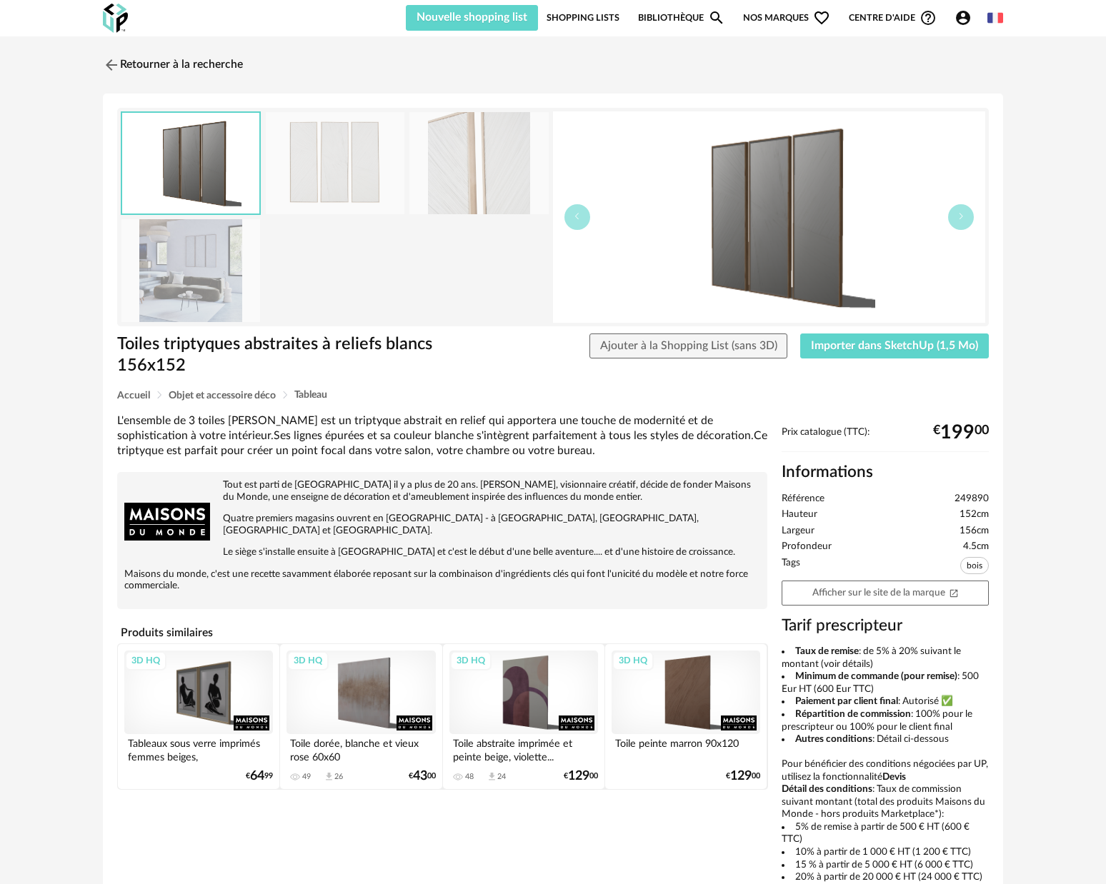
click at [291, 186] on img at bounding box center [335, 163] width 139 height 102
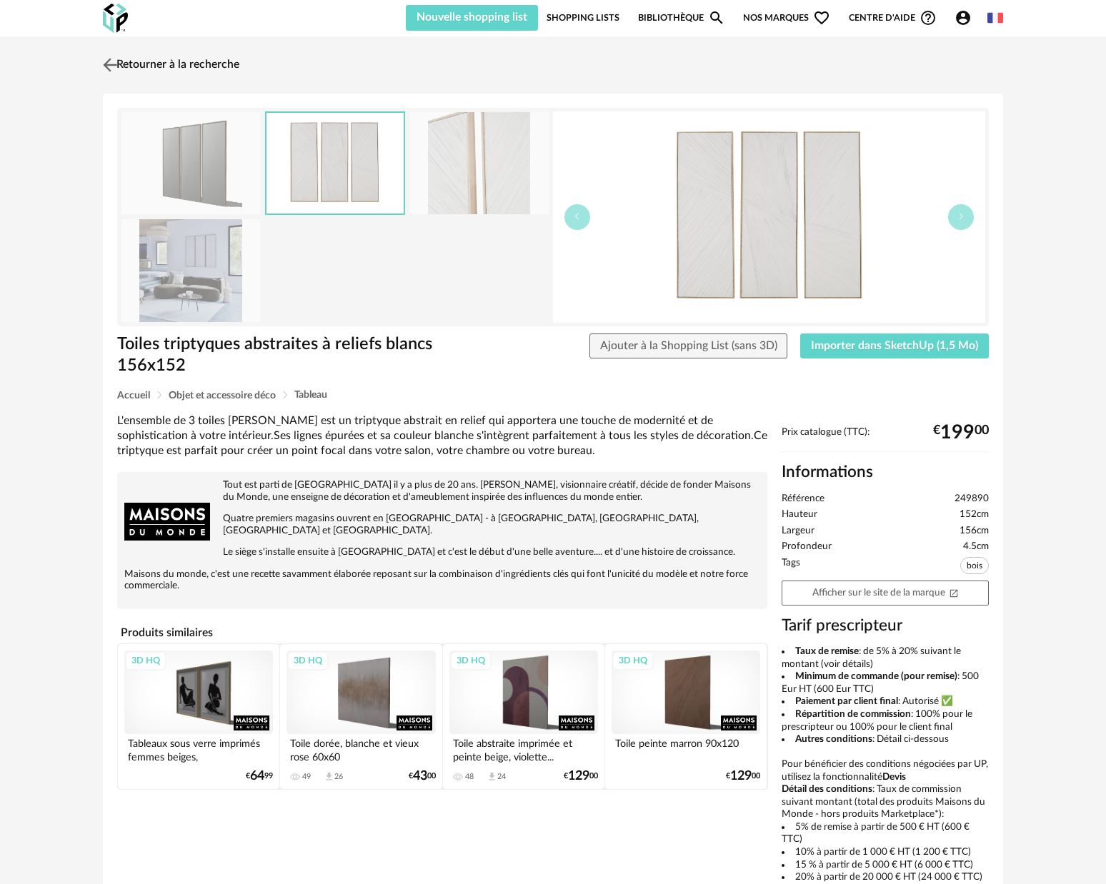
click at [108, 63] on img at bounding box center [110, 64] width 21 height 21
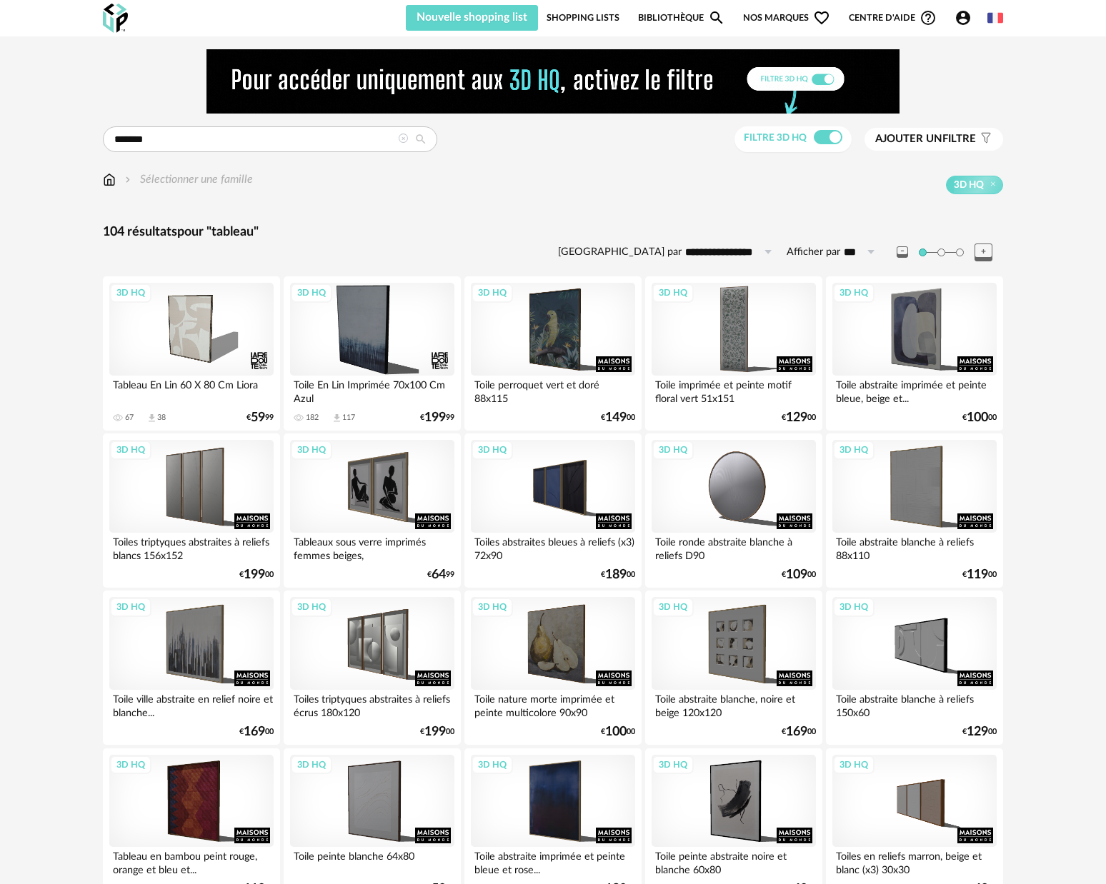
scroll to position [23, 0]
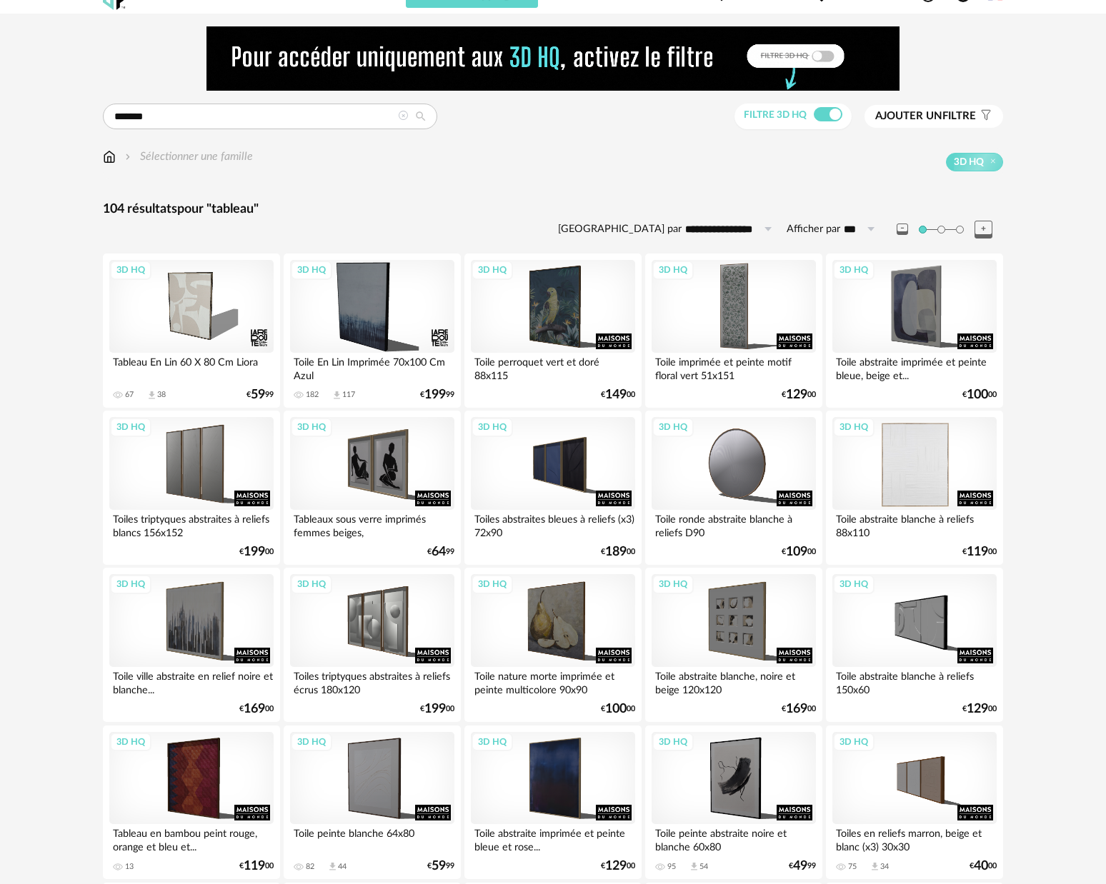
click at [899, 455] on div "3D HQ" at bounding box center [914, 463] width 164 height 93
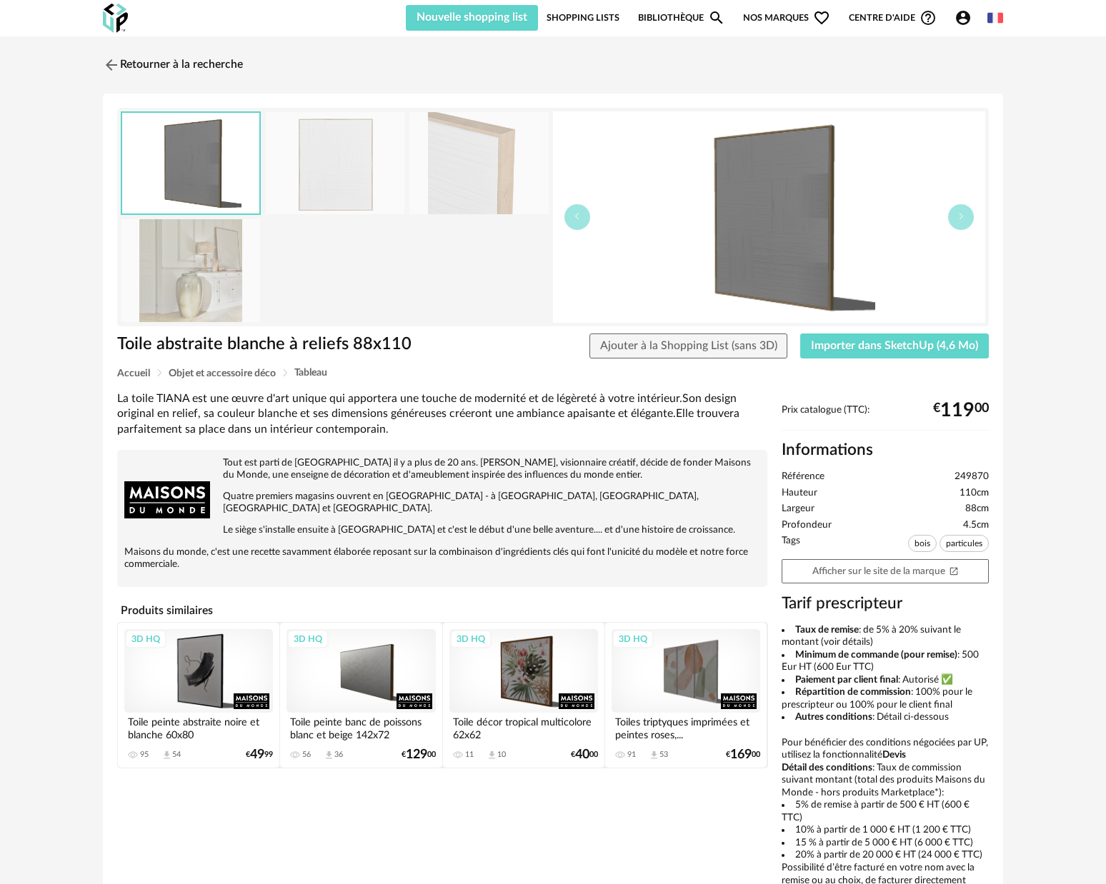
click at [181, 265] on img at bounding box center [190, 270] width 139 height 102
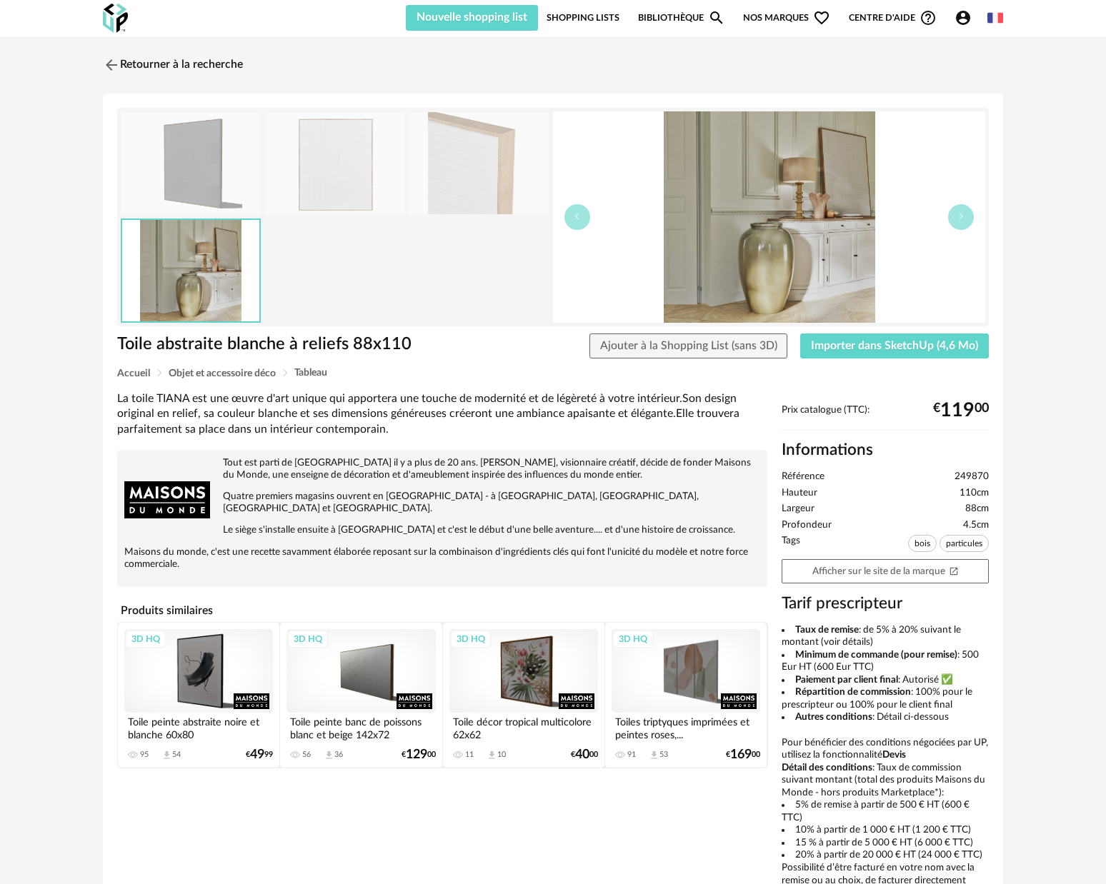
click at [499, 168] on img at bounding box center [478, 163] width 139 height 102
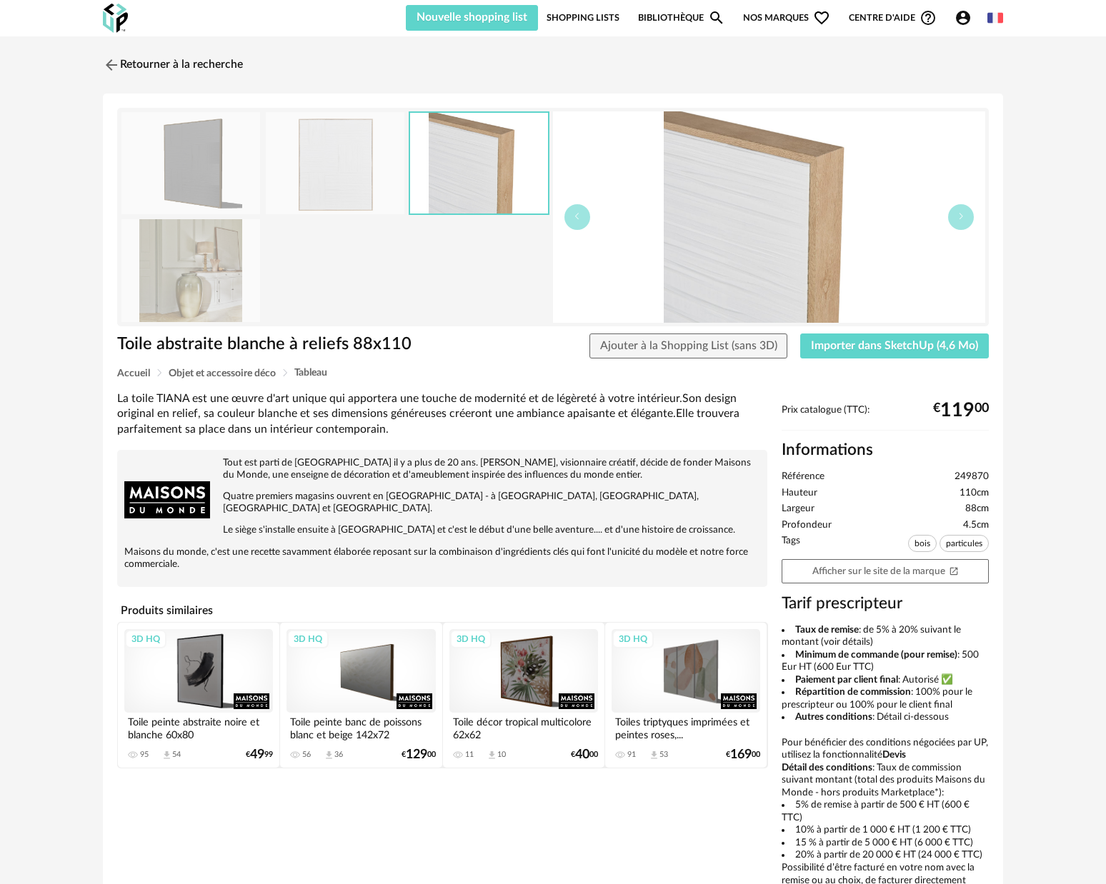
click at [359, 172] on img at bounding box center [335, 163] width 139 height 102
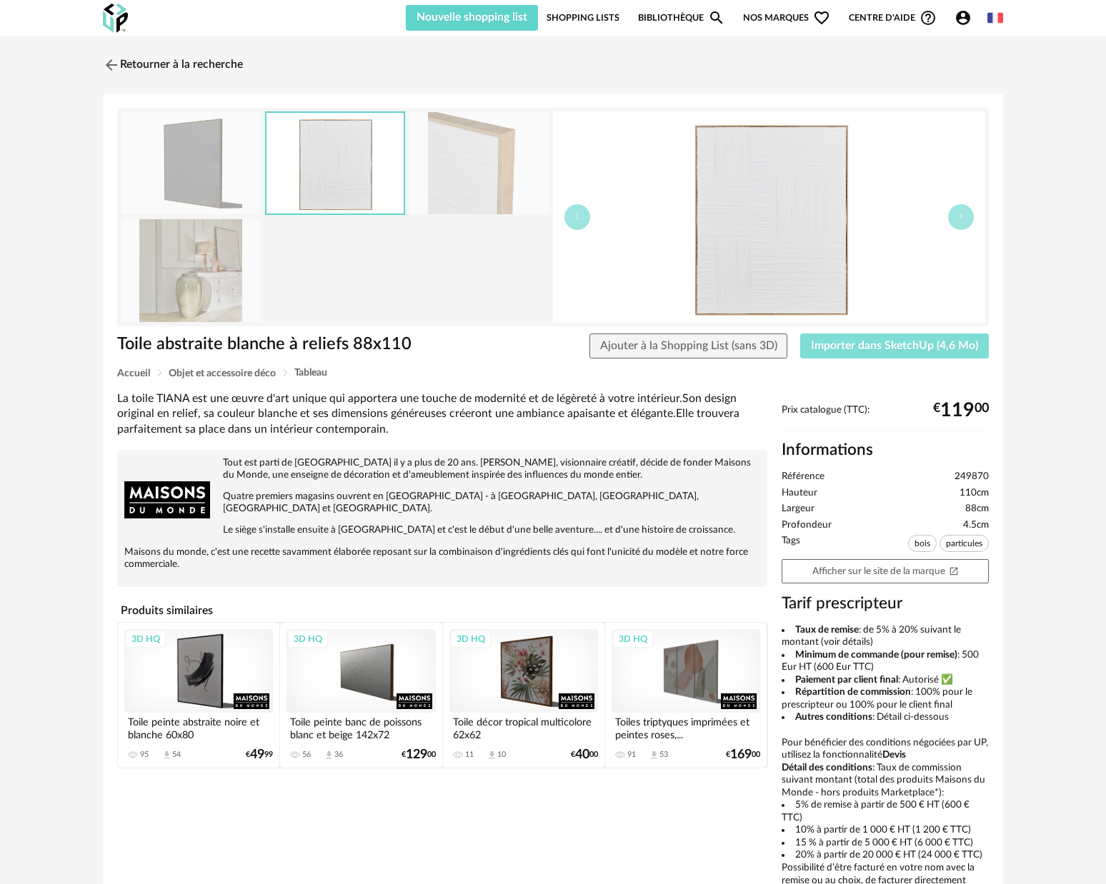
click at [851, 345] on span "Importer dans SketchUp (4,6 Mo)" at bounding box center [894, 345] width 167 height 11
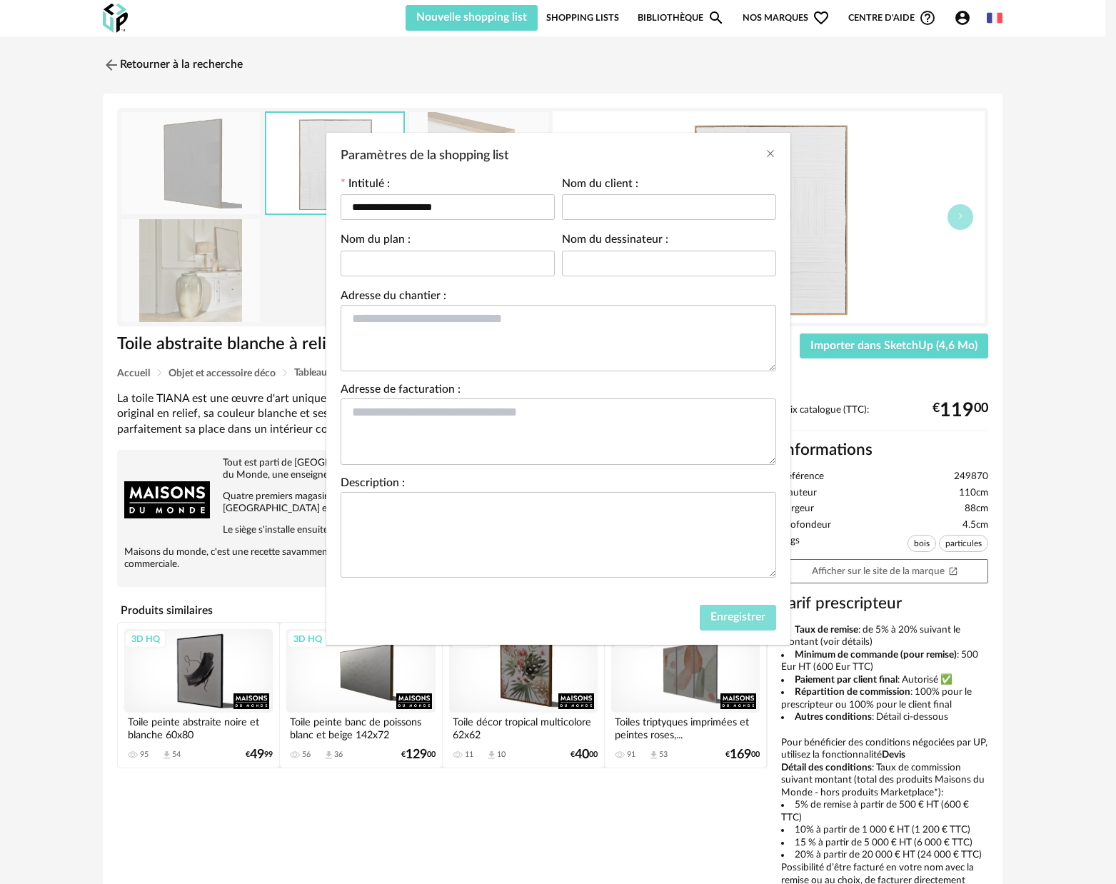
click at [738, 616] on span "Enregistrer" at bounding box center [738, 616] width 55 height 11
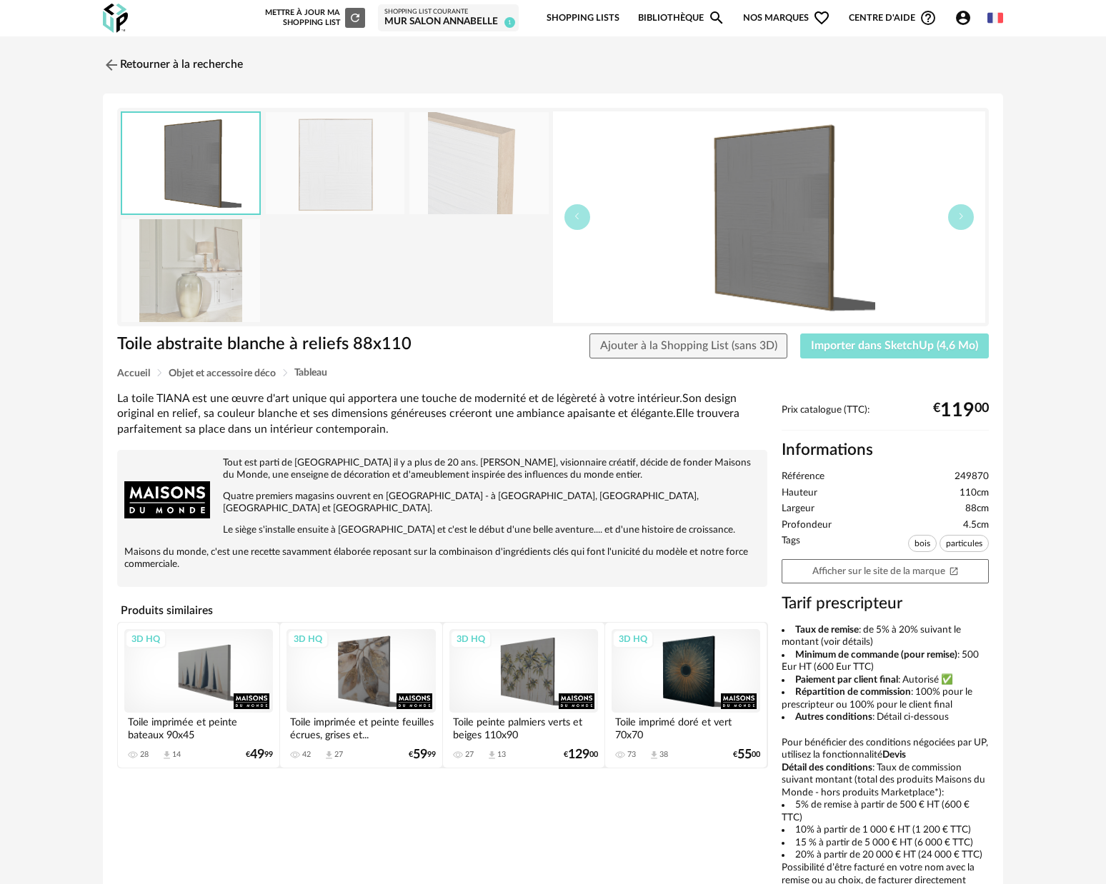
click at [831, 340] on span "Importer dans SketchUp (4,6 Mo)" at bounding box center [894, 345] width 167 height 11
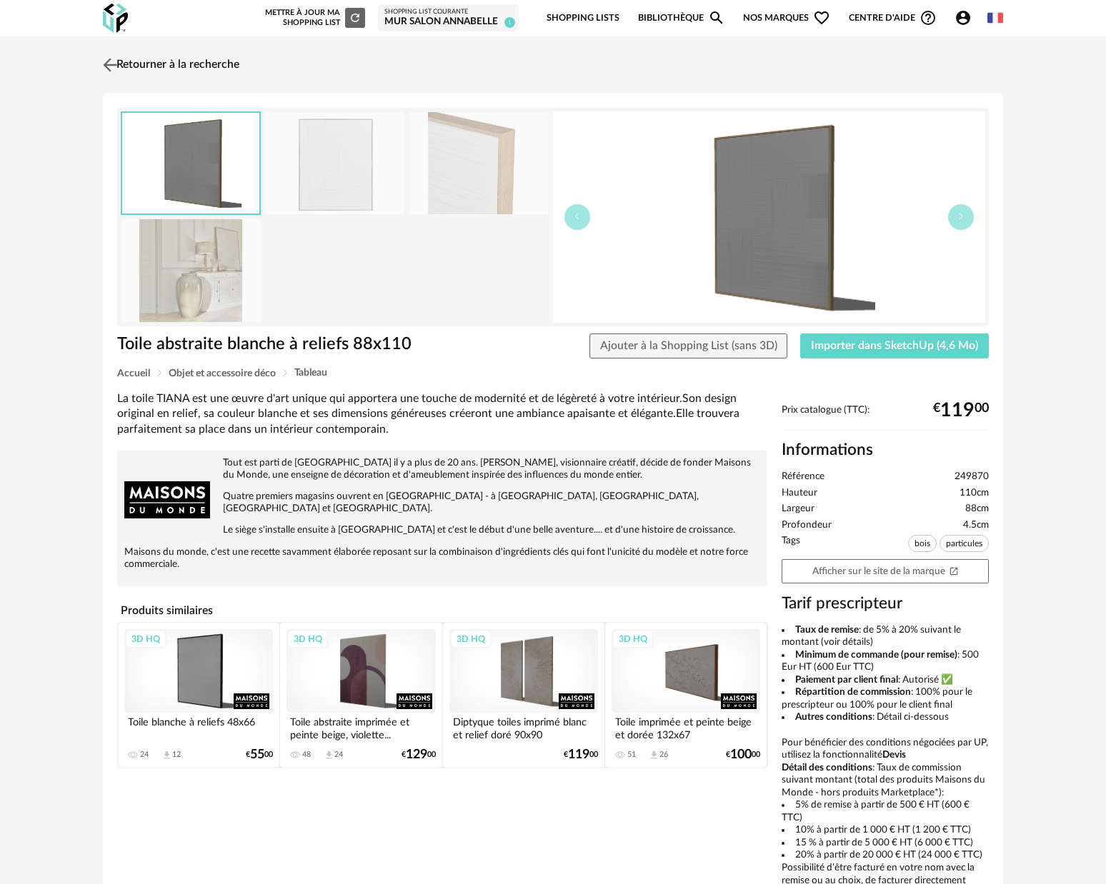
click at [110, 65] on img at bounding box center [110, 64] width 21 height 21
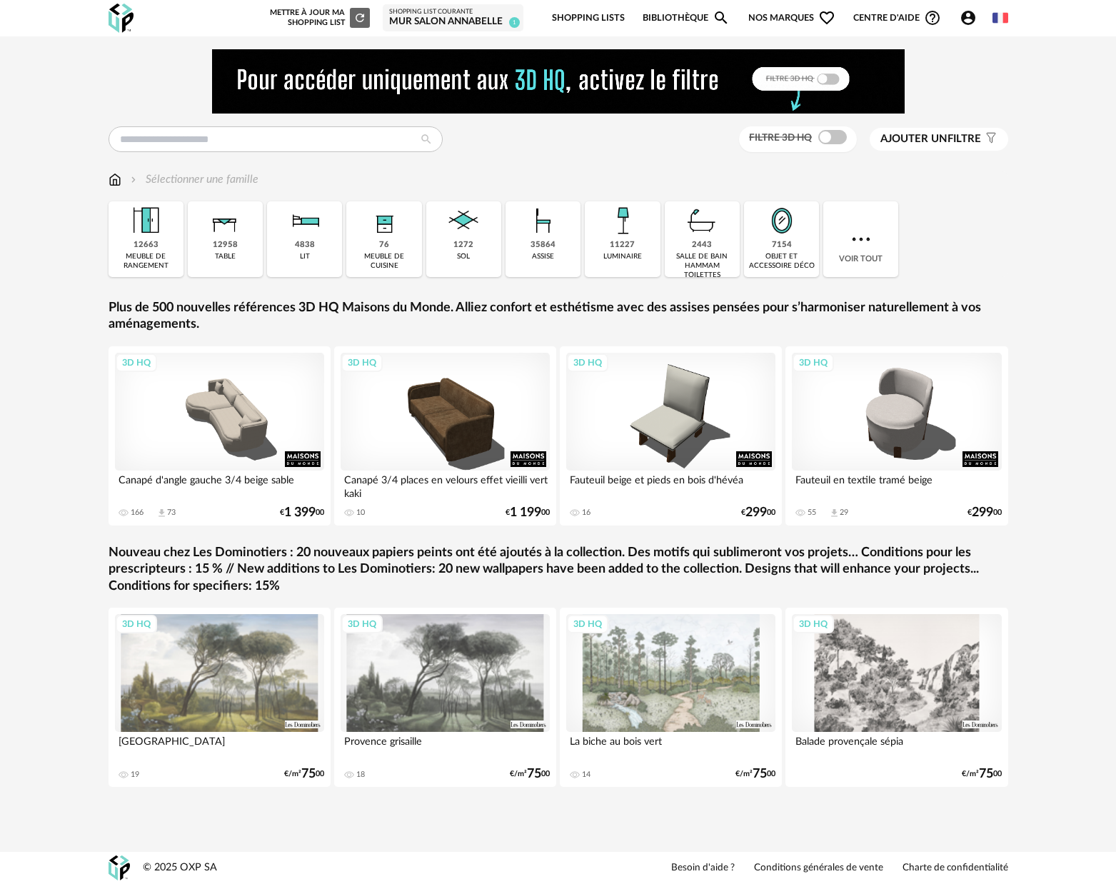
click at [241, 96] on img at bounding box center [558, 81] width 693 height 64
click at [239, 136] on input "text" at bounding box center [276, 139] width 334 height 26
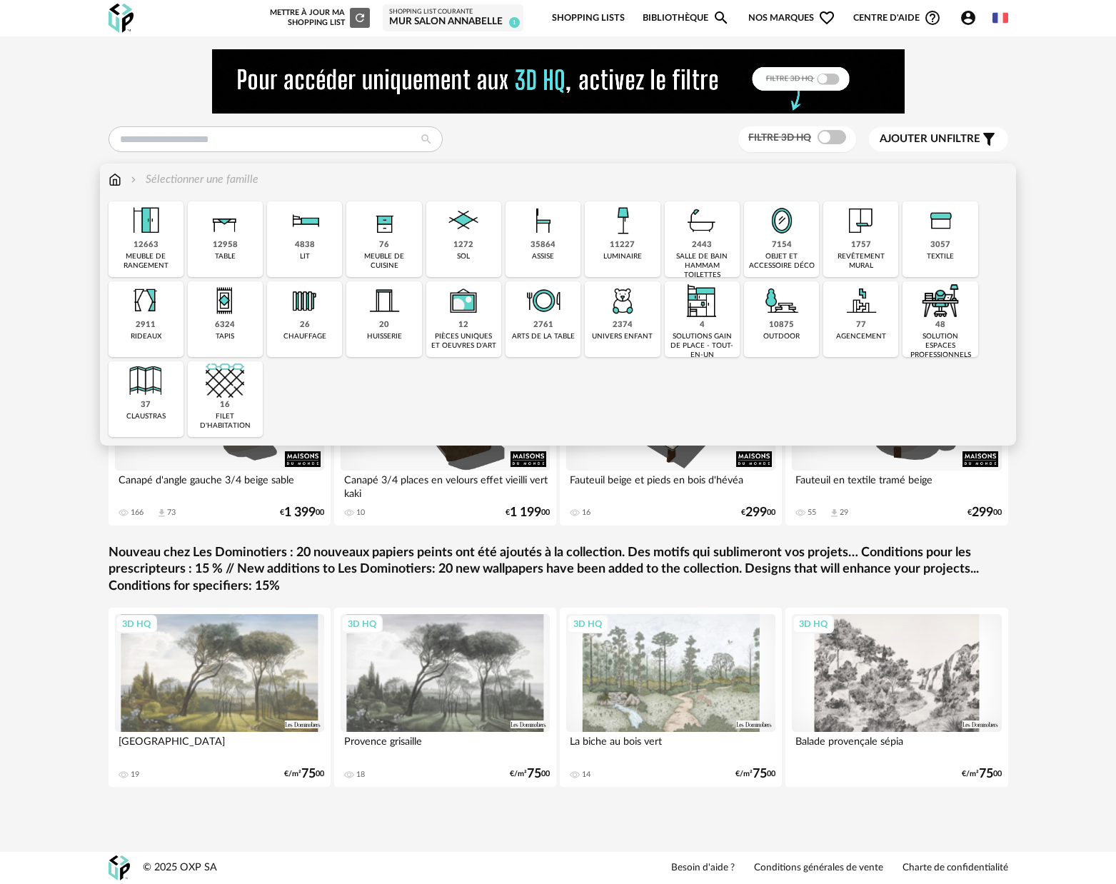
click at [625, 248] on div "11227" at bounding box center [622, 245] width 25 height 11
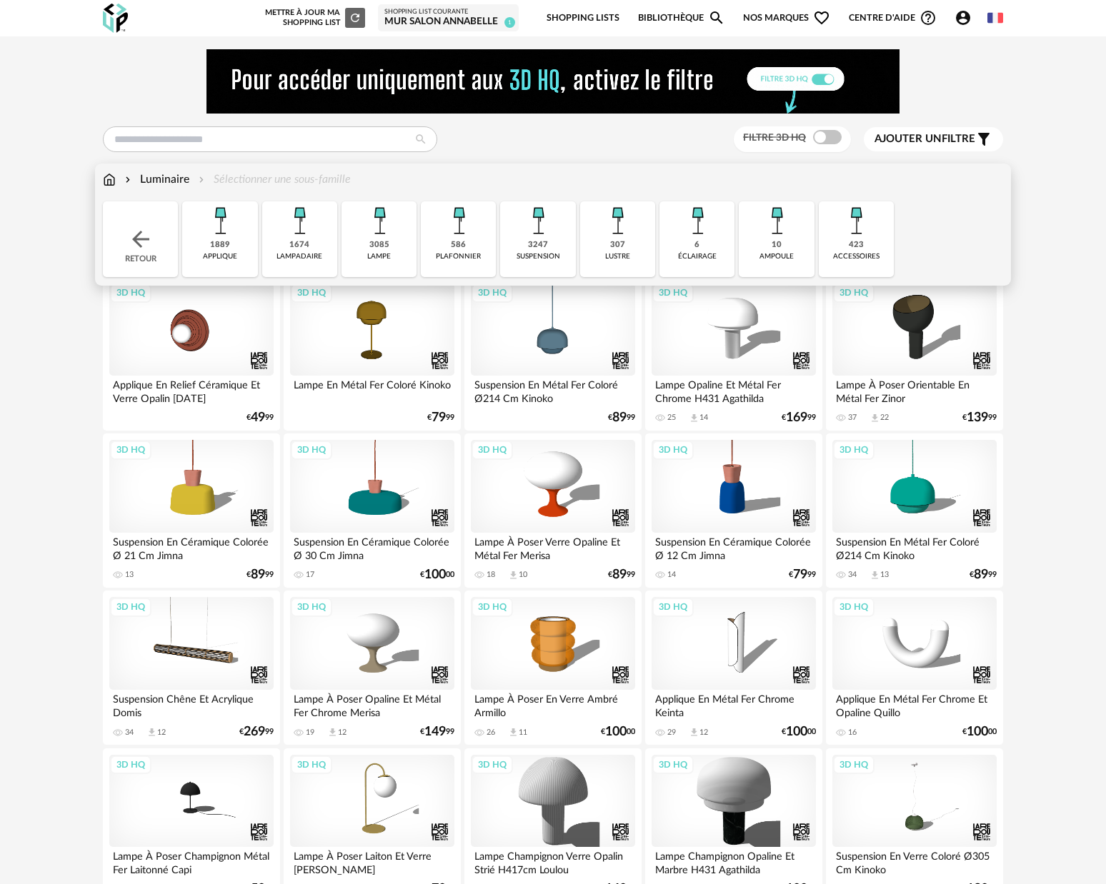
click at [533, 230] on img at bounding box center [538, 220] width 39 height 39
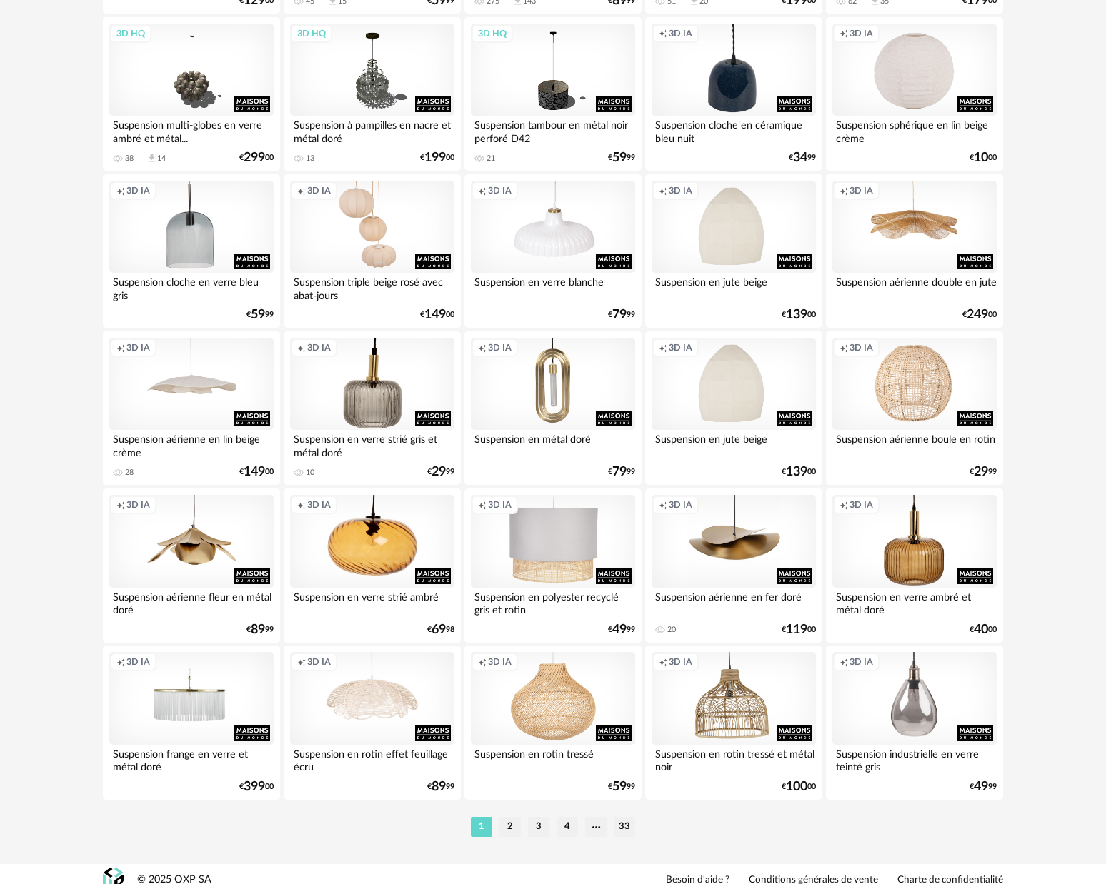
scroll to position [2641, 0]
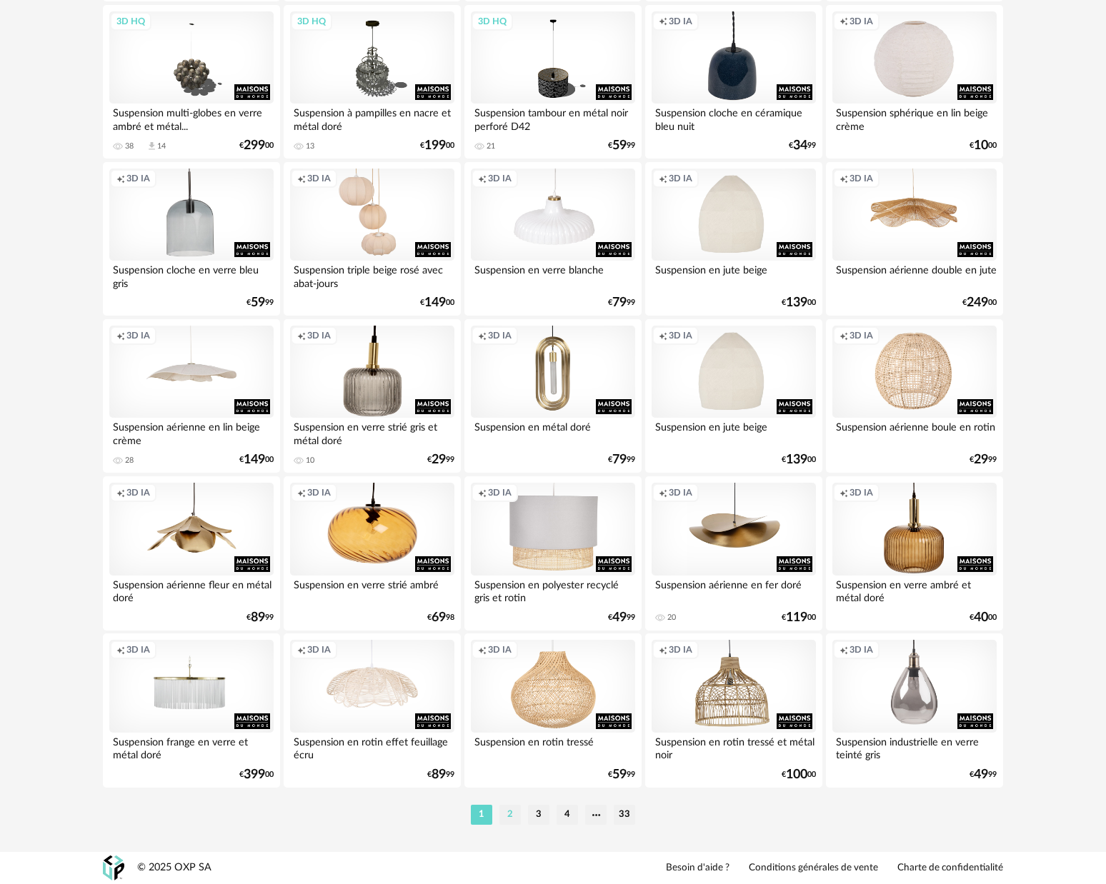
click at [511, 812] on li "2" at bounding box center [509, 815] width 21 height 20
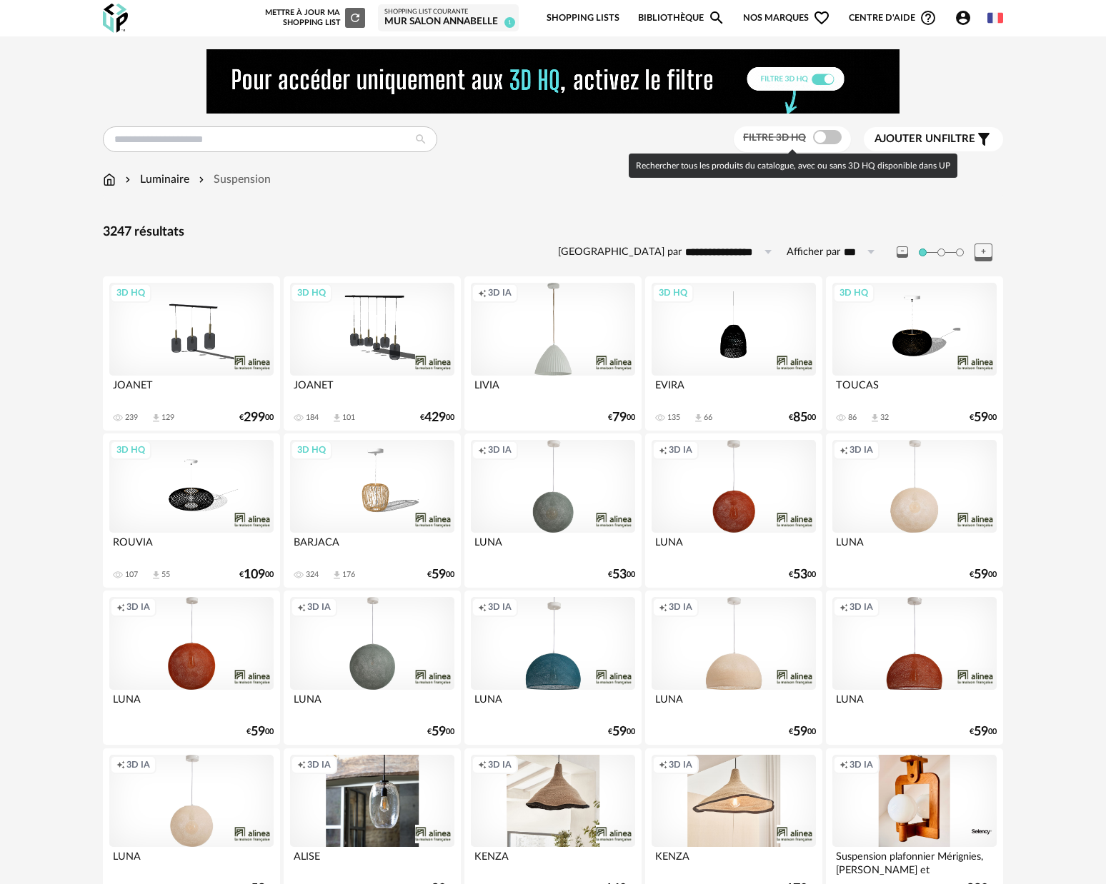
click at [832, 134] on span at bounding box center [827, 137] width 29 height 14
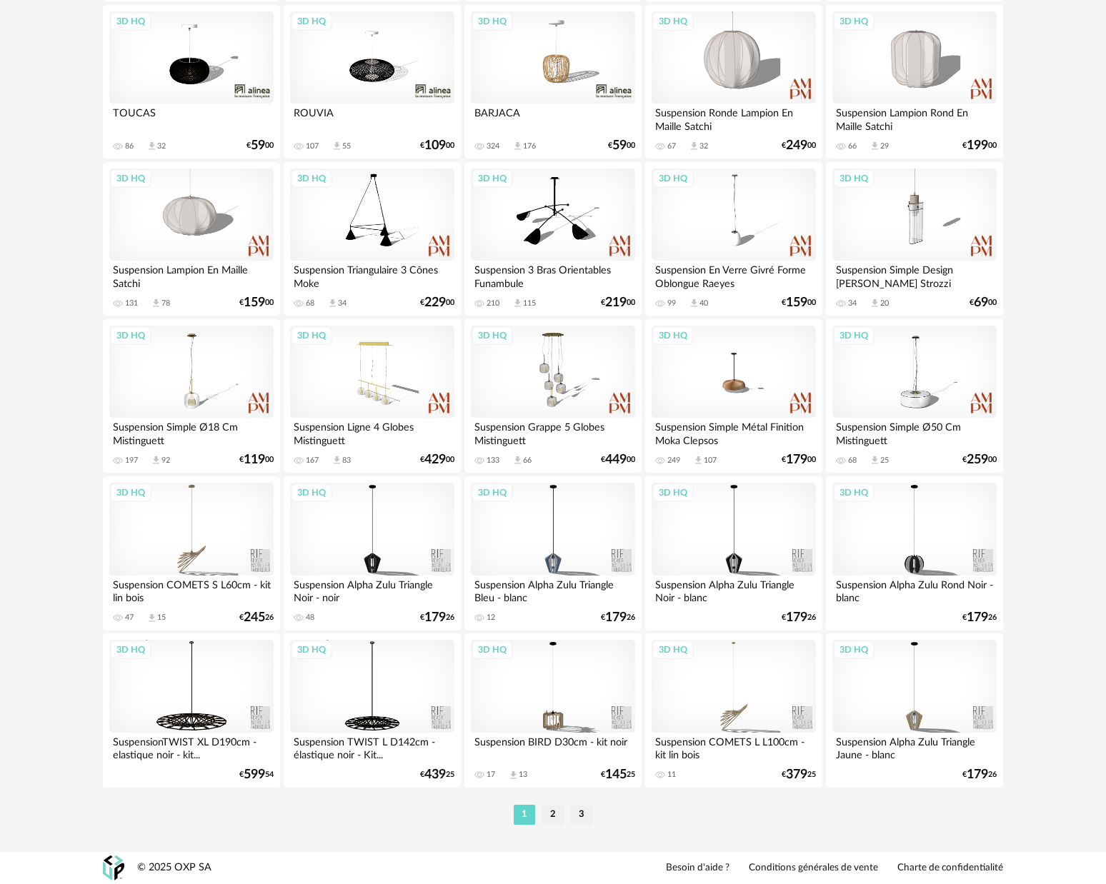
scroll to position [2641, 0]
click at [556, 822] on li "2" at bounding box center [552, 815] width 21 height 20
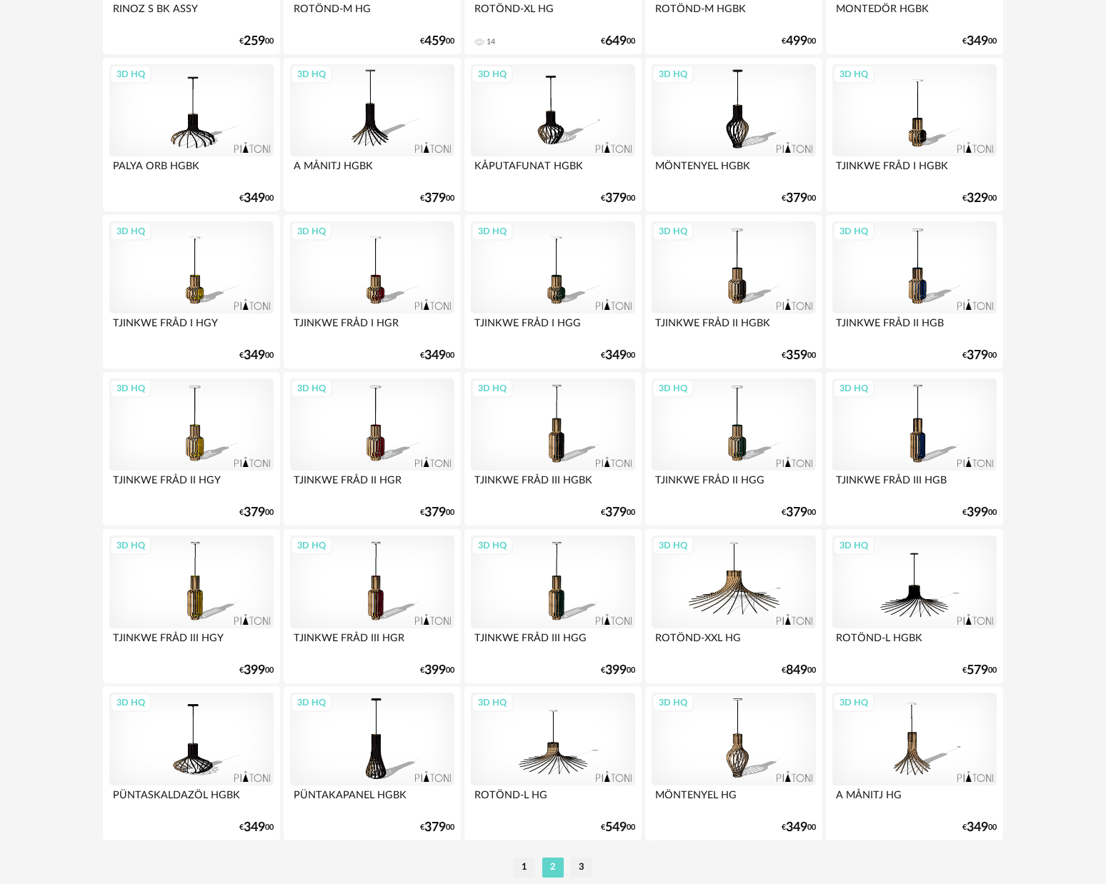
scroll to position [2641, 0]
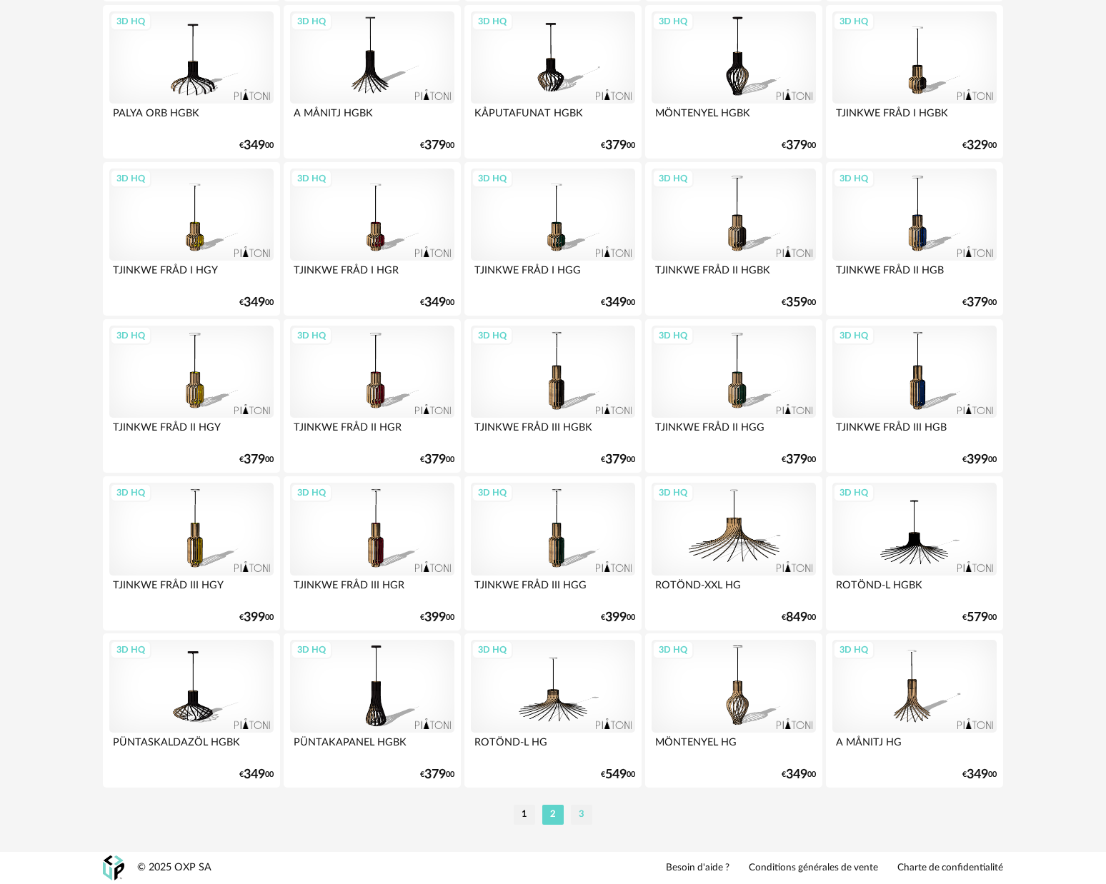
click at [586, 820] on li "3" at bounding box center [581, 815] width 21 height 20
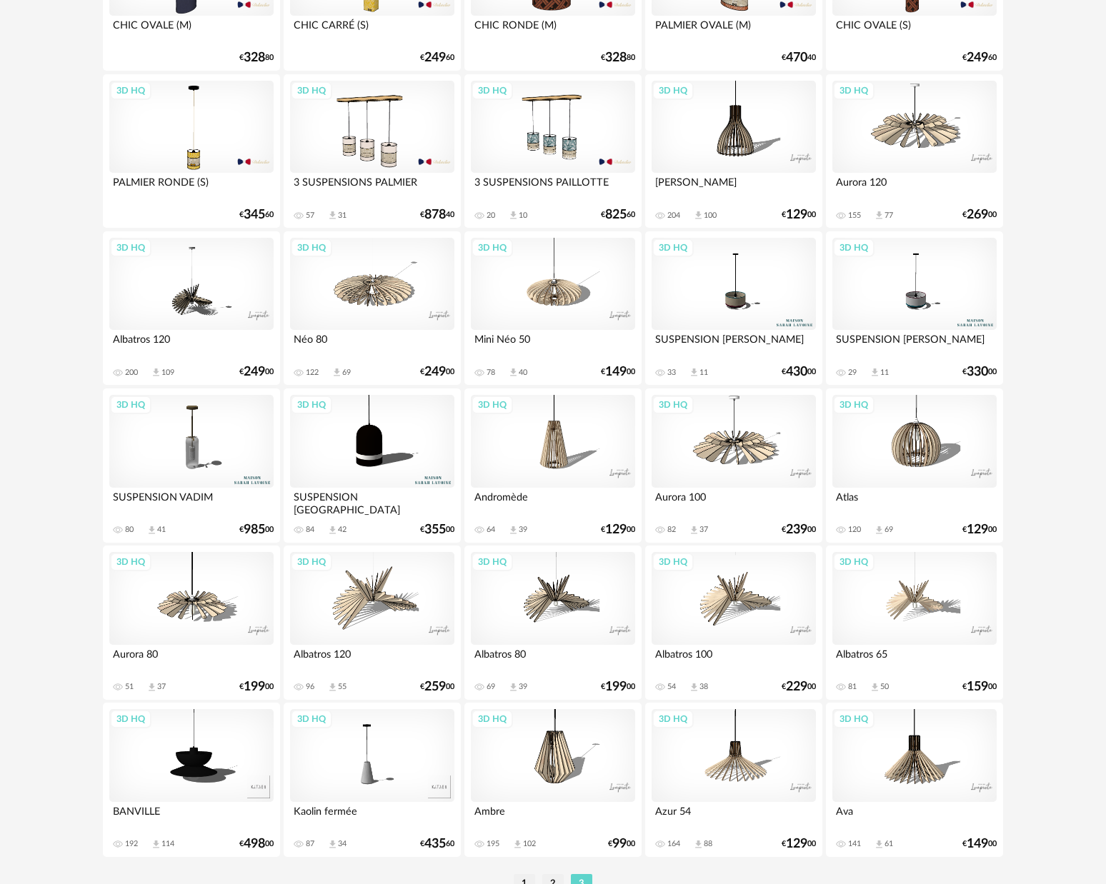
scroll to position [1063, 0]
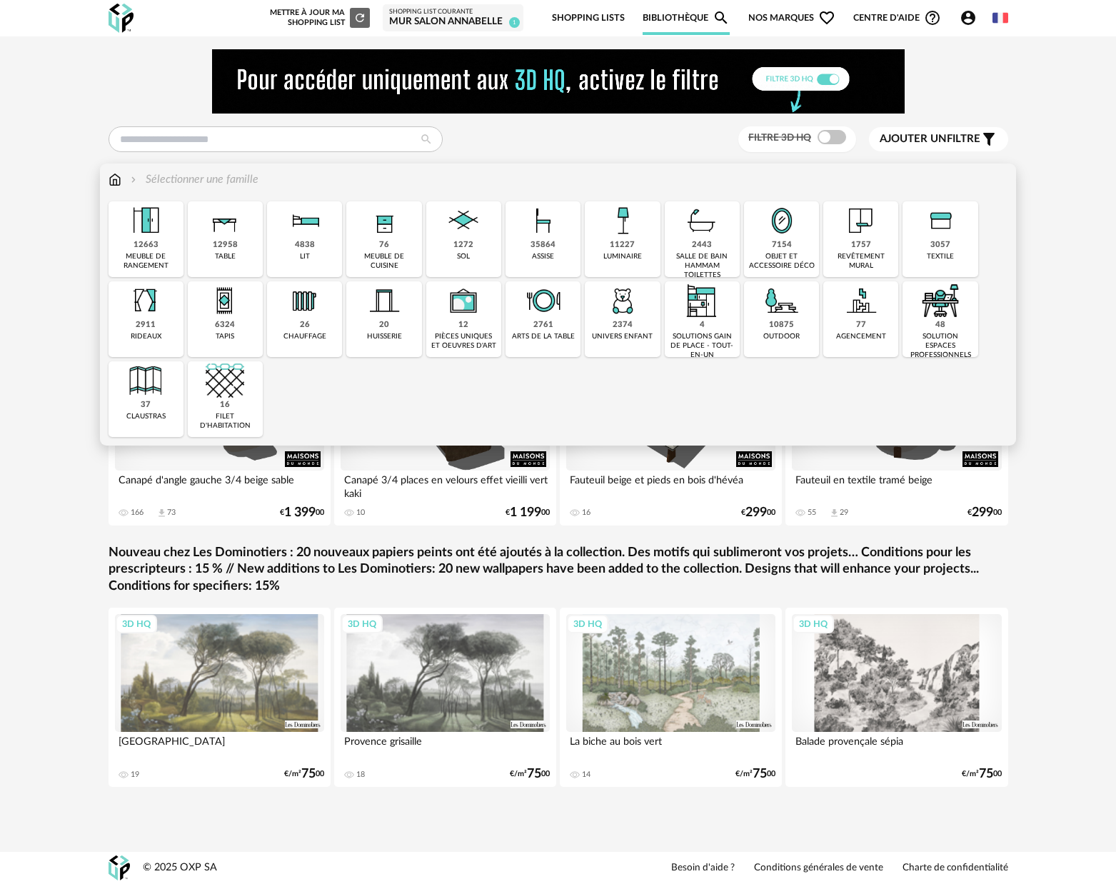
click at [555, 238] on img at bounding box center [543, 220] width 39 height 39
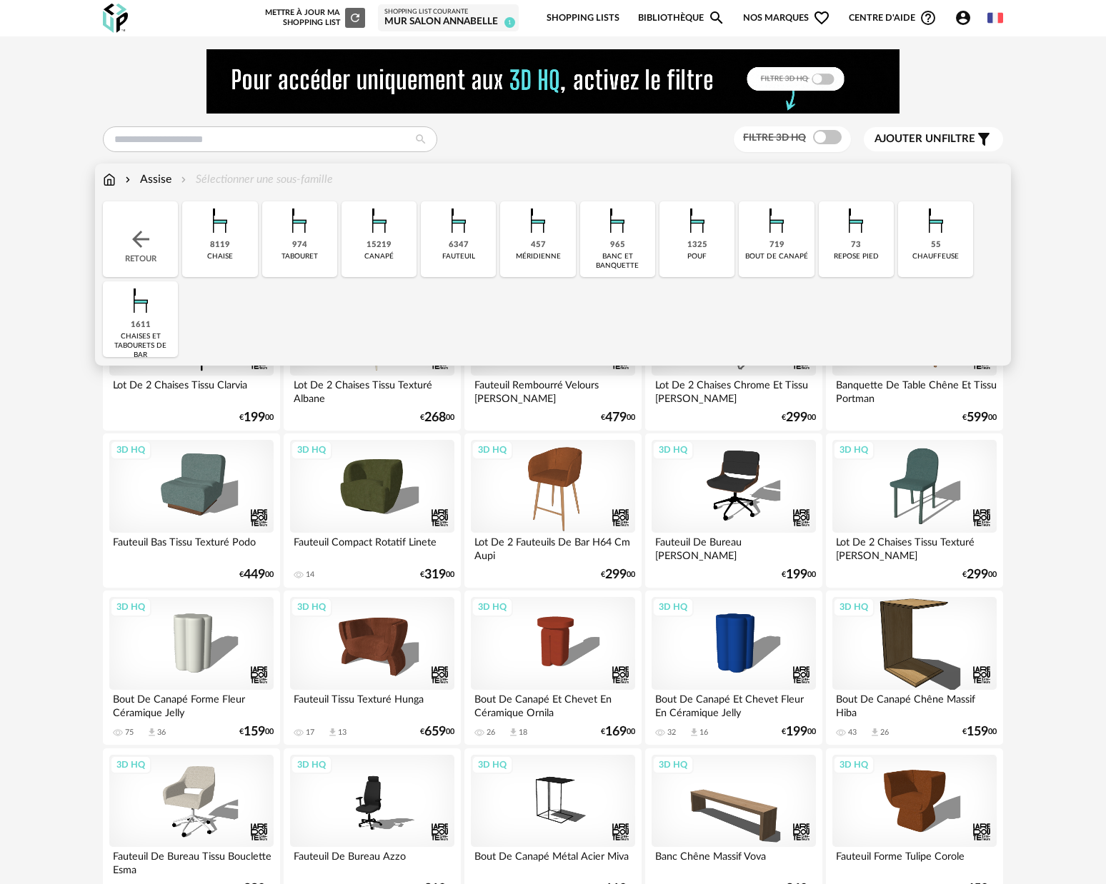
click at [470, 247] on div "6347 fauteuil" at bounding box center [458, 239] width 75 height 76
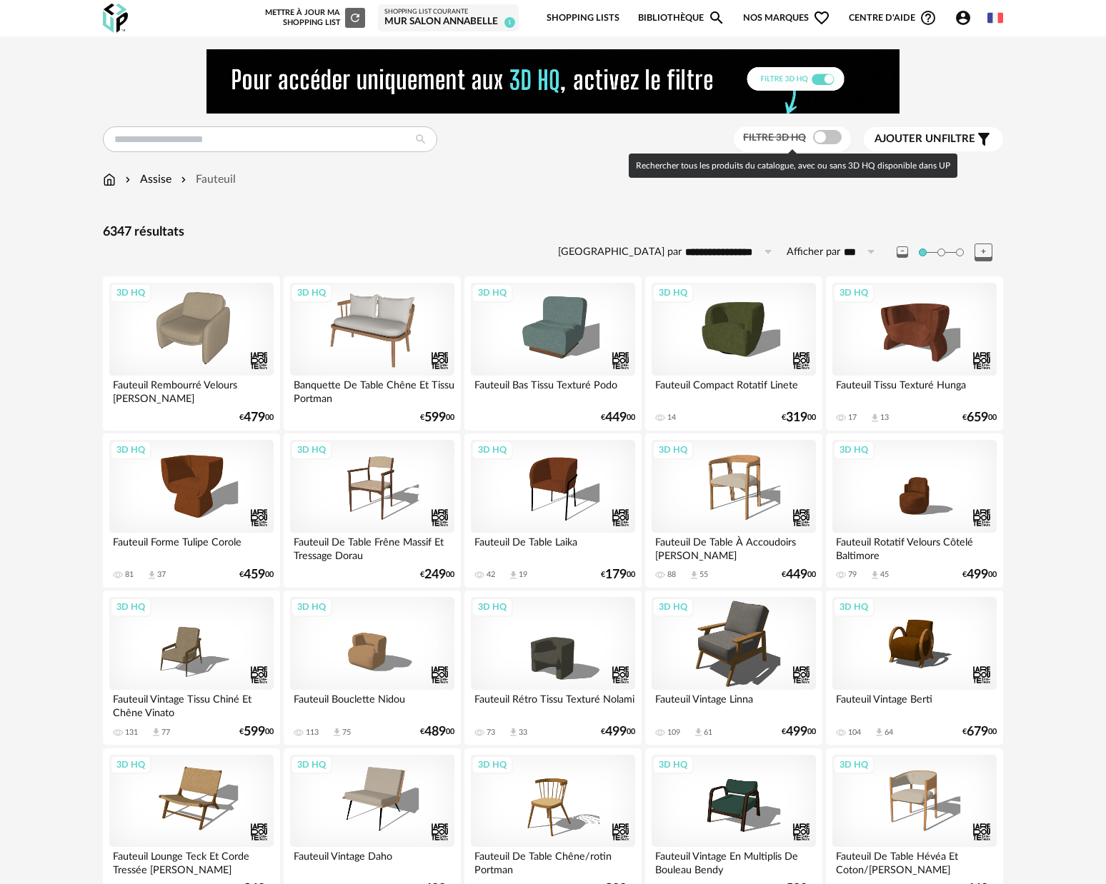
click at [826, 137] on span at bounding box center [827, 137] width 29 height 14
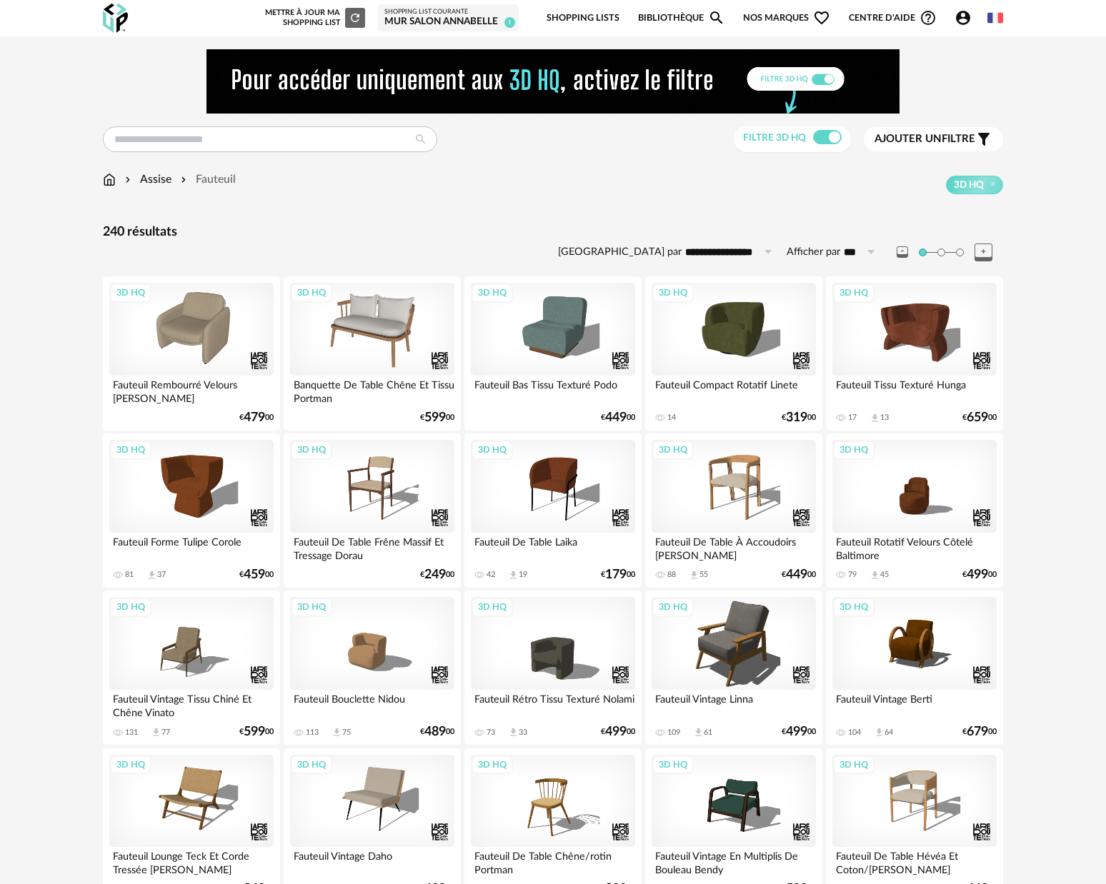
click at [966, 138] on span "Ajouter un filtre" at bounding box center [924, 139] width 101 height 14
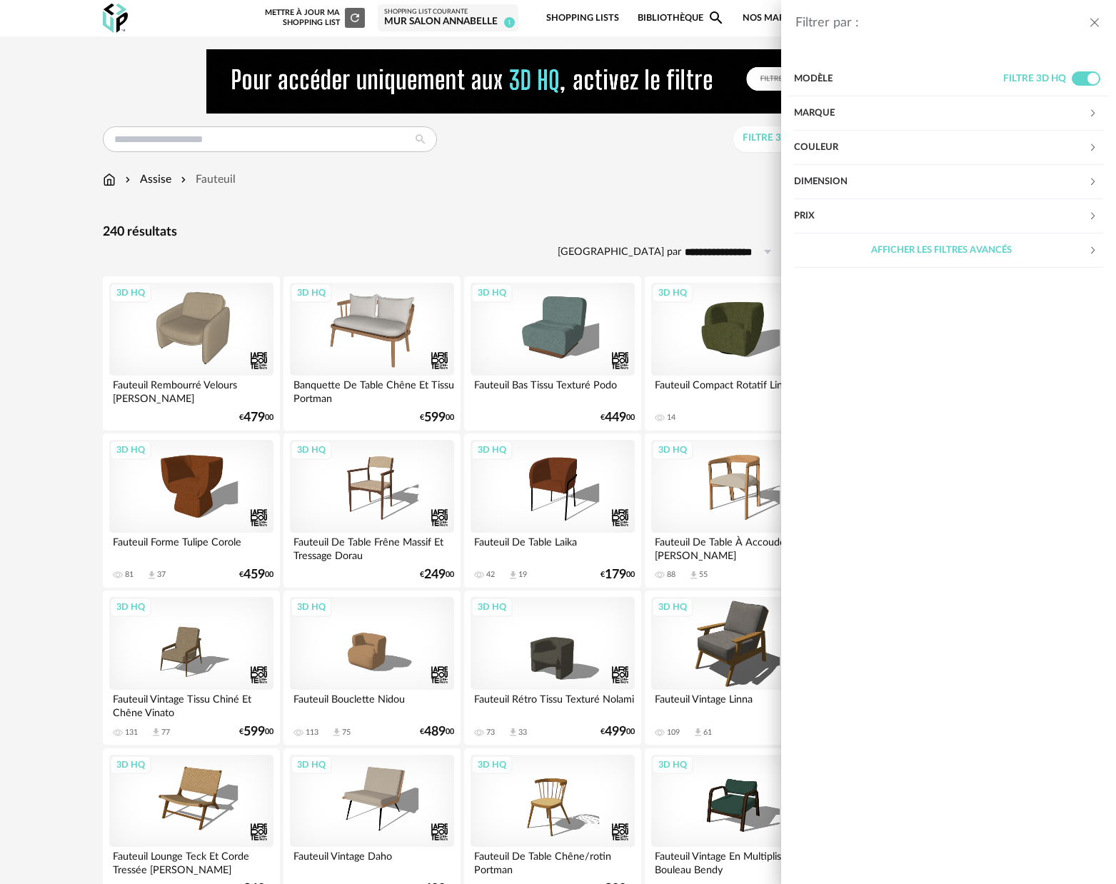
click at [880, 108] on div "Marque" at bounding box center [941, 113] width 294 height 34
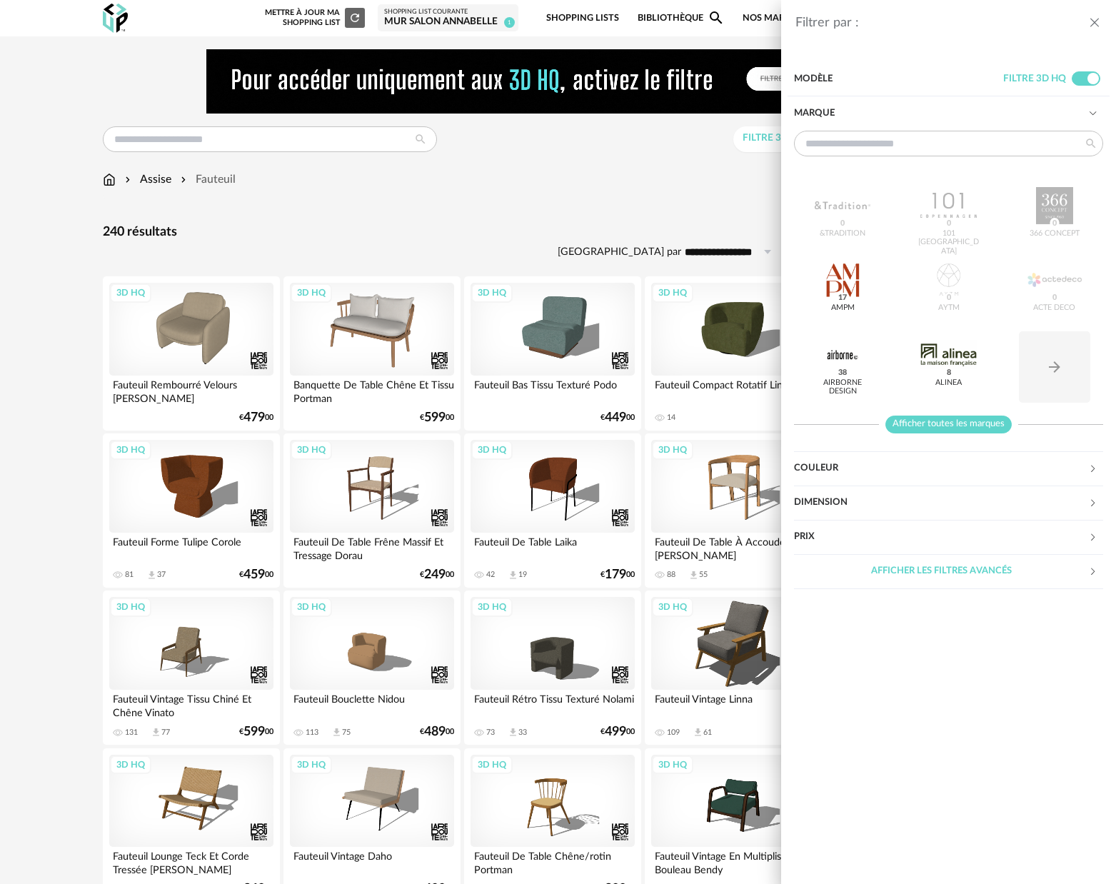
click at [949, 422] on span "Afficher toutes les marques" at bounding box center [949, 425] width 126 height 18
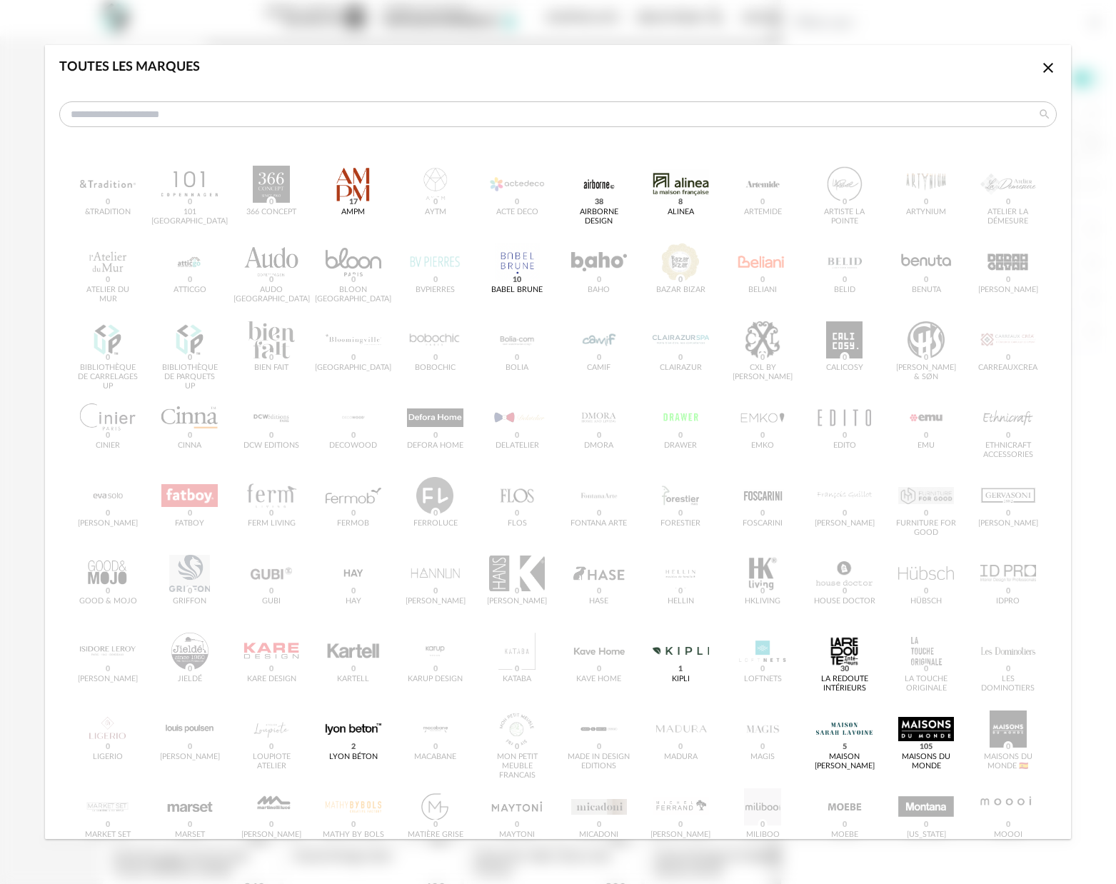
click at [1040, 71] on icon "Close icon" at bounding box center [1048, 67] width 17 height 17
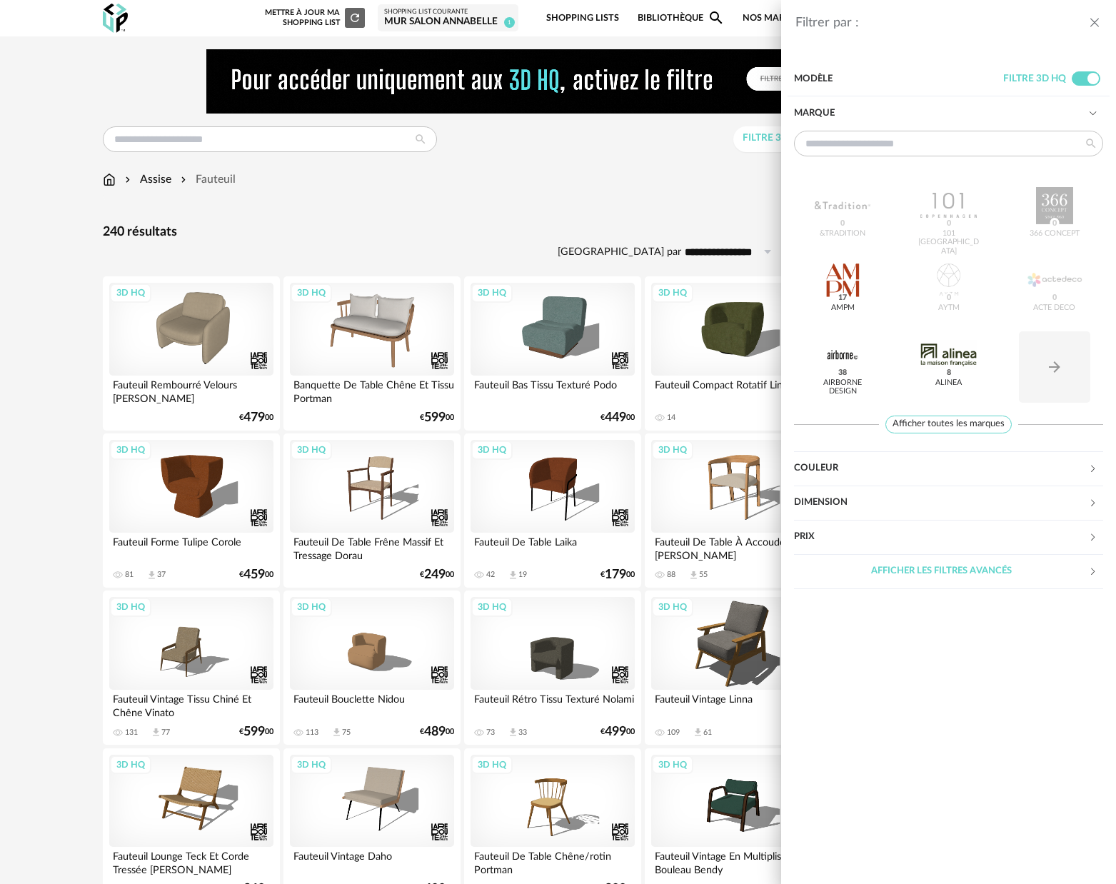
click at [688, 174] on div "Filtrer par : Modèle Filtre 3D HQ Marque &tradition 0 101 Copenhagen 0 366 Conc…" at bounding box center [558, 442] width 1116 height 884
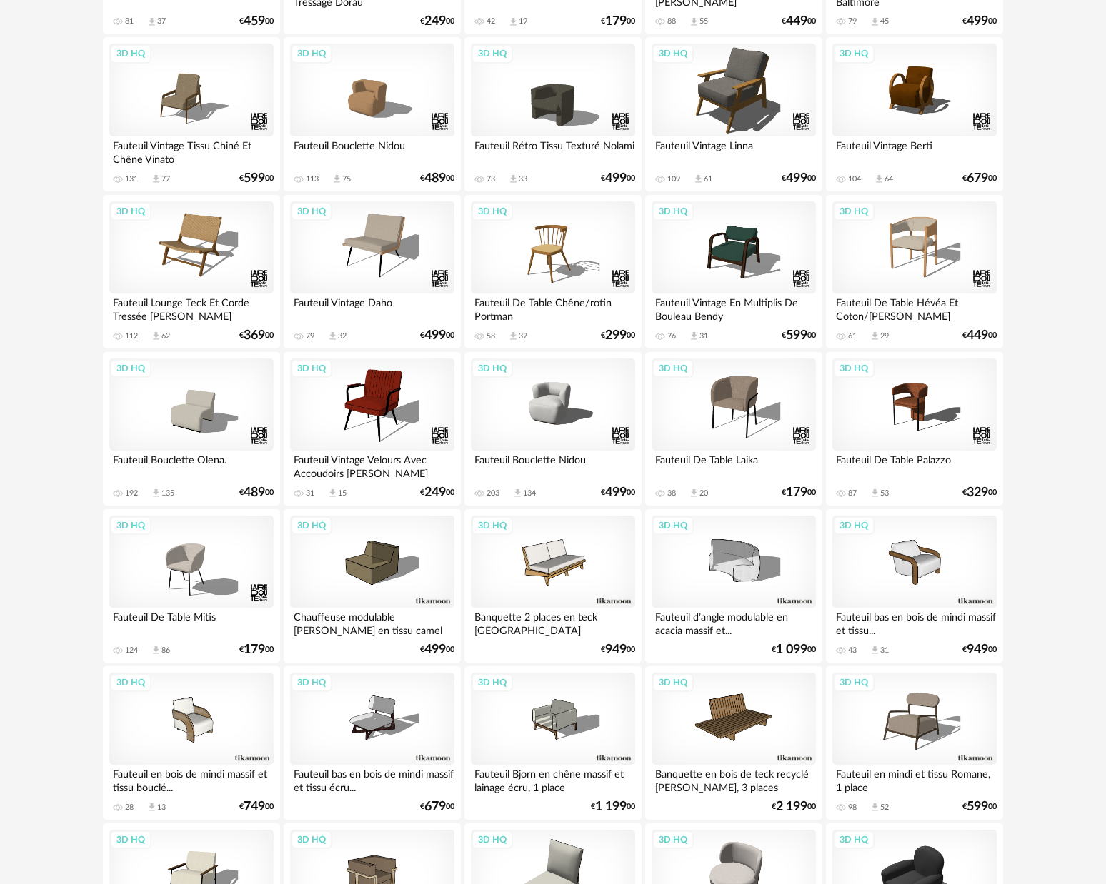
scroll to position [645, 0]
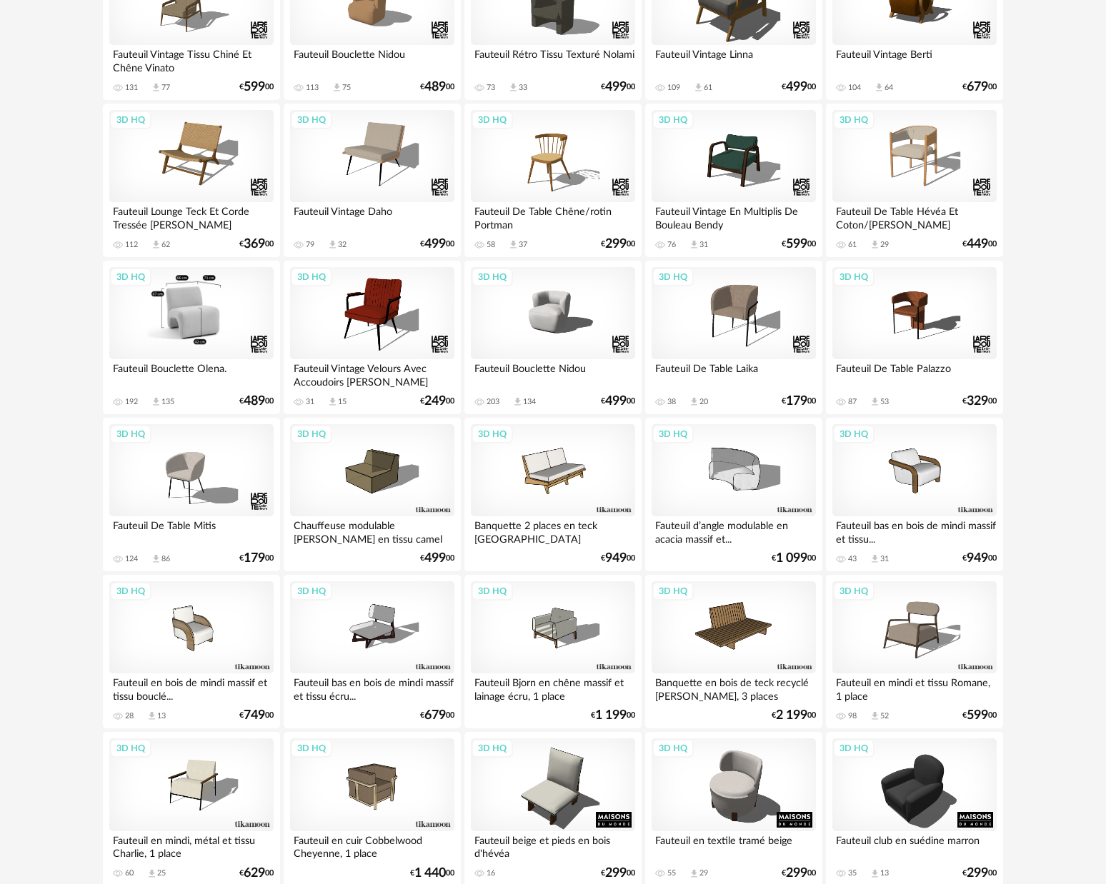
click at [209, 320] on div "3D HQ" at bounding box center [191, 313] width 164 height 93
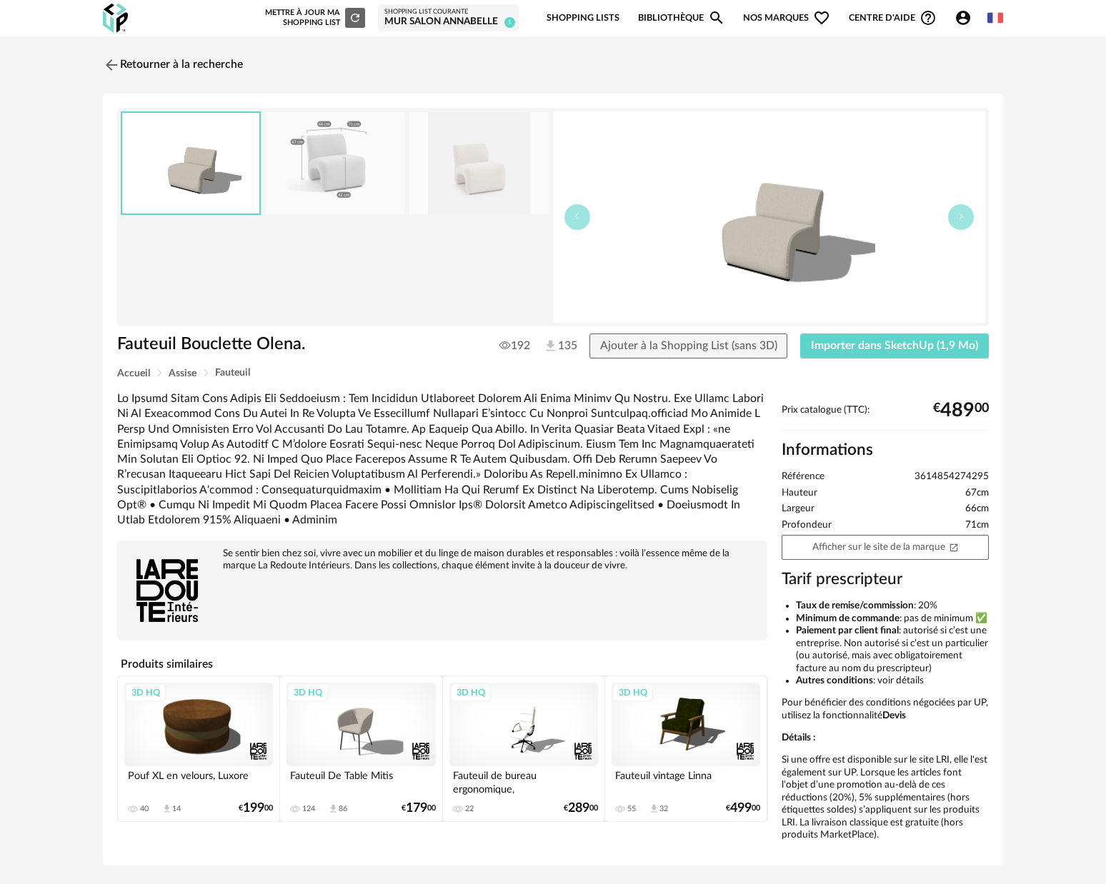
click at [330, 174] on img at bounding box center [335, 163] width 139 height 102
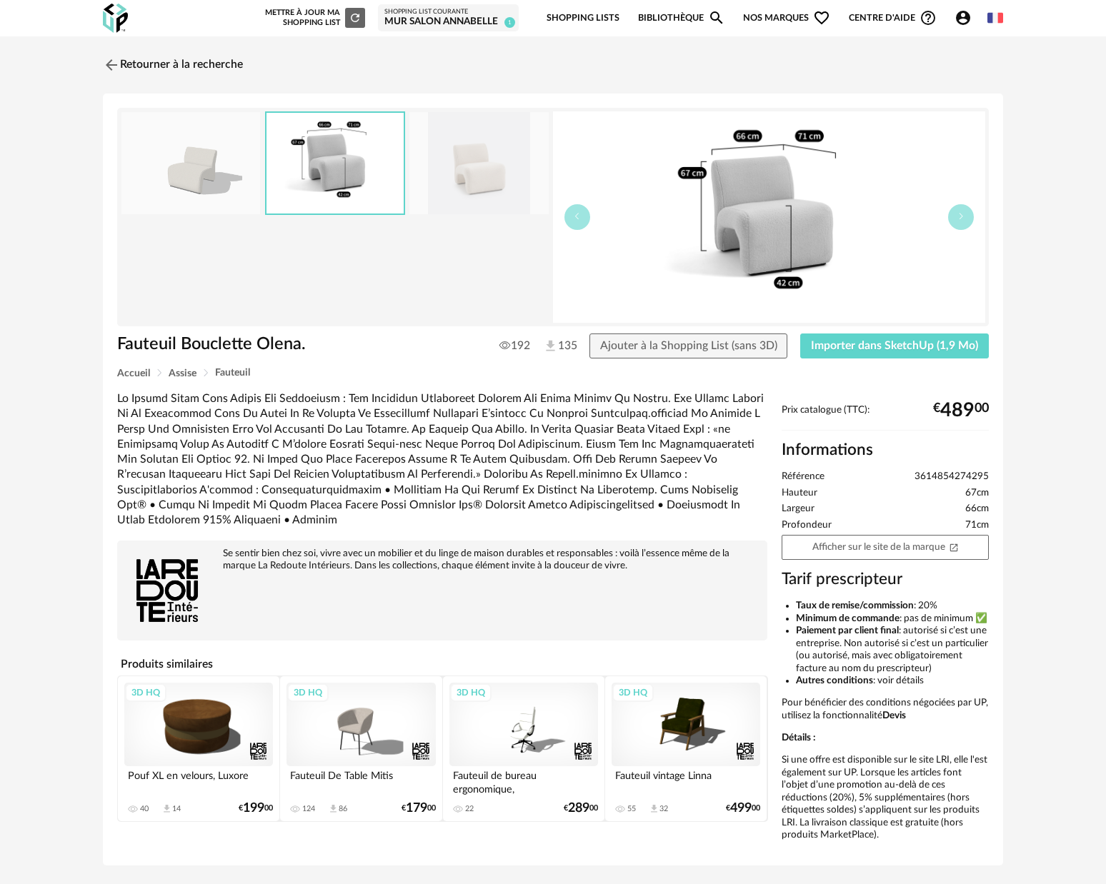
click at [476, 172] on img at bounding box center [478, 163] width 139 height 102
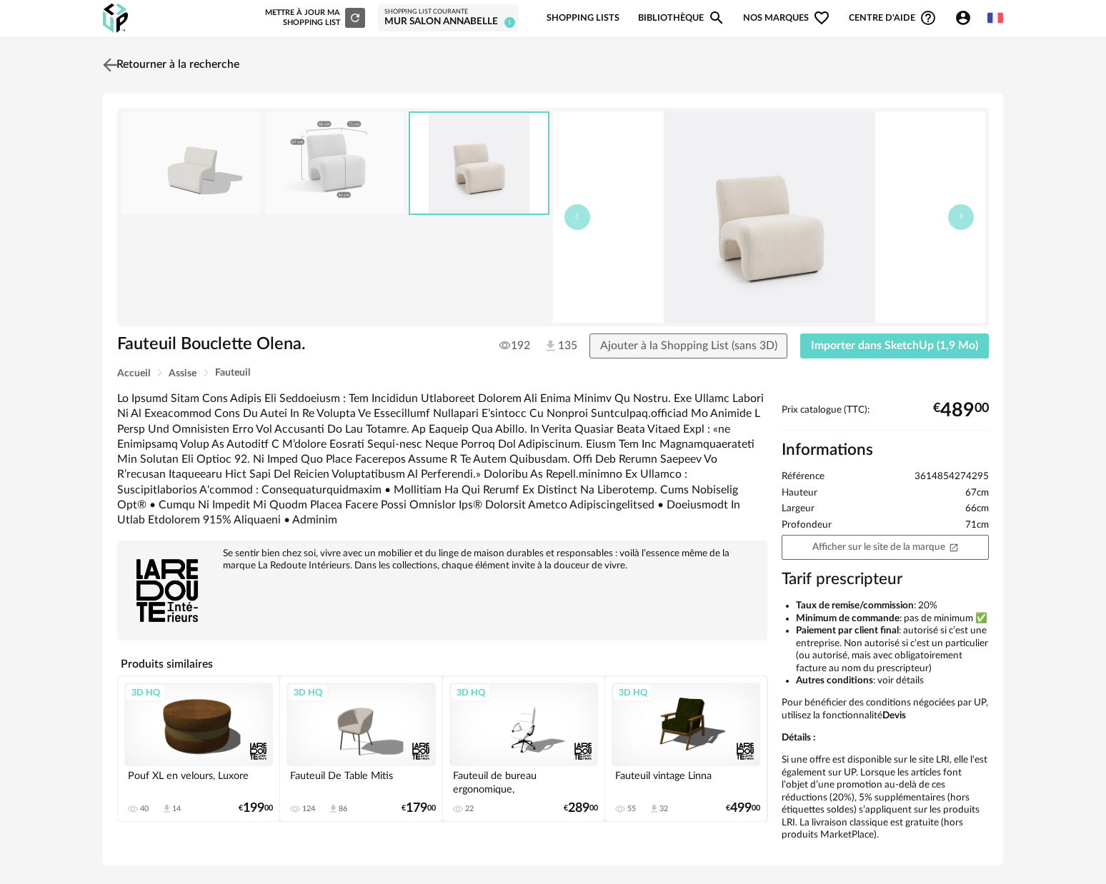
click at [113, 64] on img at bounding box center [110, 64] width 21 height 21
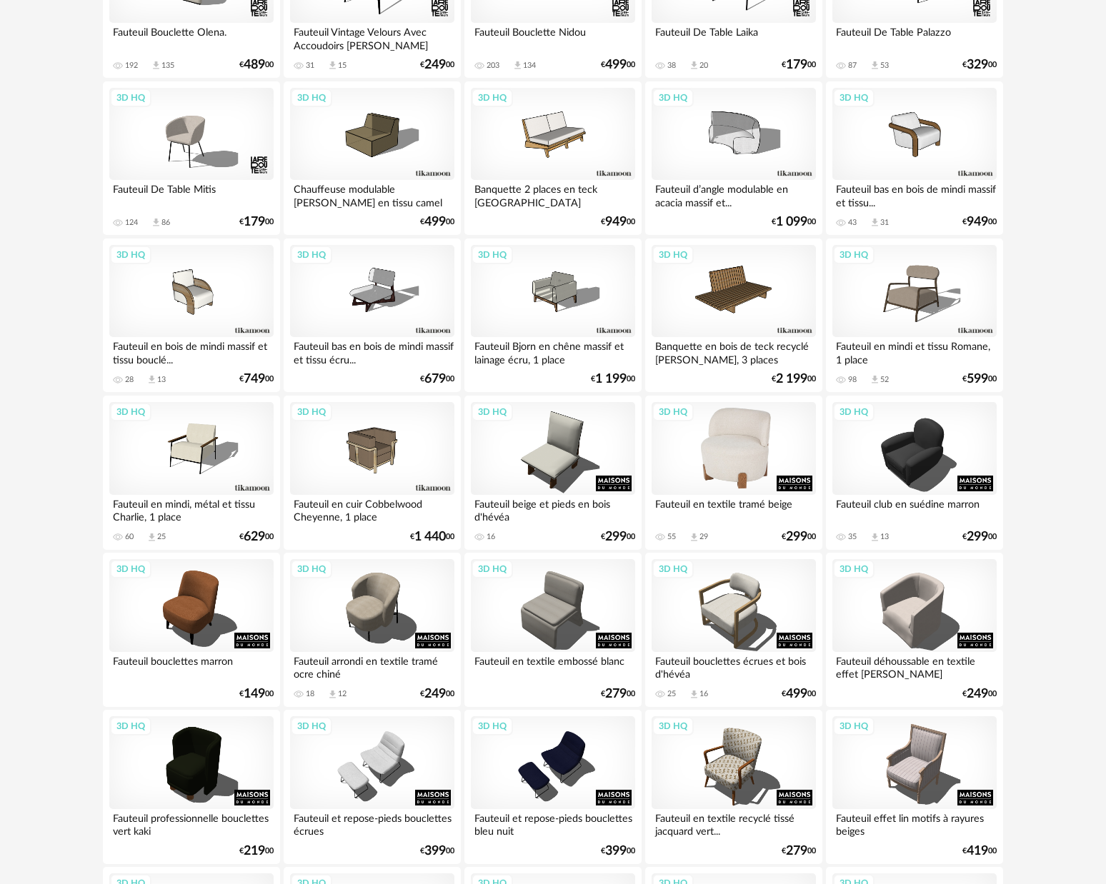
scroll to position [1004, 0]
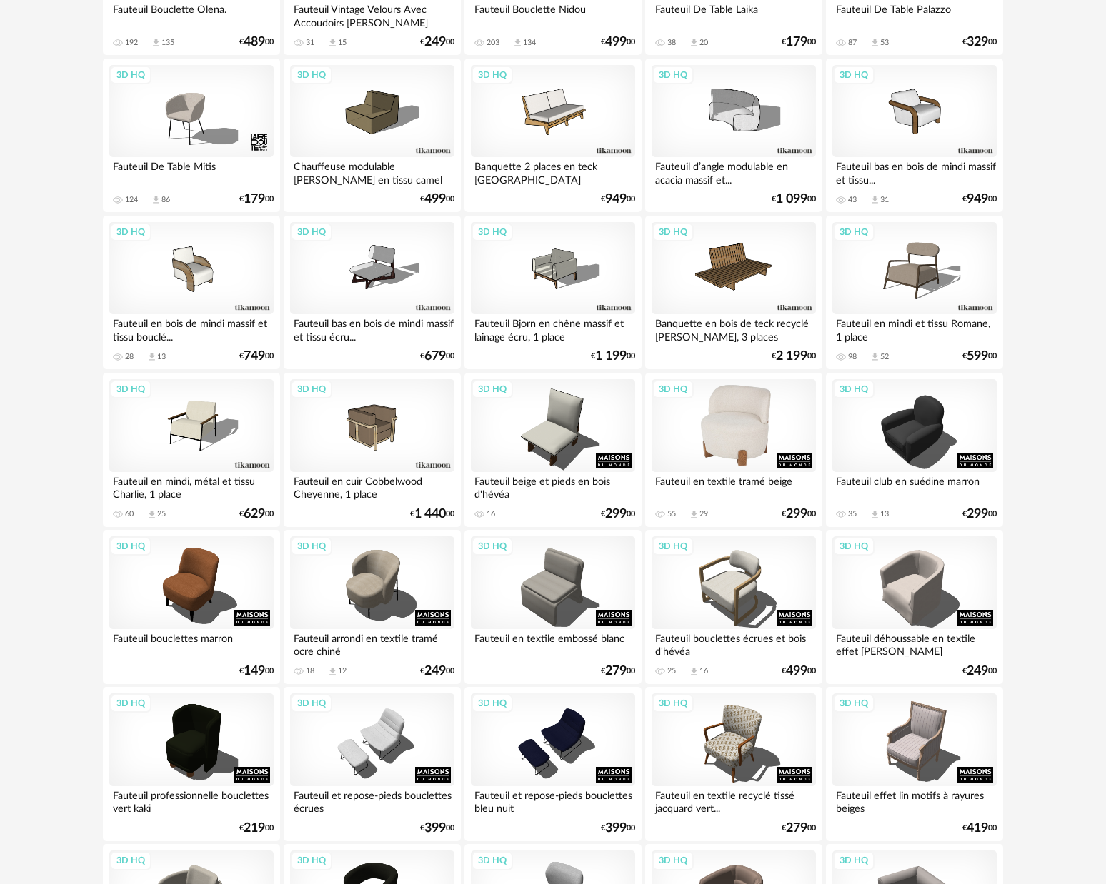
click at [757, 444] on div "3D HQ" at bounding box center [733, 425] width 164 height 93
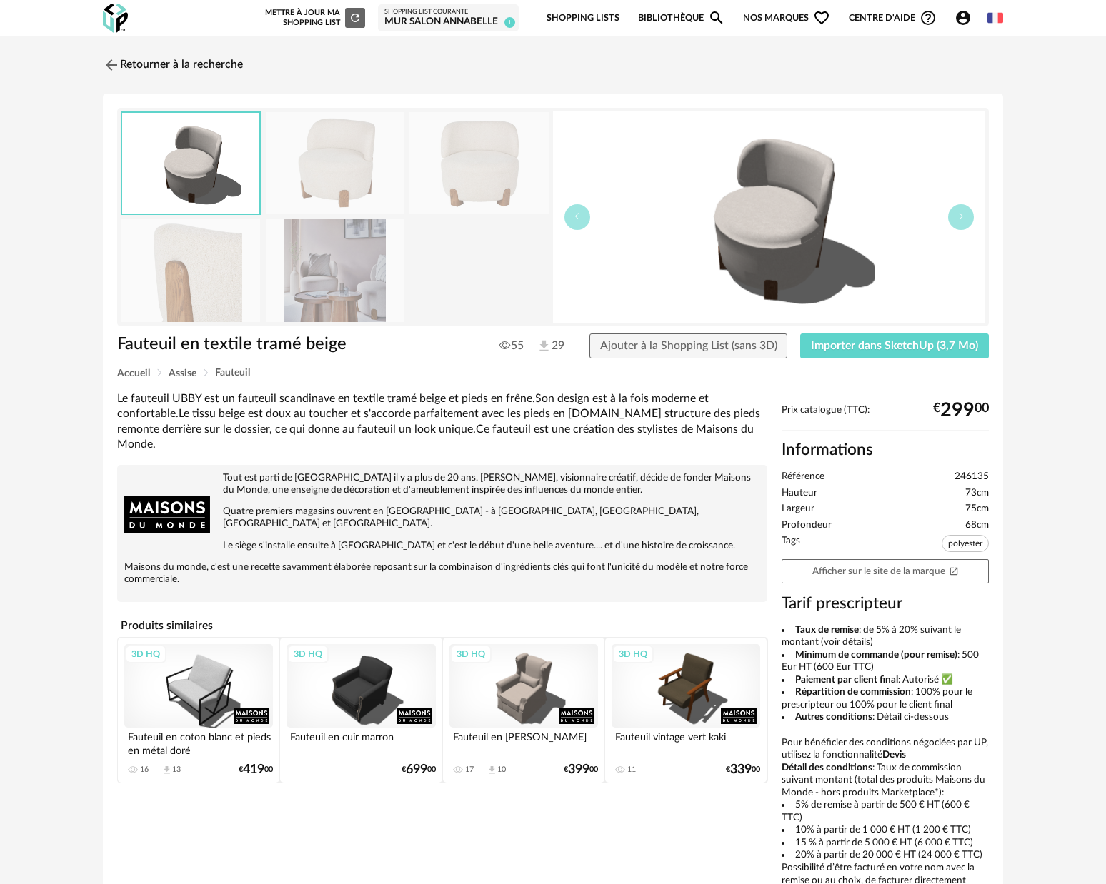
click at [342, 261] on img at bounding box center [335, 270] width 139 height 102
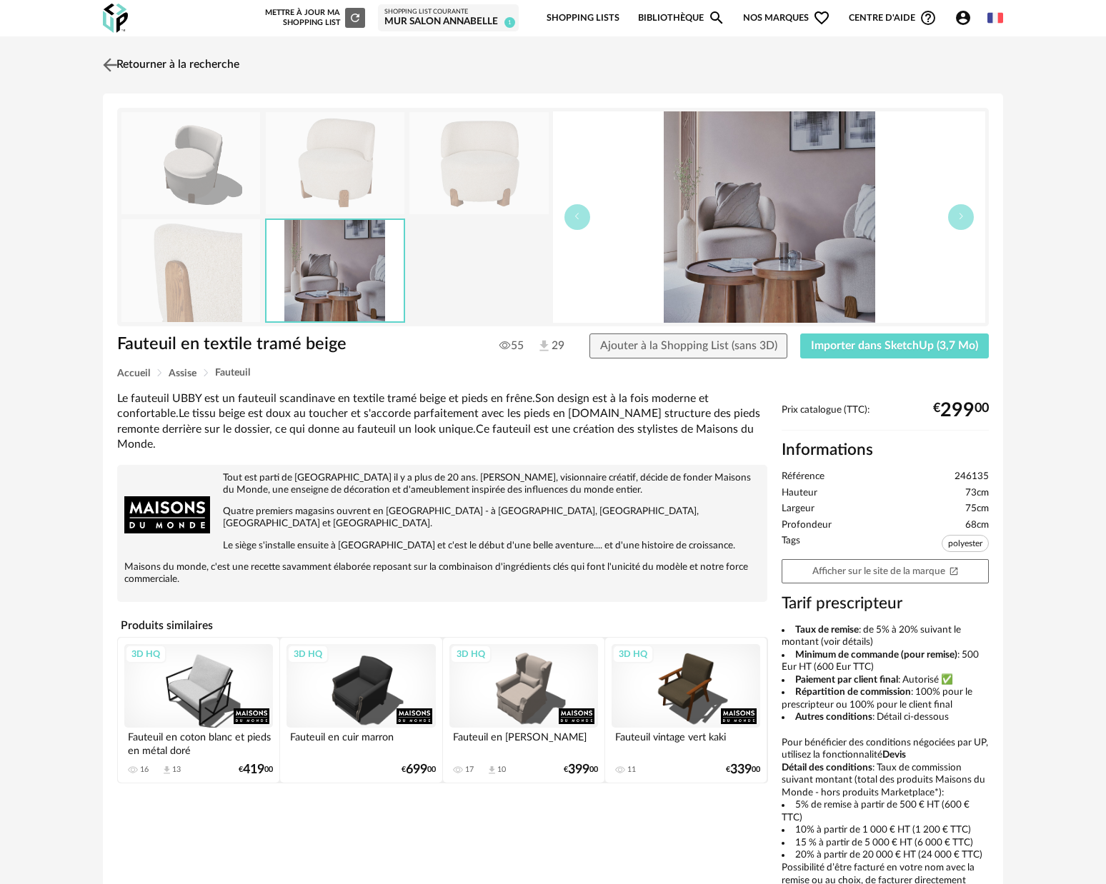
click at [108, 64] on img at bounding box center [110, 64] width 21 height 21
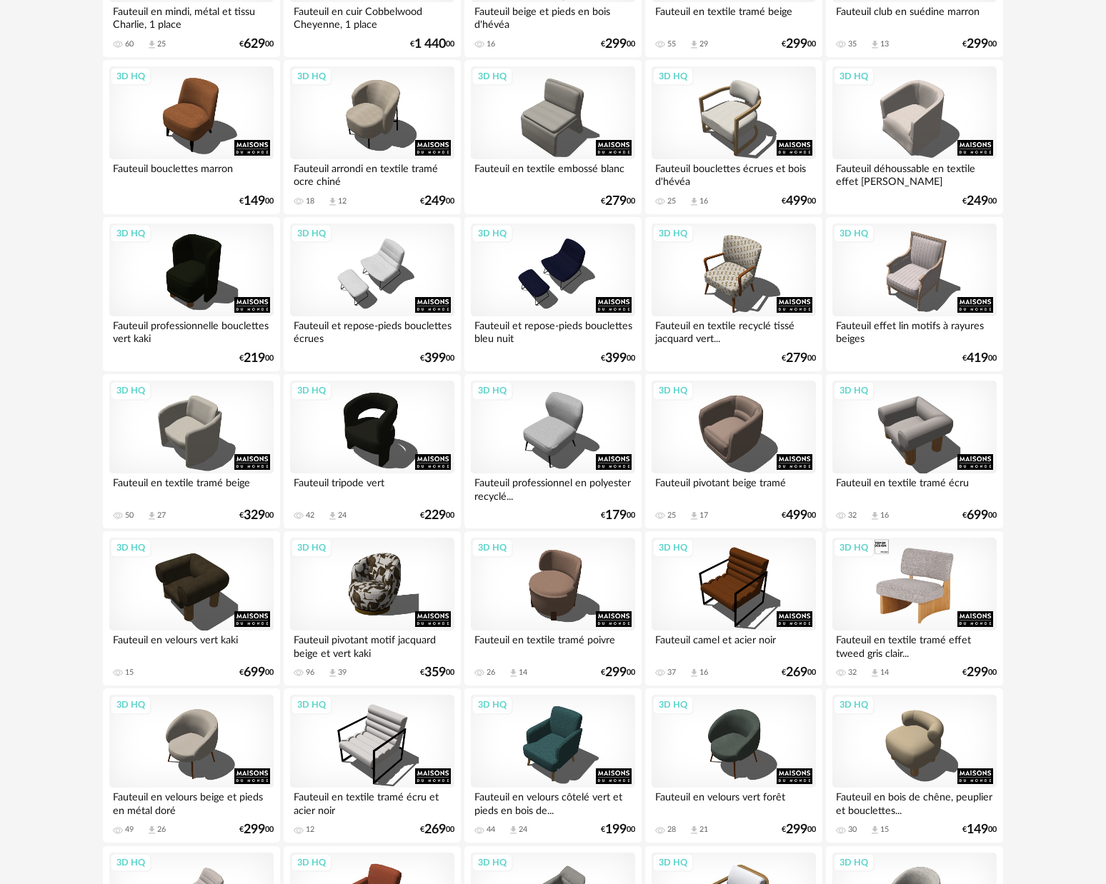
scroll to position [1499, 0]
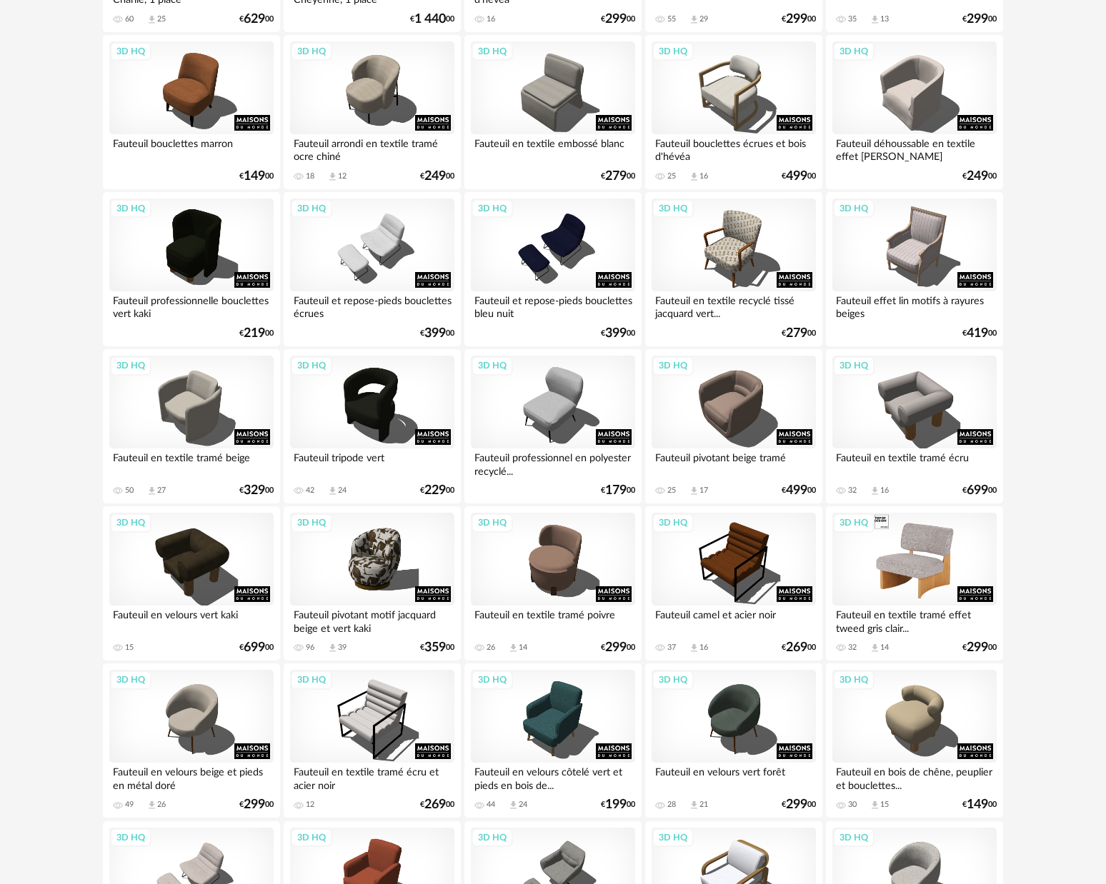
click at [904, 567] on div "3D HQ" at bounding box center [914, 559] width 164 height 93
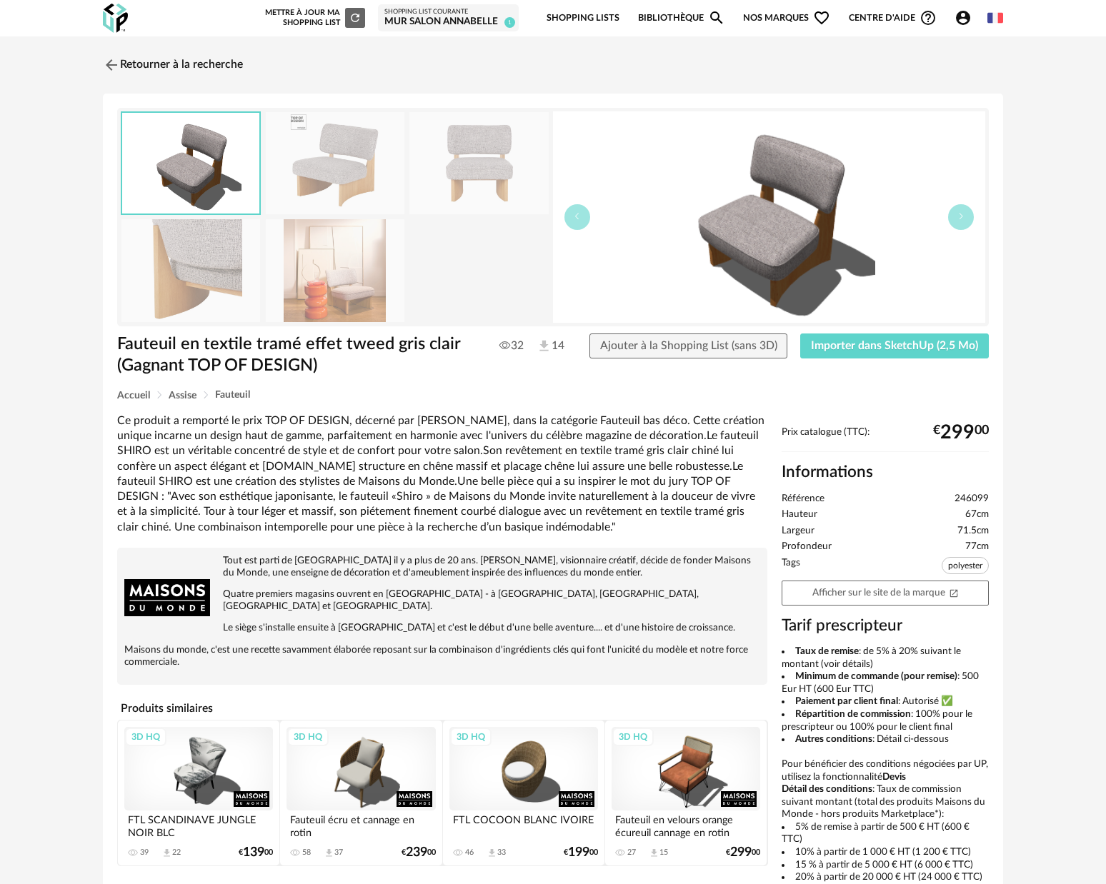
click at [339, 295] on img at bounding box center [335, 270] width 139 height 102
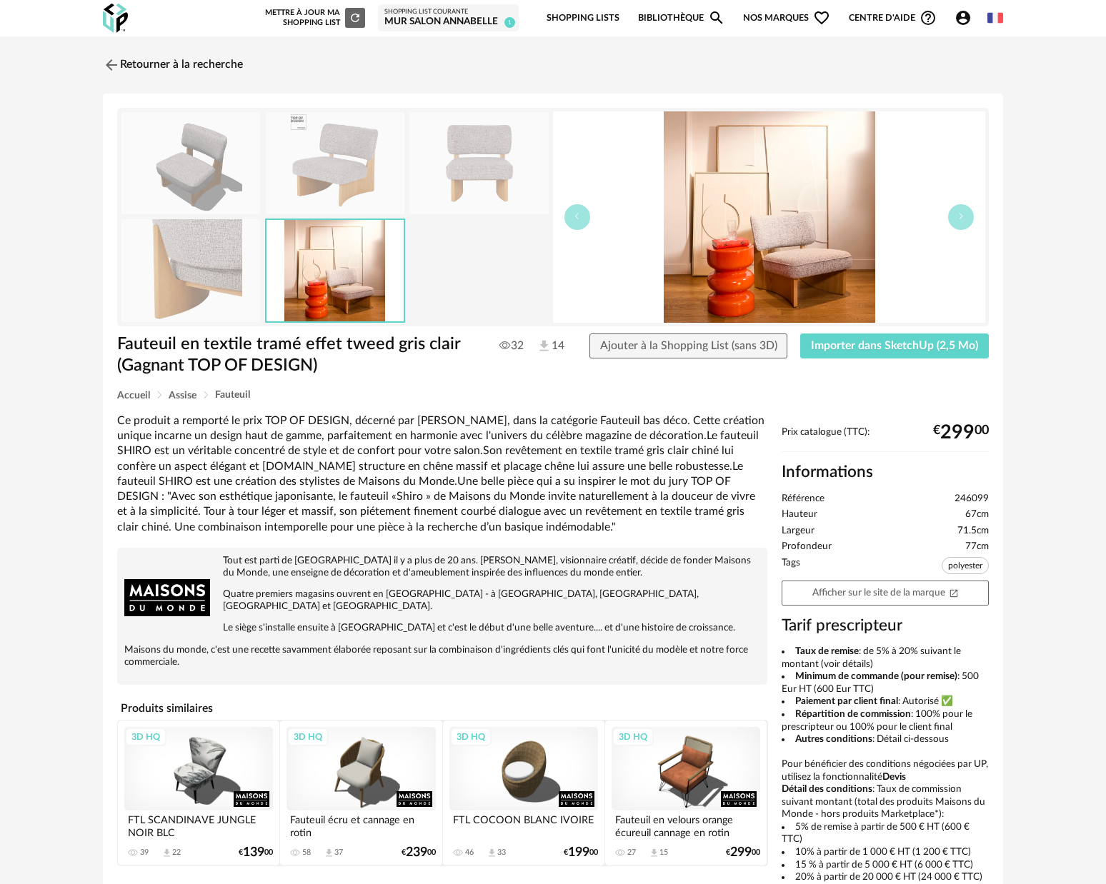
click at [346, 179] on img at bounding box center [335, 163] width 139 height 102
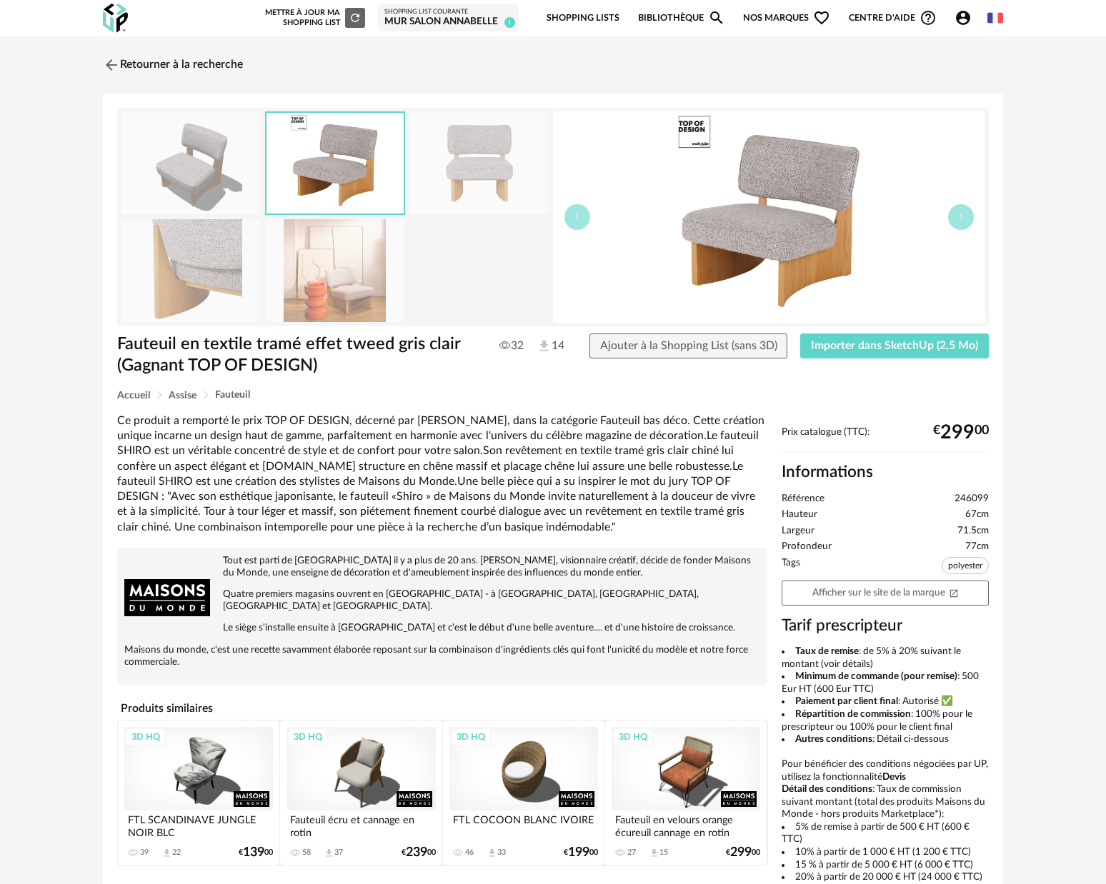
click at [341, 259] on img at bounding box center [335, 270] width 139 height 102
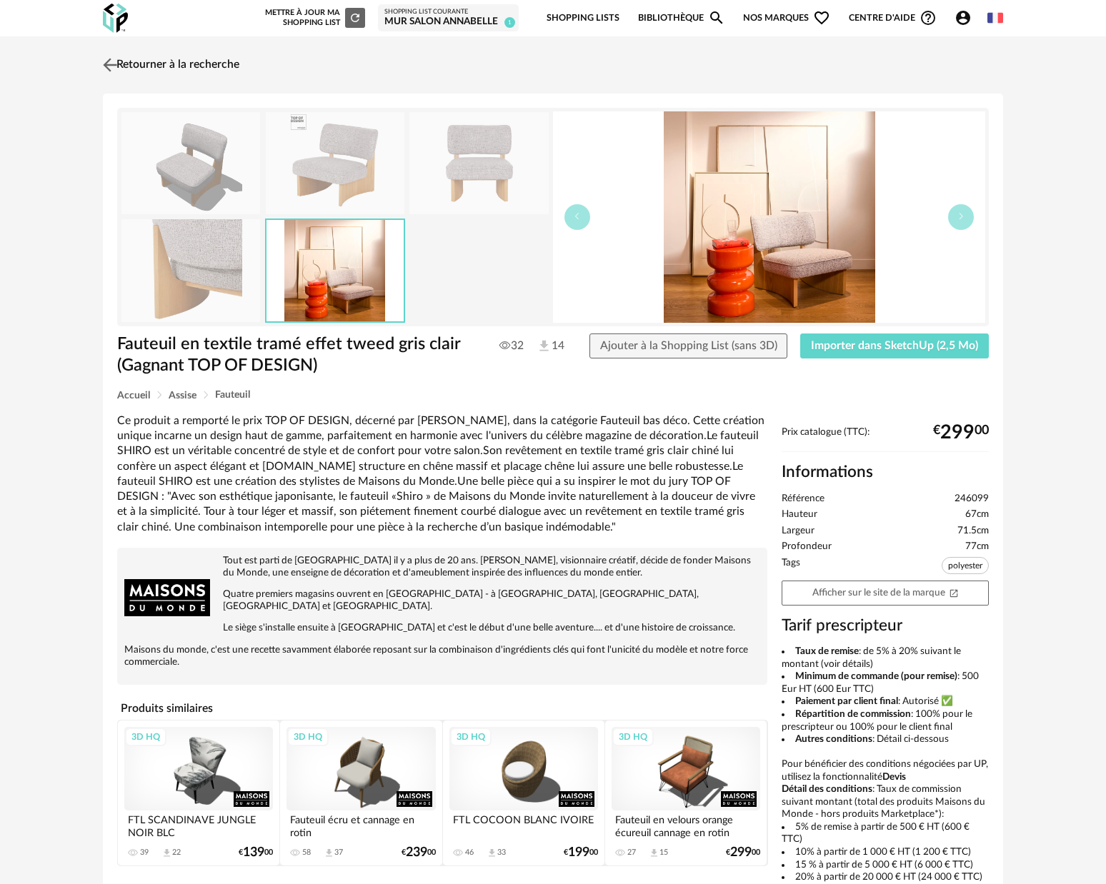
click at [111, 63] on img at bounding box center [110, 64] width 21 height 21
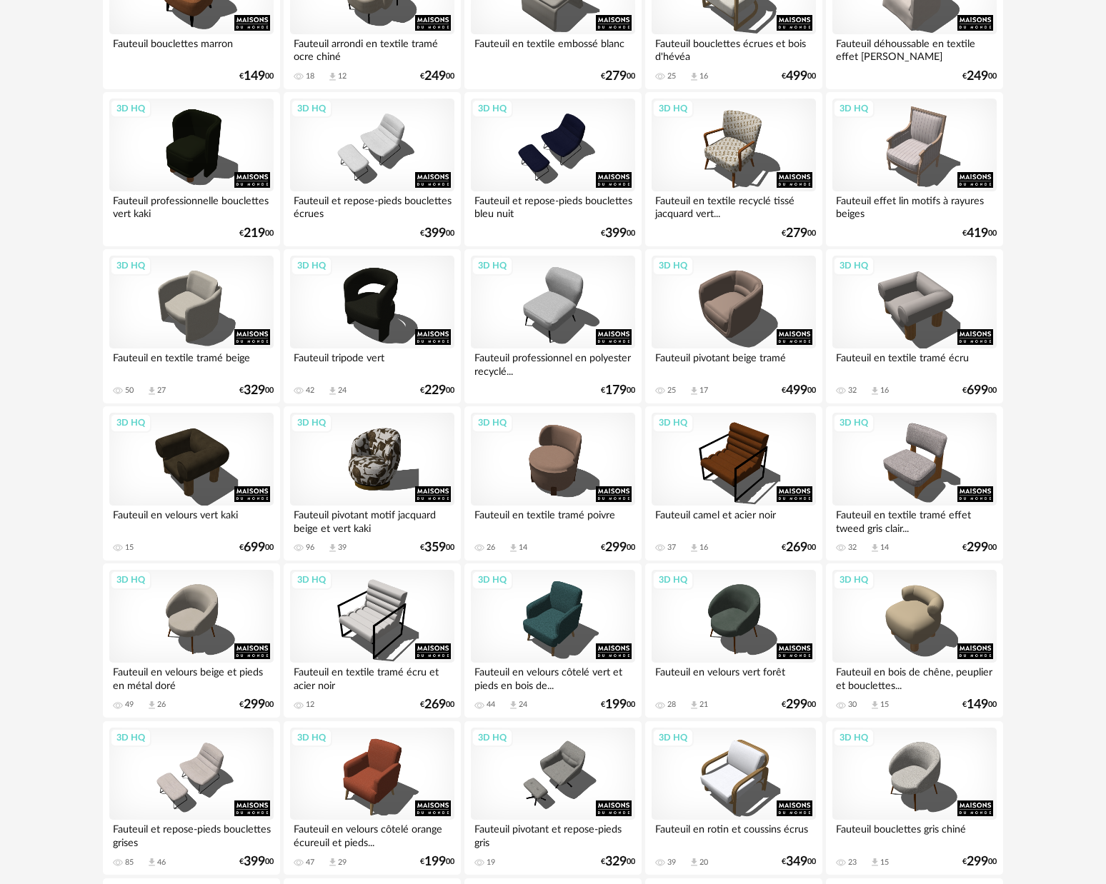
scroll to position [1695, 0]
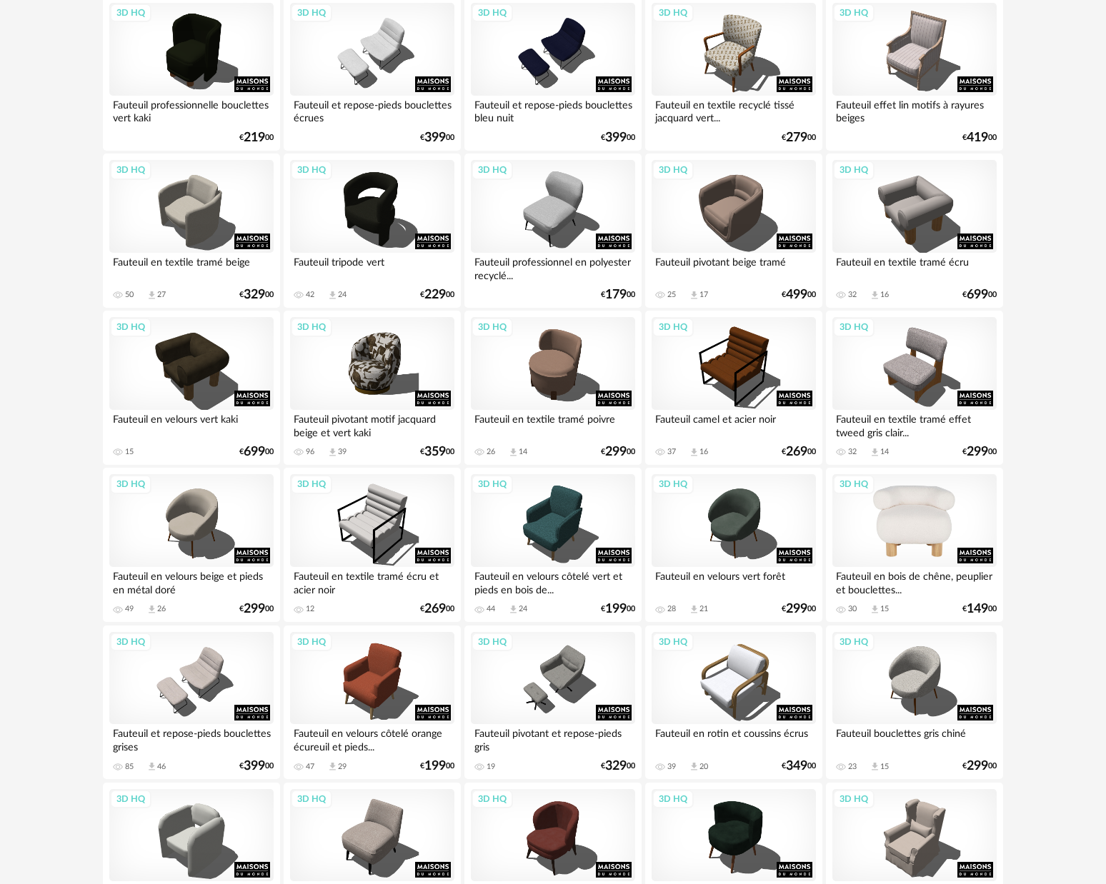
click at [912, 521] on div "3D HQ" at bounding box center [914, 520] width 164 height 93
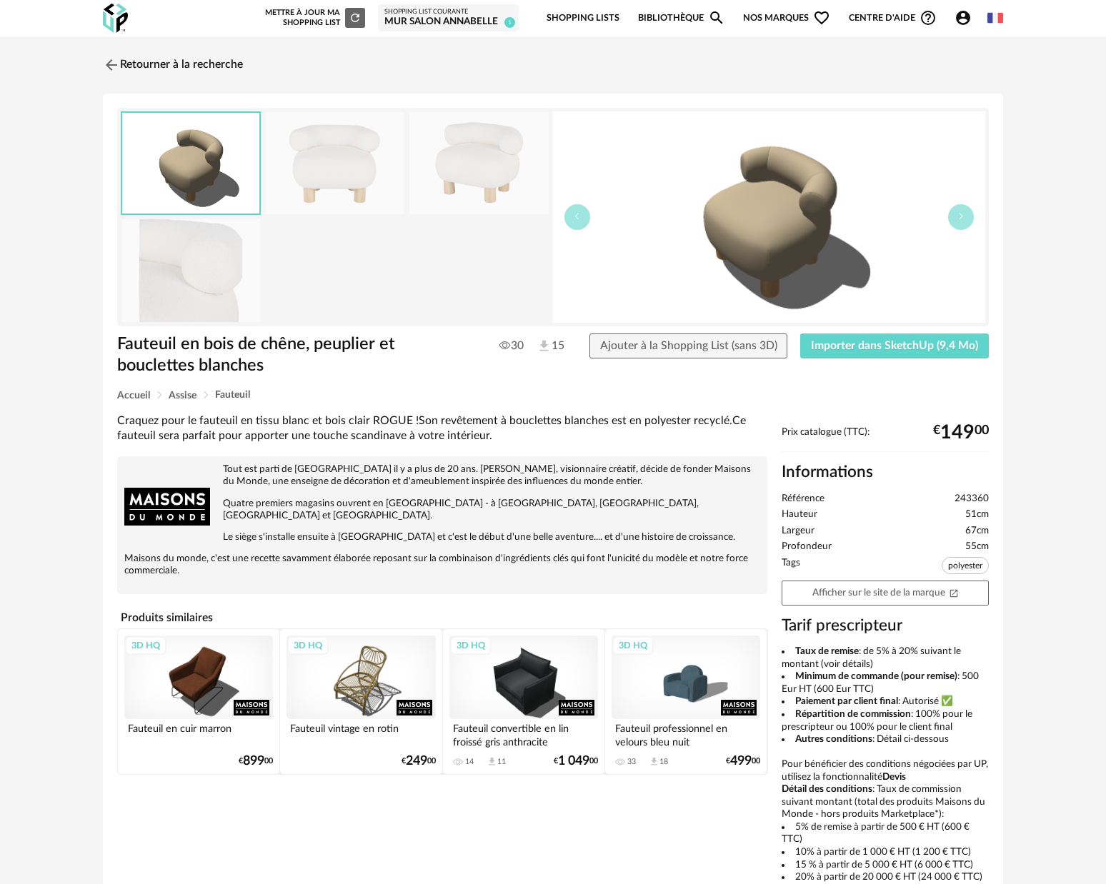
click at [319, 154] on img at bounding box center [335, 163] width 139 height 102
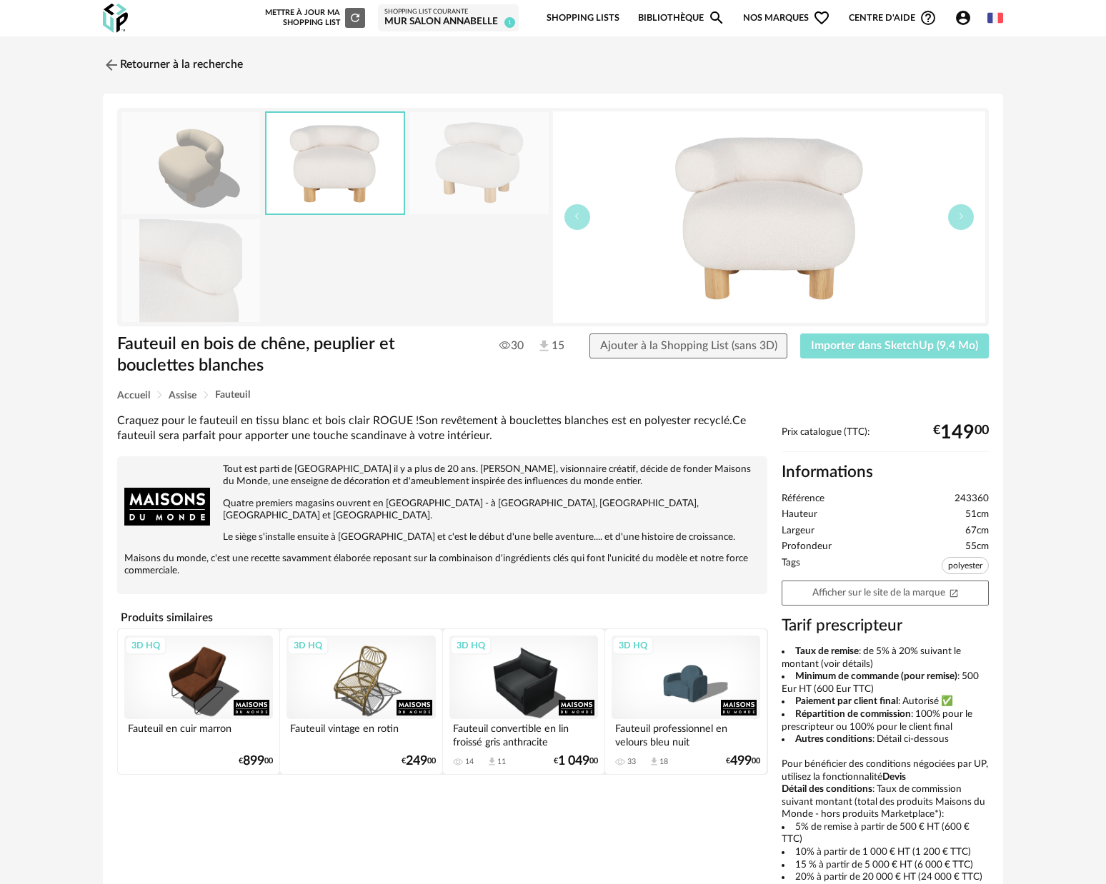
click at [886, 350] on span "Importer dans SketchUp (9,4 Mo)" at bounding box center [894, 345] width 167 height 11
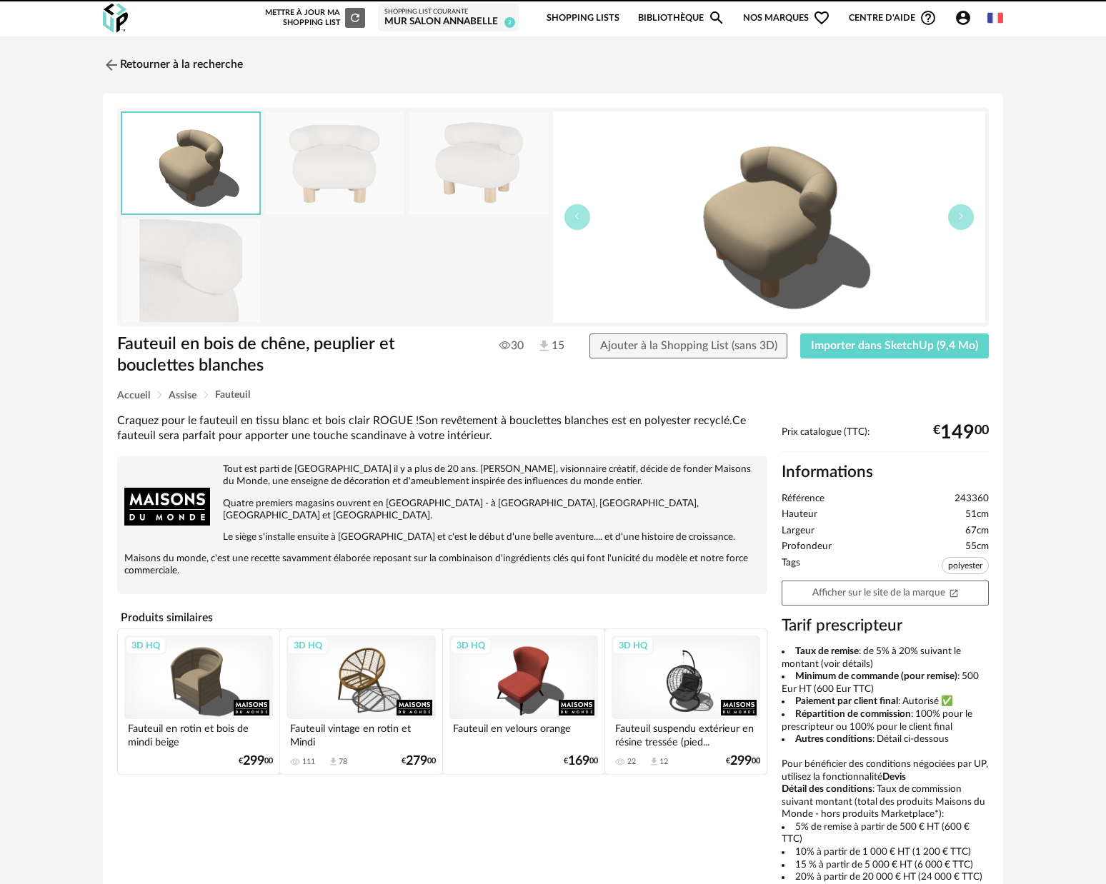
click at [111, 66] on img at bounding box center [111, 64] width 17 height 17
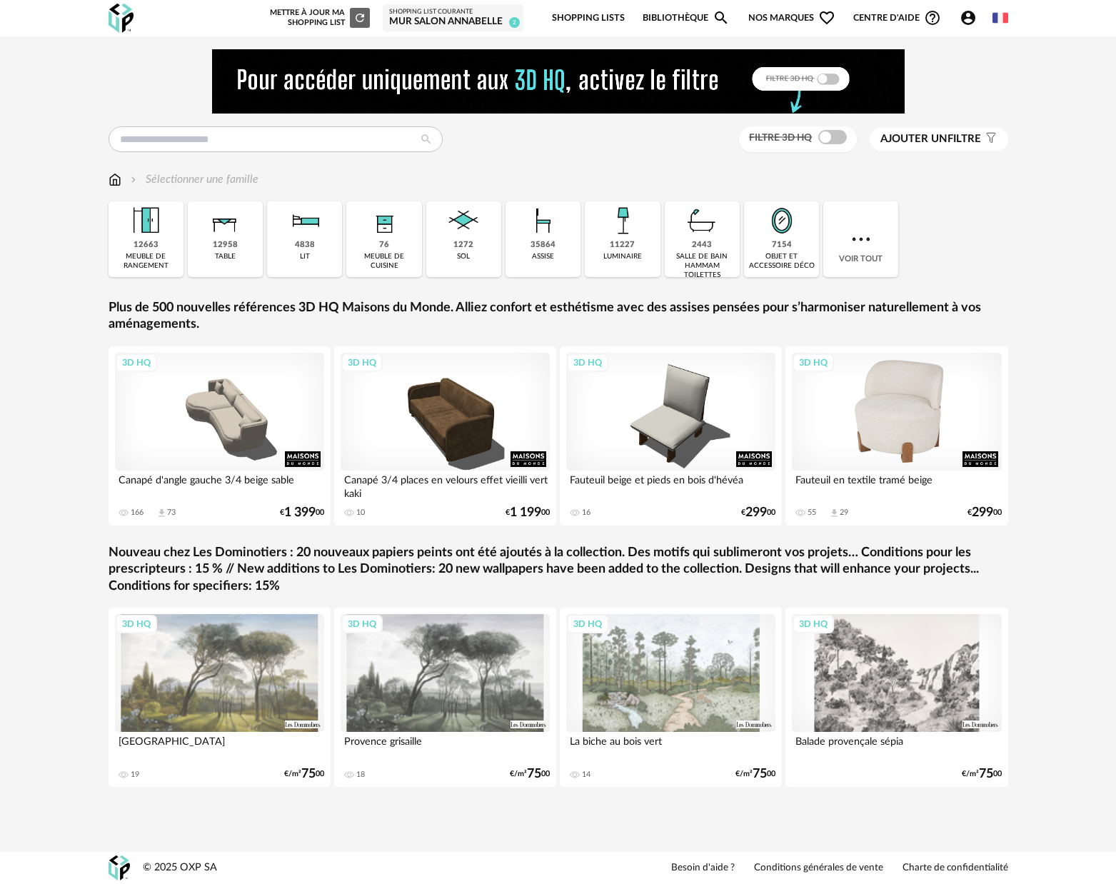
click at [924, 434] on div "3D HQ" at bounding box center [897, 412] width 210 height 118
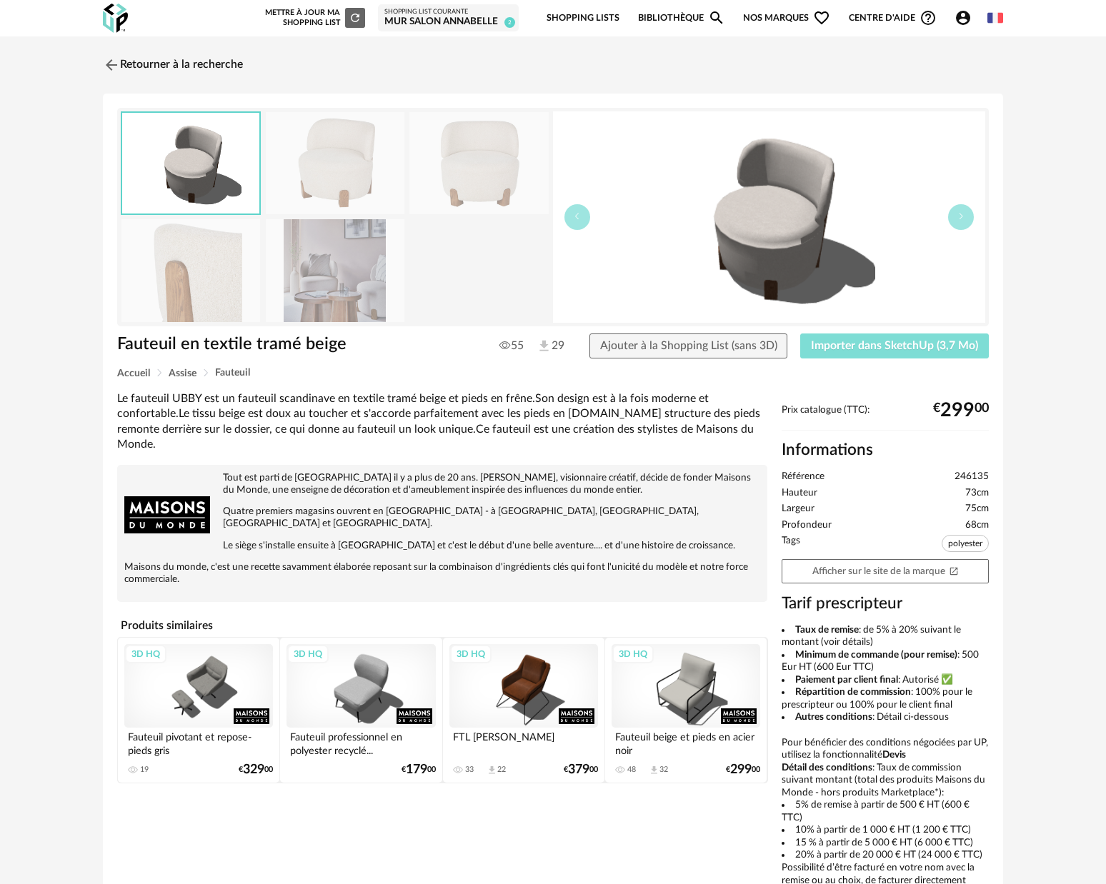
click at [908, 346] on span "Importer dans SketchUp (3,7 Mo)" at bounding box center [894, 345] width 167 height 11
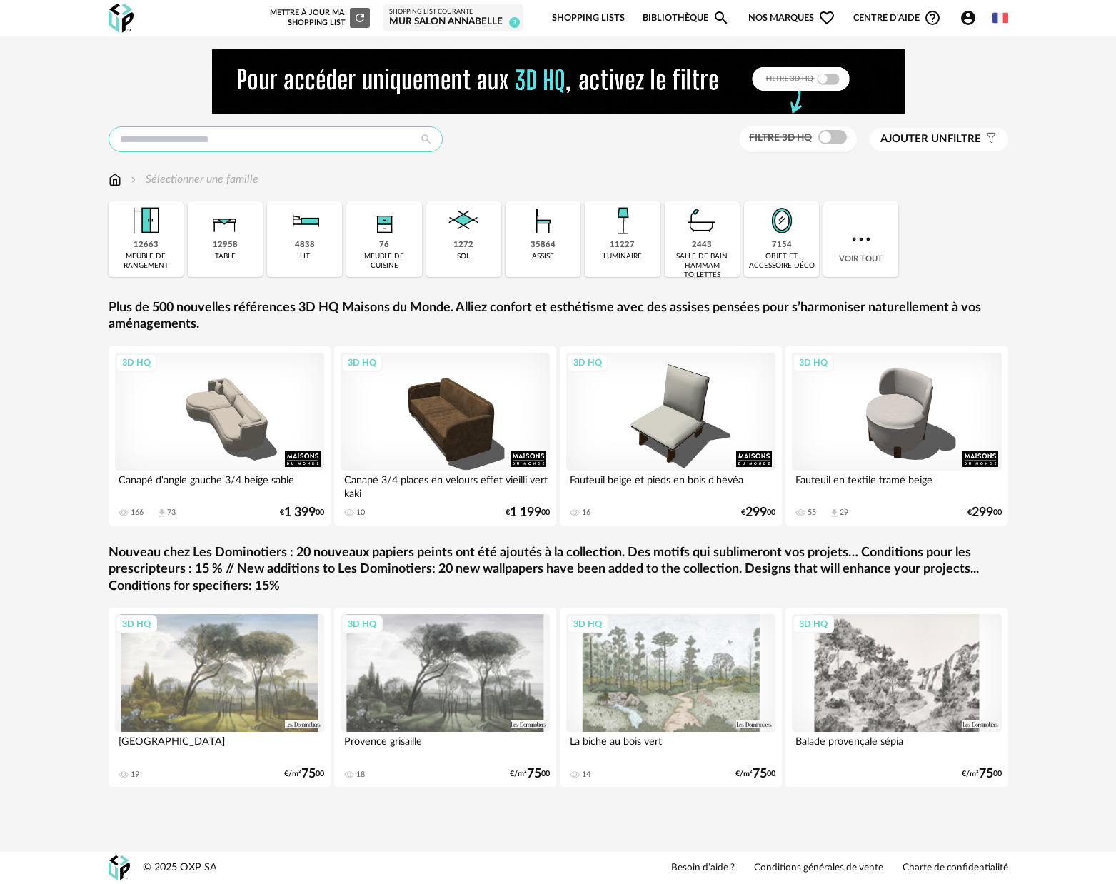
click at [381, 143] on input "text" at bounding box center [276, 139] width 334 height 26
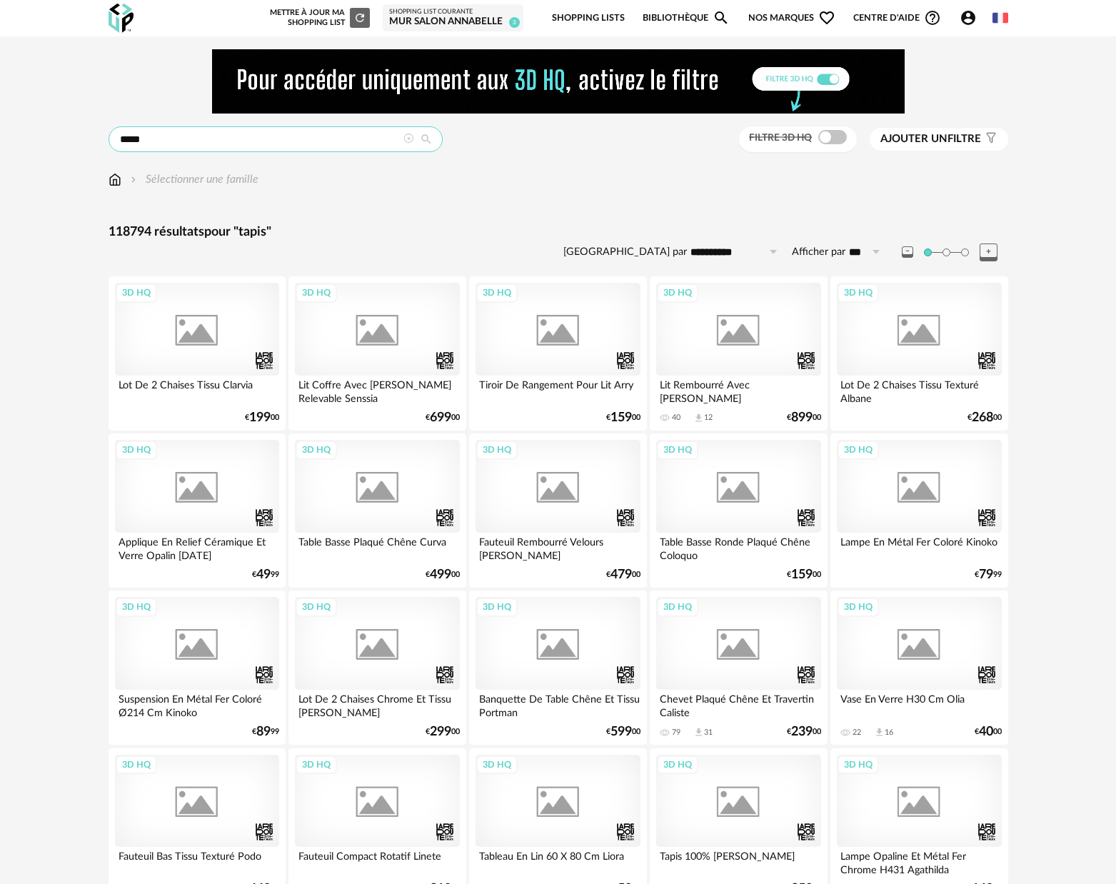
type input "*****"
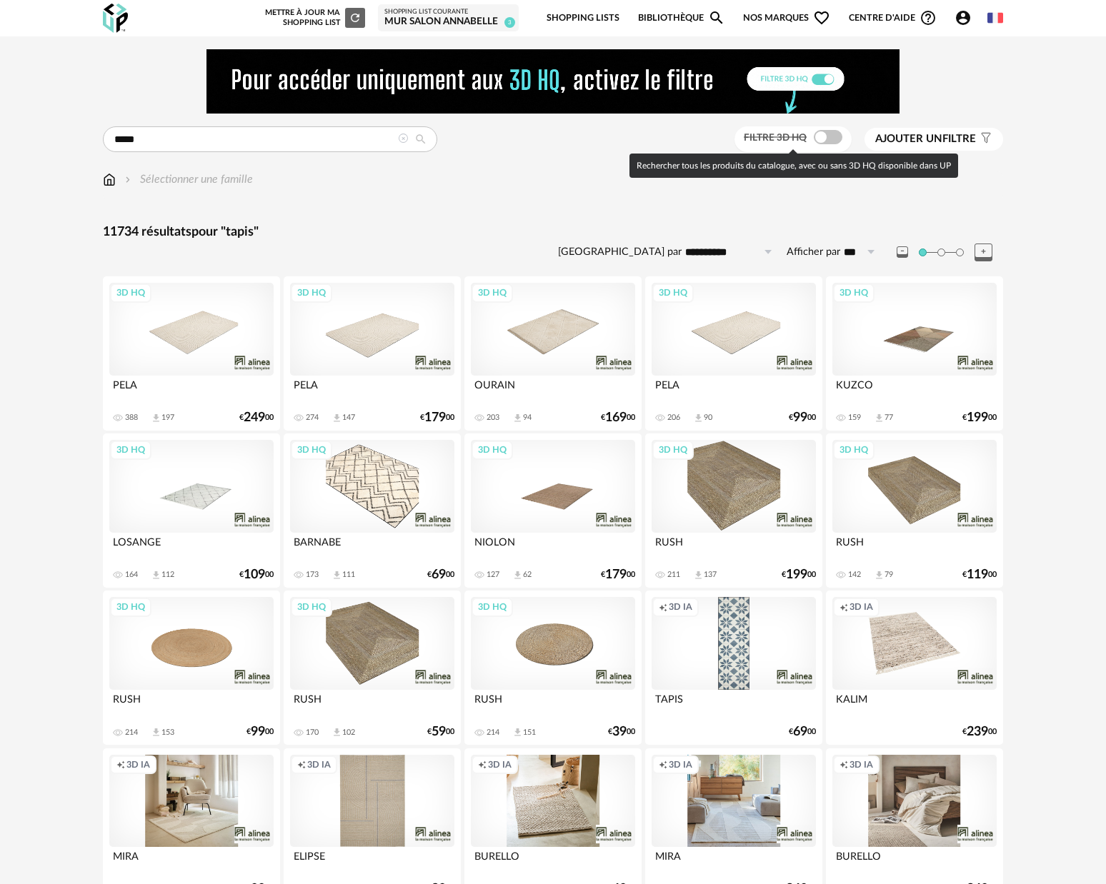
click at [830, 140] on span at bounding box center [828, 137] width 29 height 14
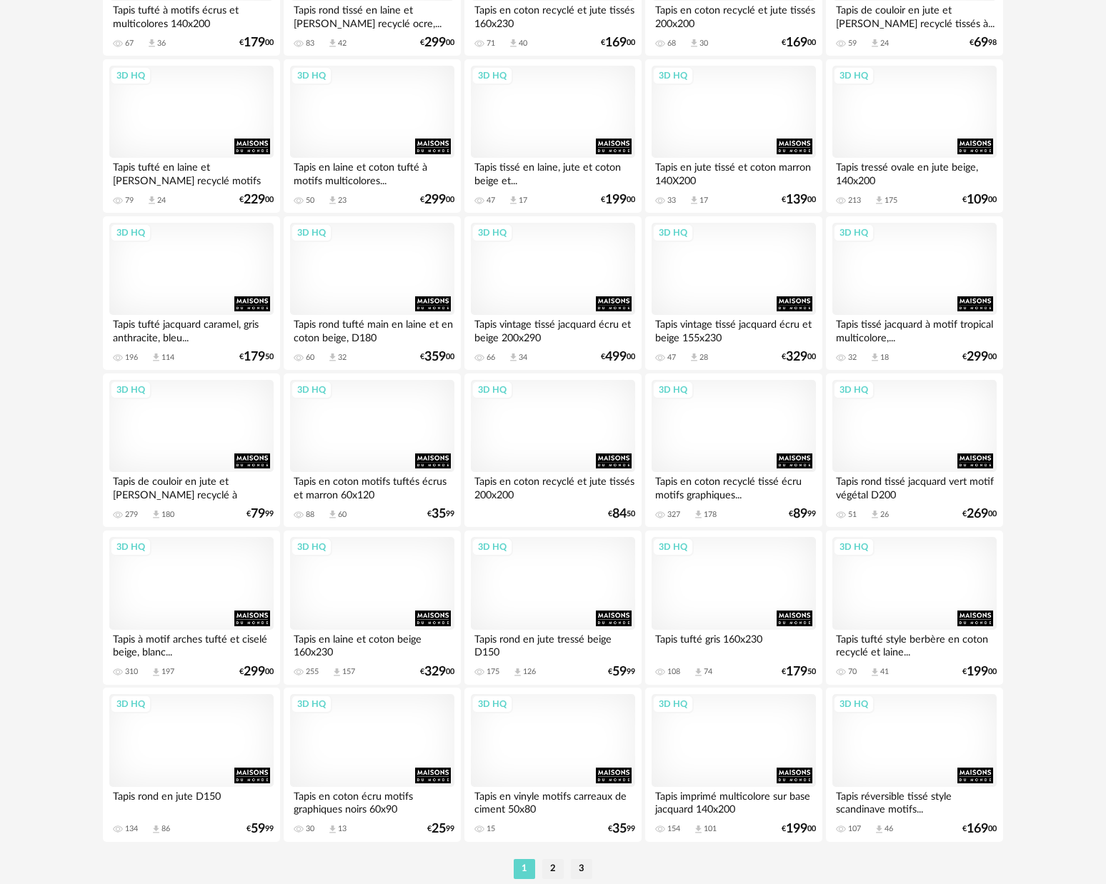
scroll to position [2641, 0]
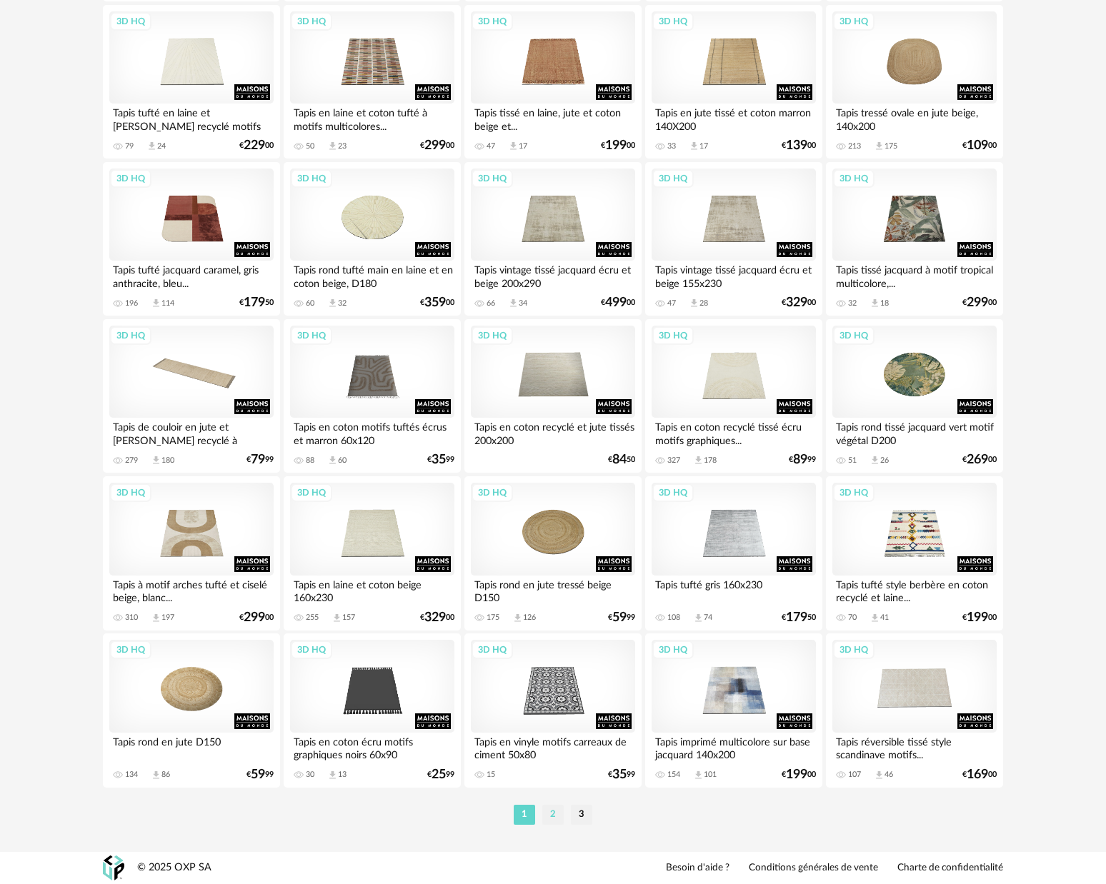
click at [552, 816] on li "2" at bounding box center [552, 815] width 21 height 20
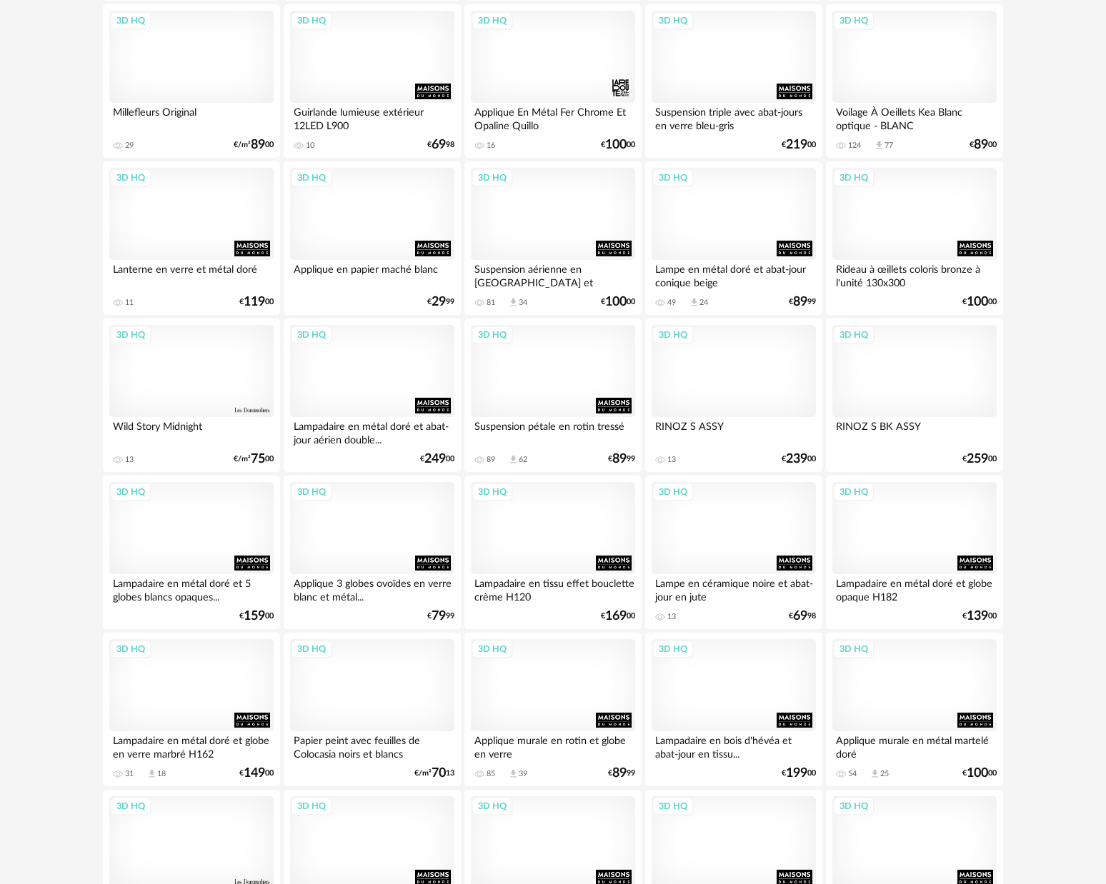
scroll to position [2641, 0]
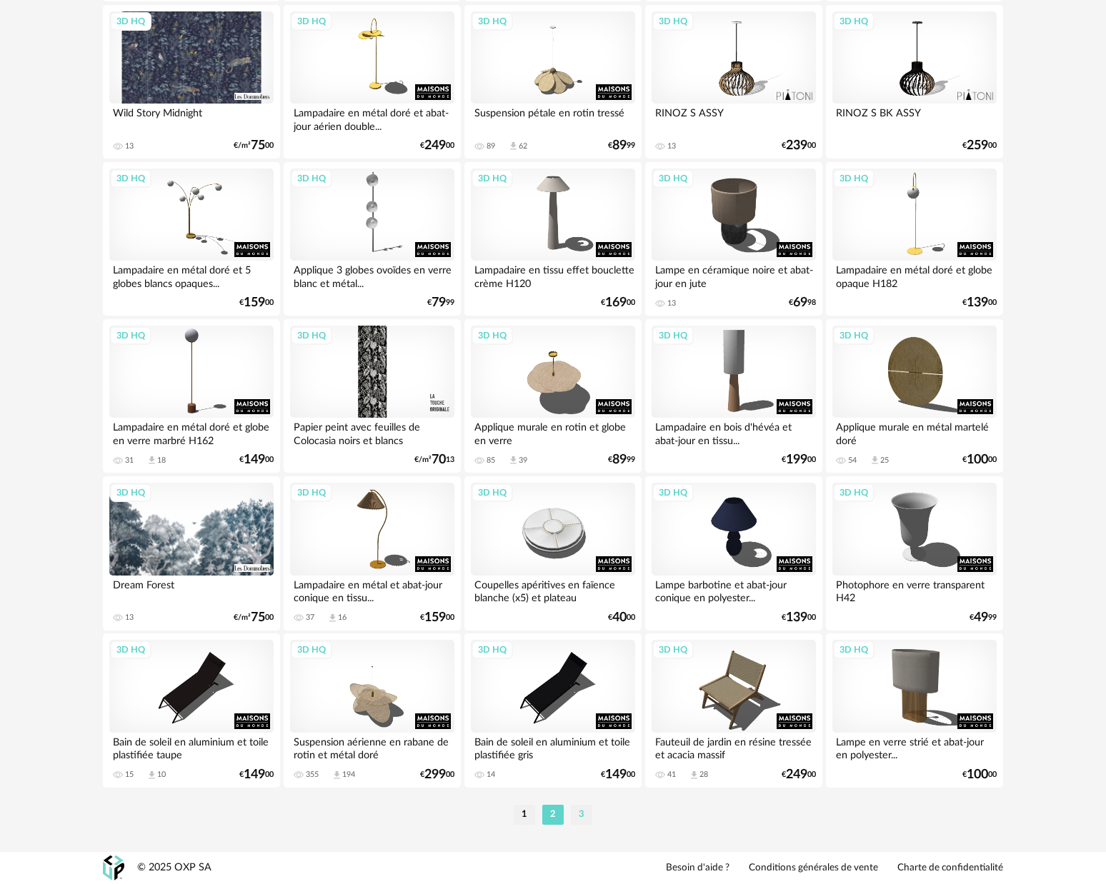
click at [586, 808] on li "3" at bounding box center [581, 815] width 21 height 20
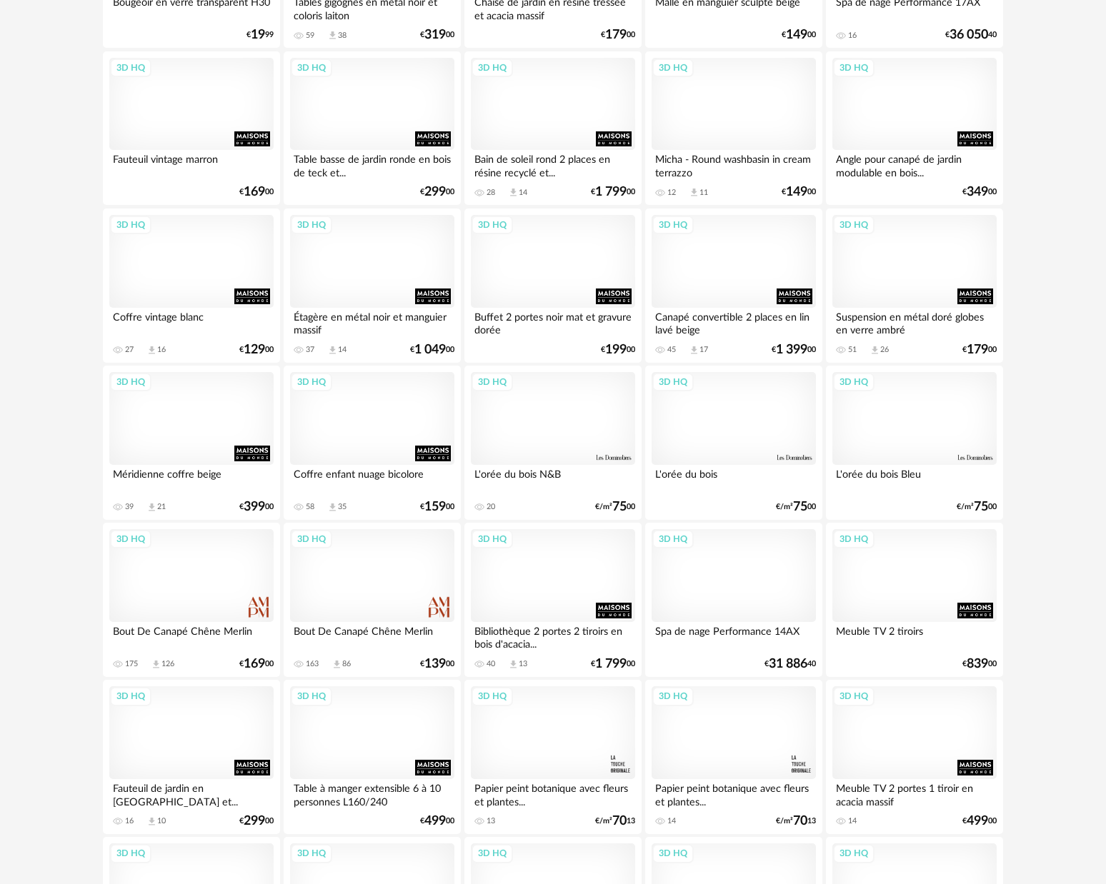
scroll to position [1379, 0]
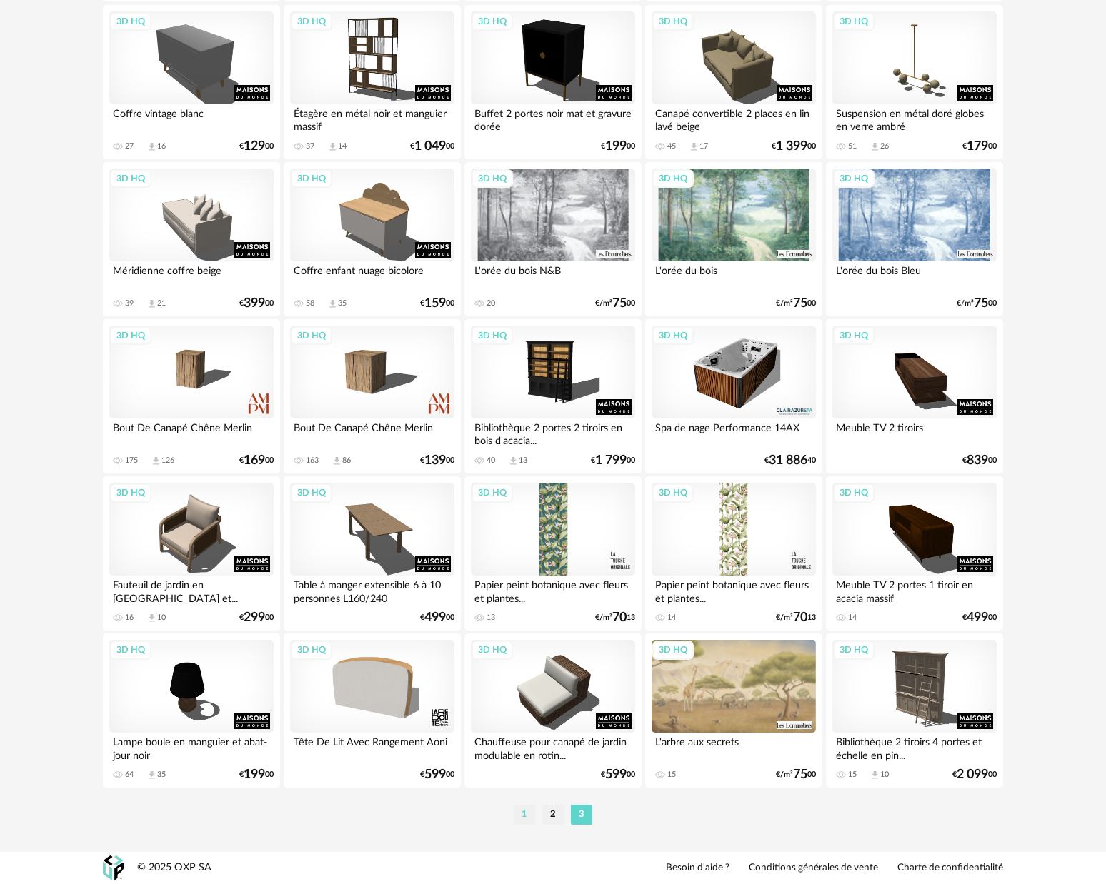
click at [528, 813] on li "1" at bounding box center [524, 815] width 21 height 20
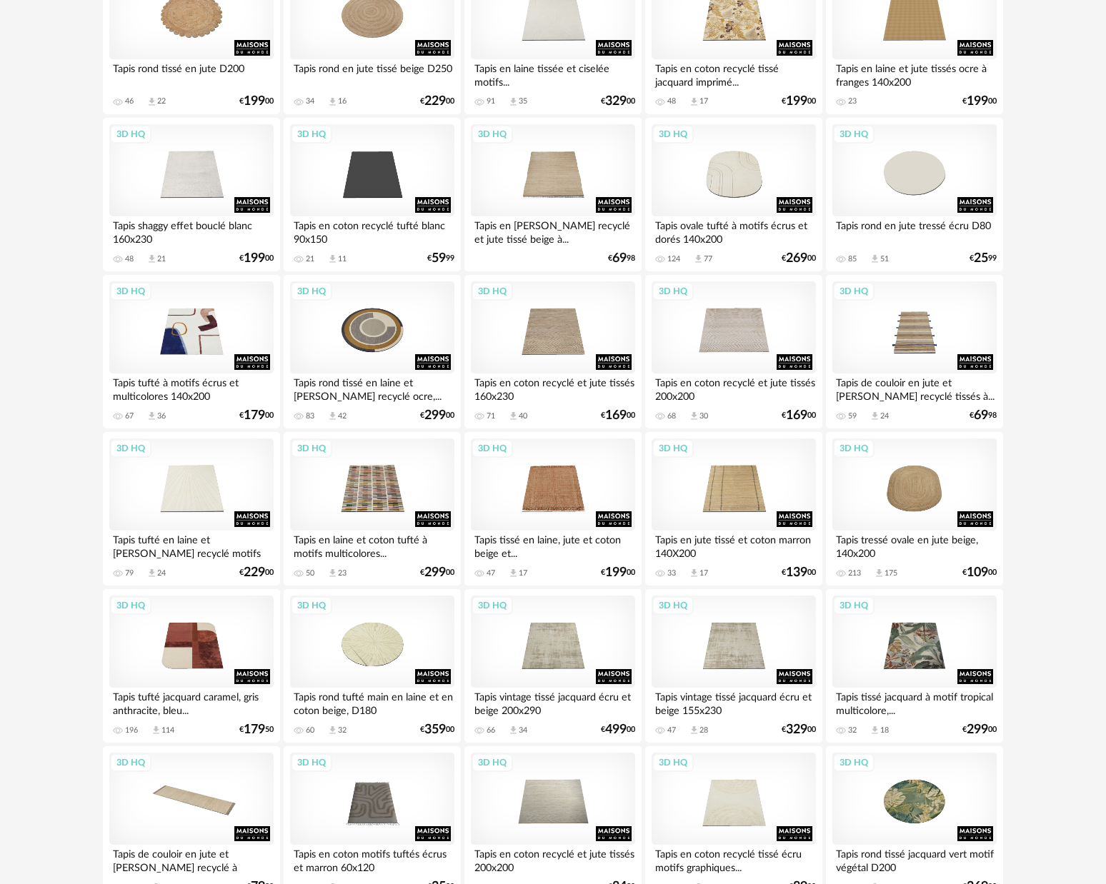
scroll to position [2641, 0]
